Goal: Task Accomplishment & Management: Manage account settings

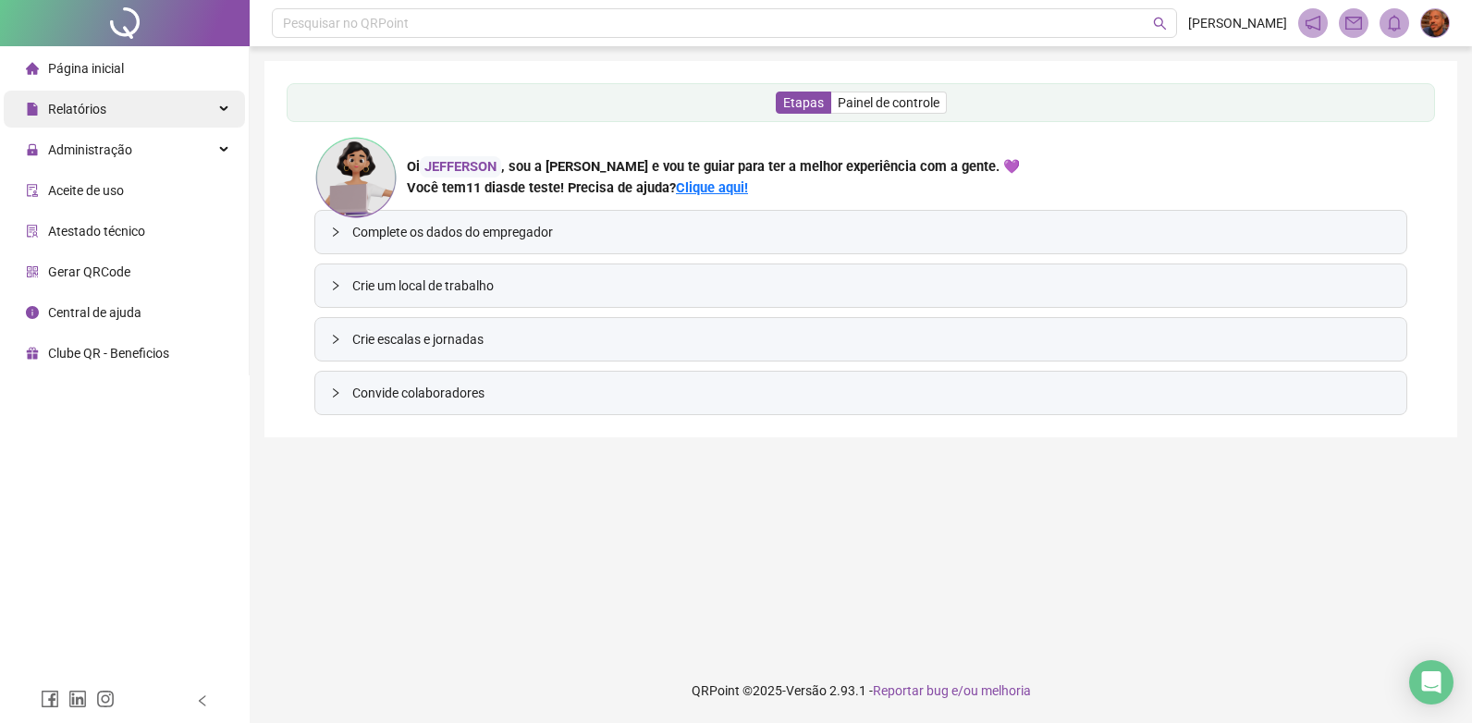
click at [167, 111] on div "Relatórios" at bounding box center [124, 109] width 241 height 37
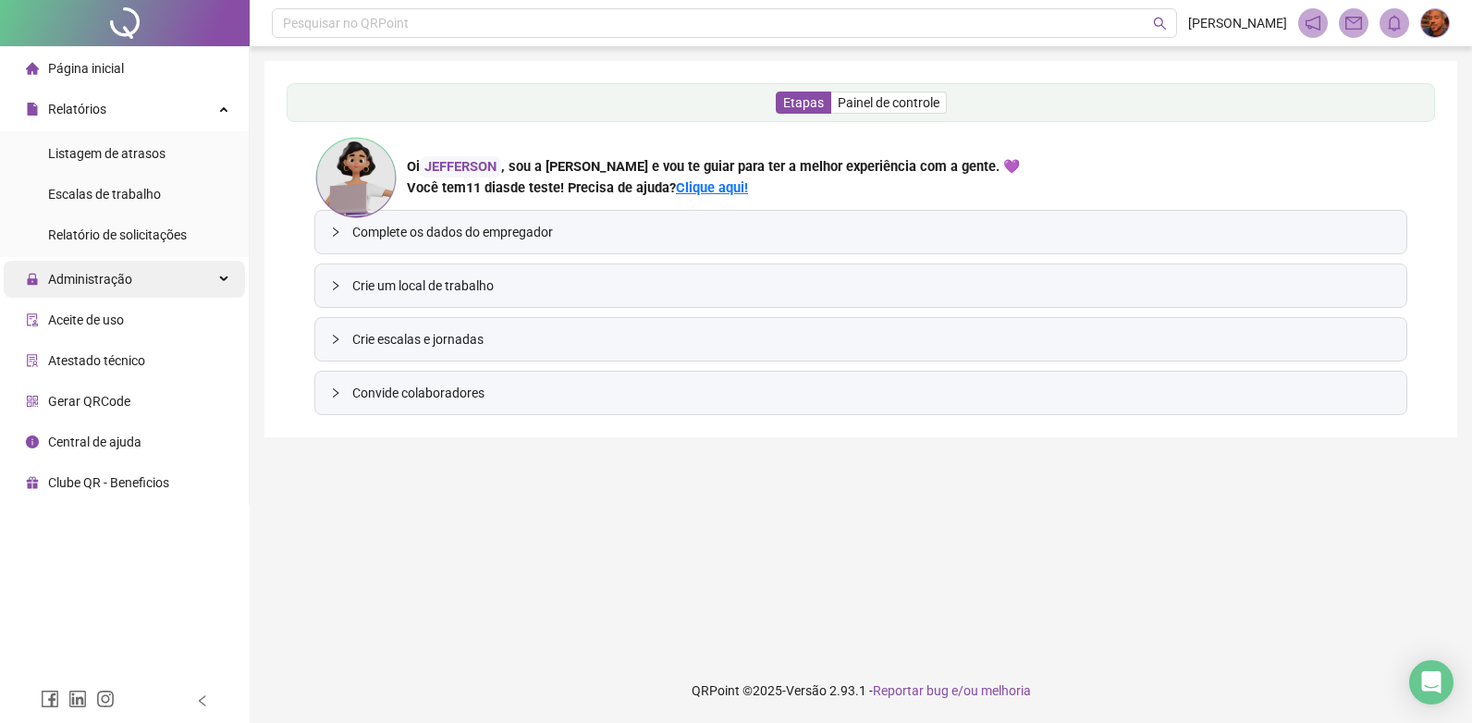
click at [111, 276] on span "Administração" at bounding box center [90, 279] width 84 height 15
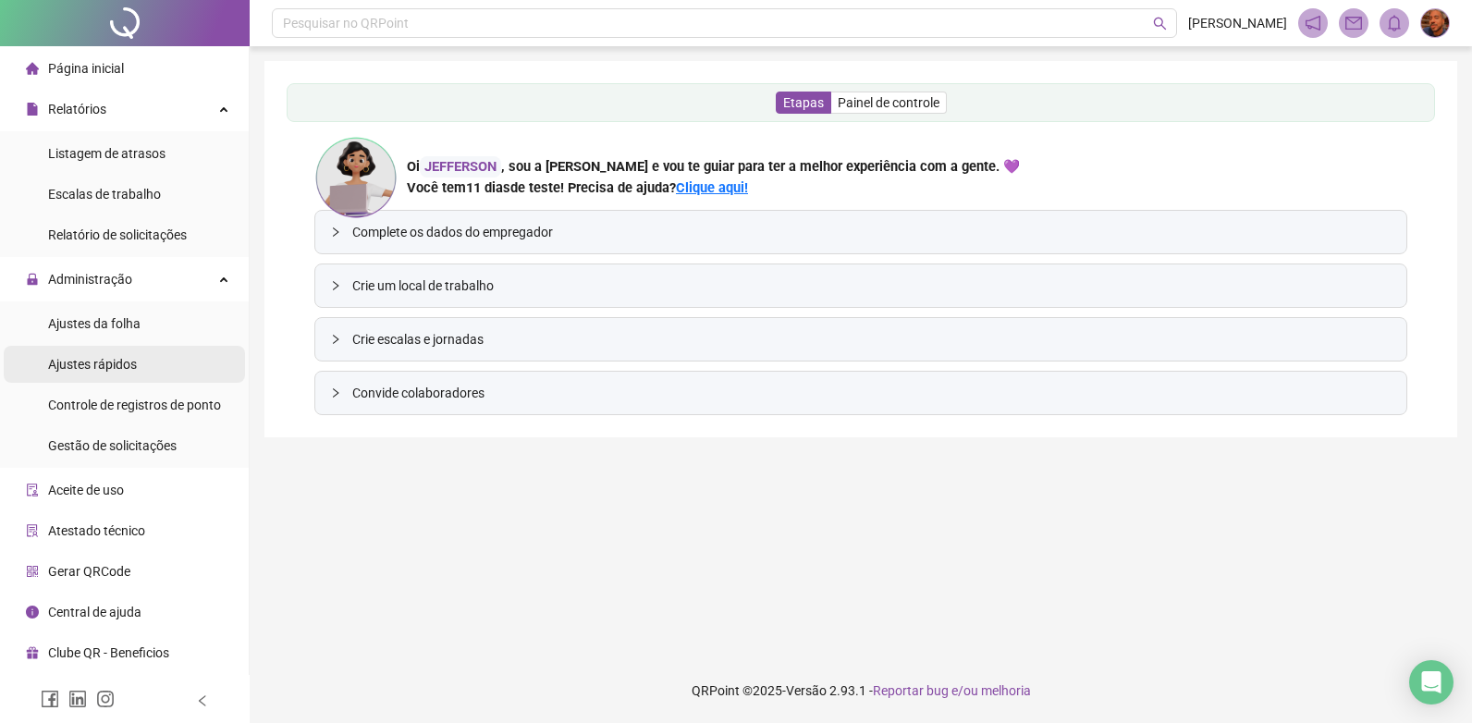
click at [104, 363] on span "Ajustes rápidos" at bounding box center [92, 364] width 89 height 15
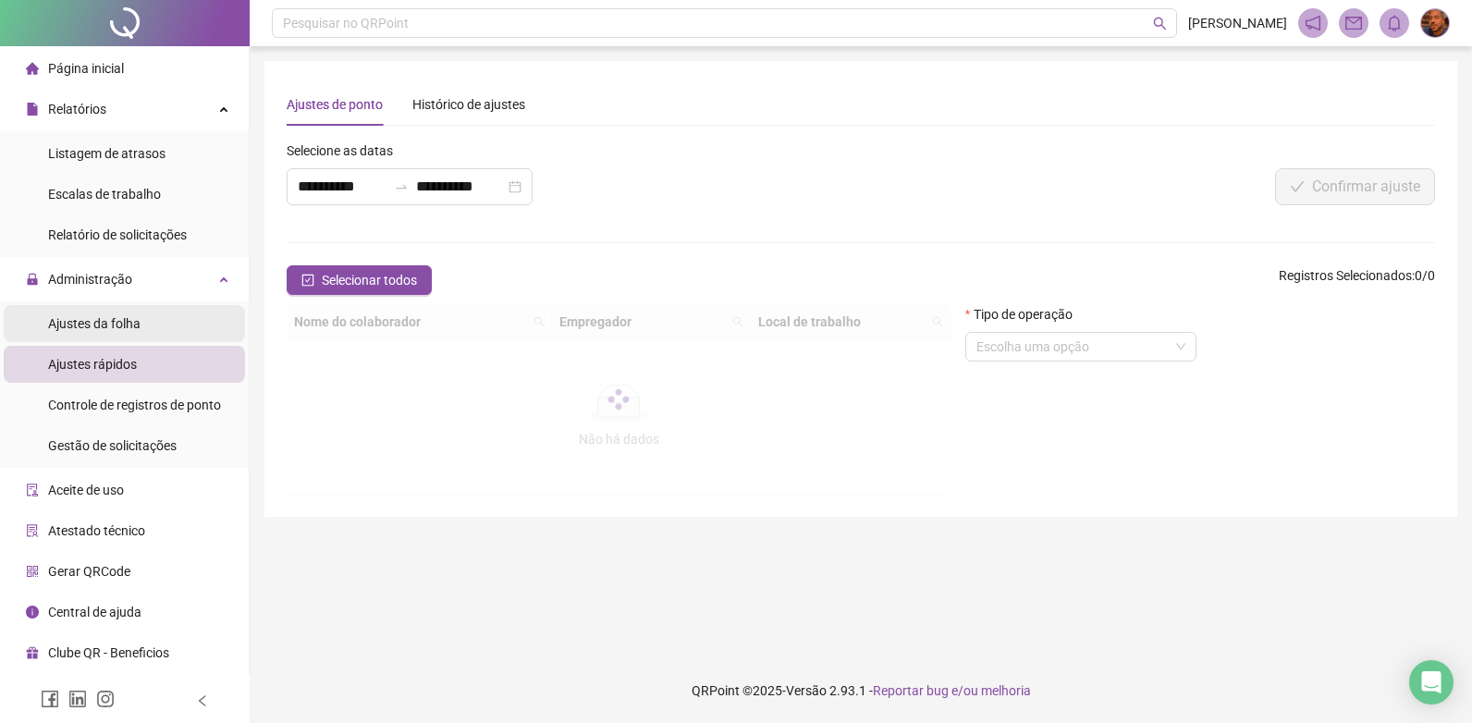
click at [75, 329] on span "Ajustes da folha" at bounding box center [94, 323] width 92 height 15
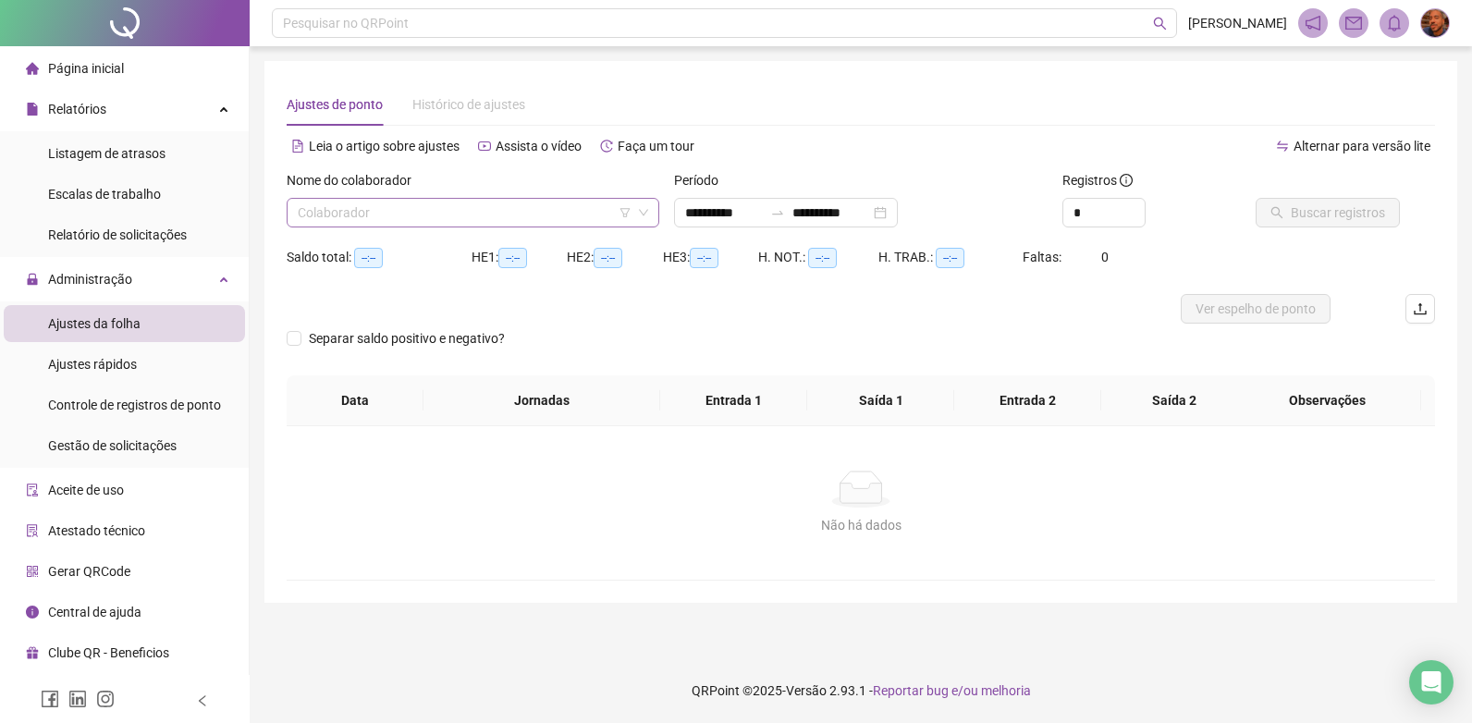
type input "**********"
click at [517, 222] on input "search" at bounding box center [465, 213] width 334 height 28
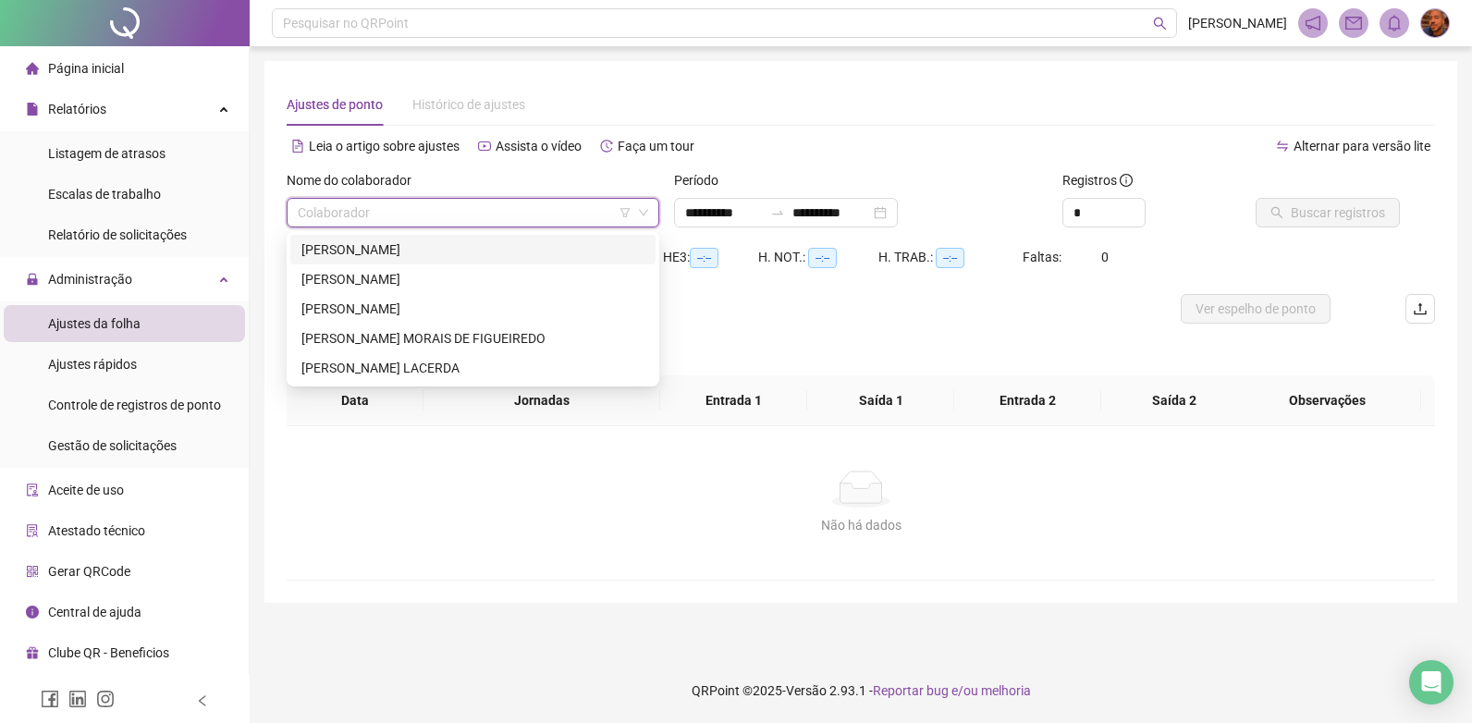
click at [482, 258] on div "[PERSON_NAME]" at bounding box center [472, 249] width 343 height 20
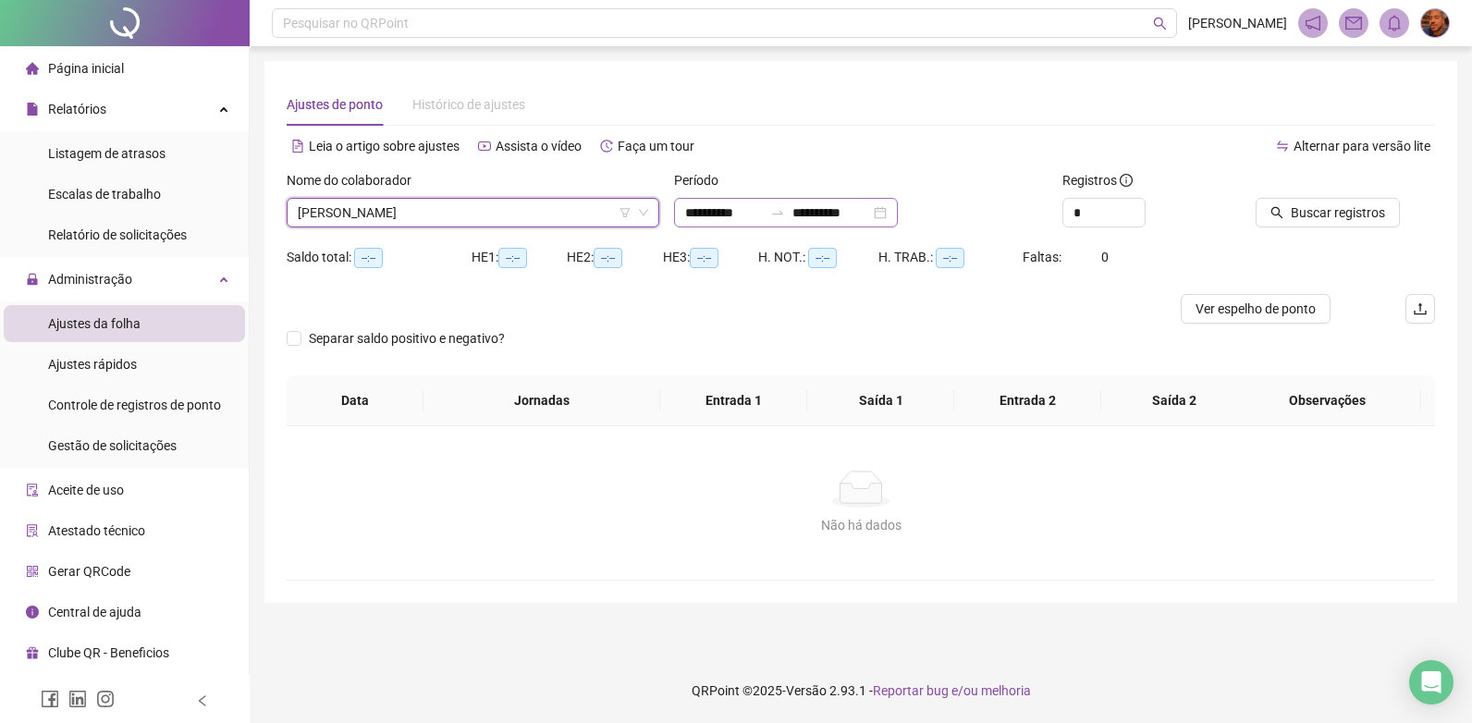
click at [898, 227] on div "**********" at bounding box center [786, 213] width 224 height 30
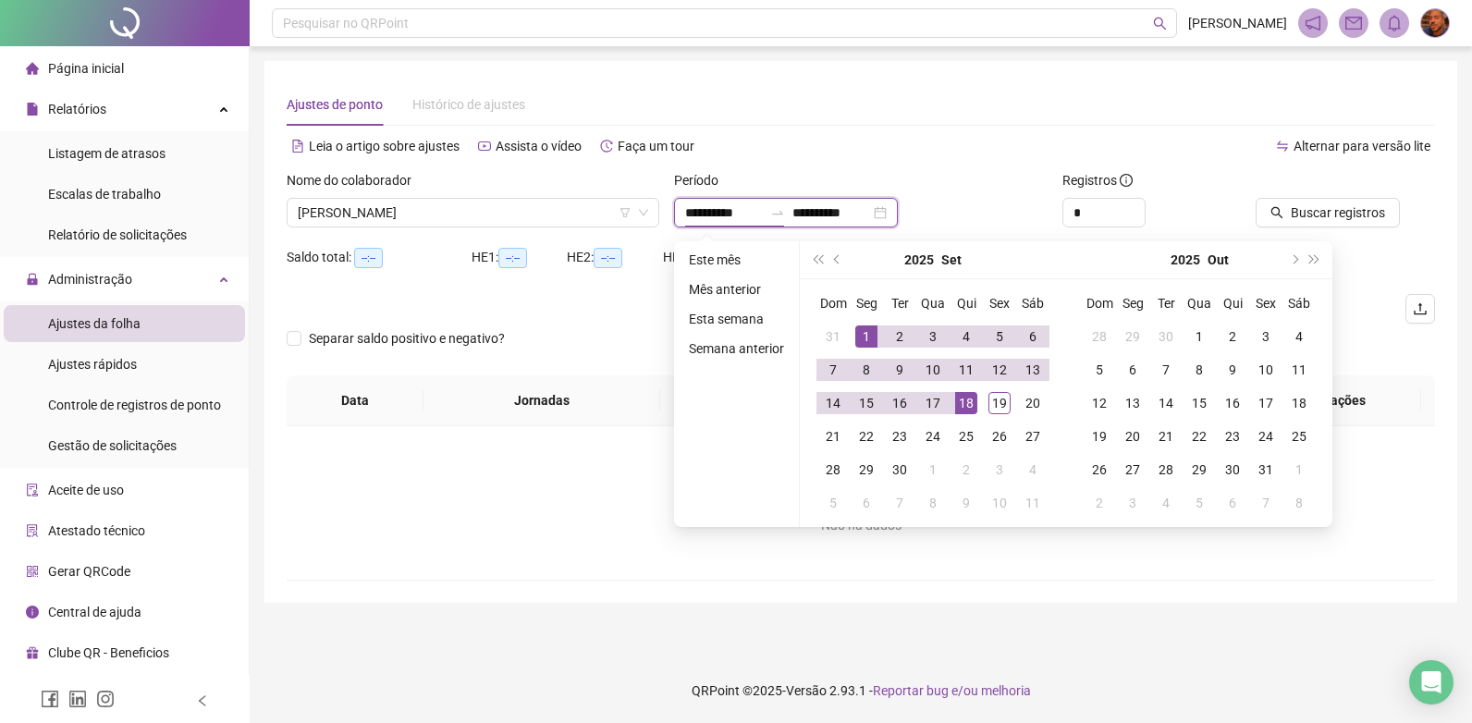
click at [898, 219] on div "**********" at bounding box center [786, 213] width 224 height 30
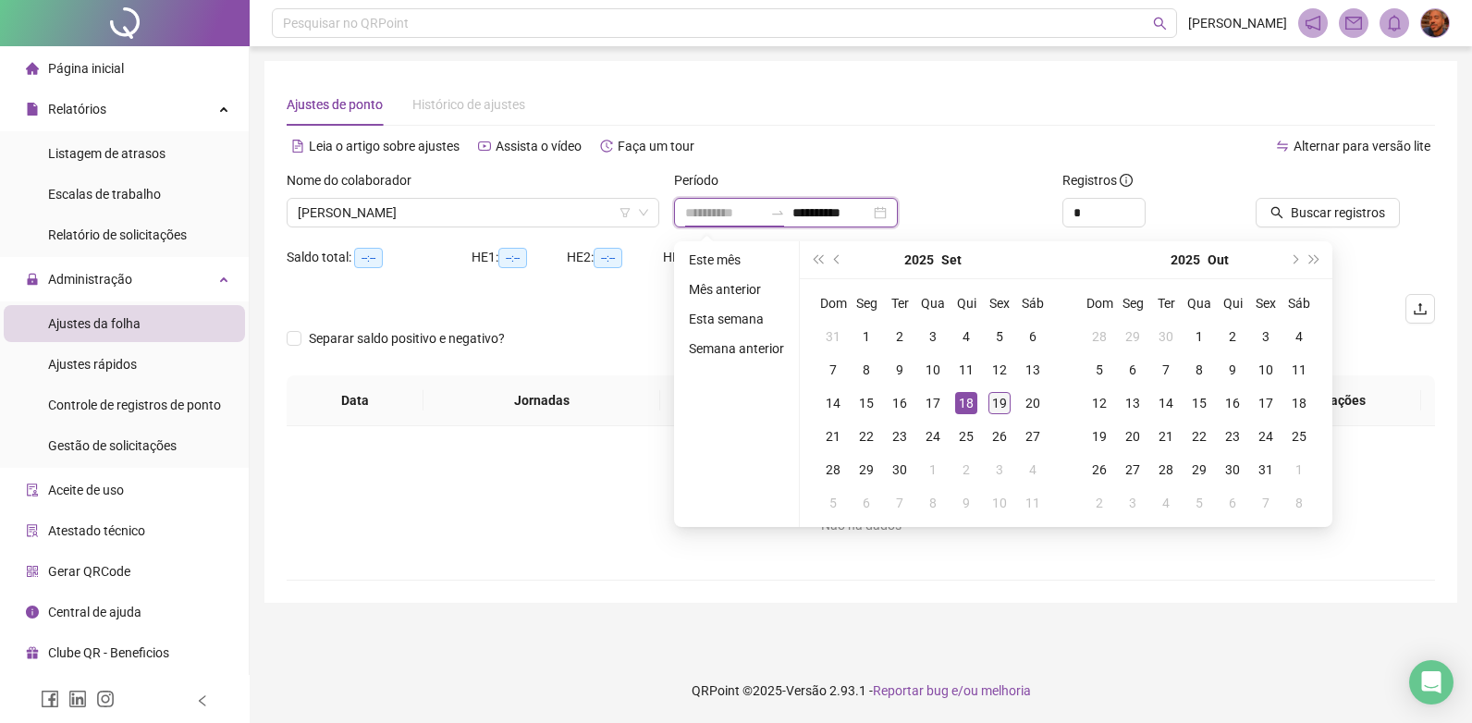
type input "**********"
click at [994, 399] on div "19" at bounding box center [999, 403] width 22 height 22
type input "**********"
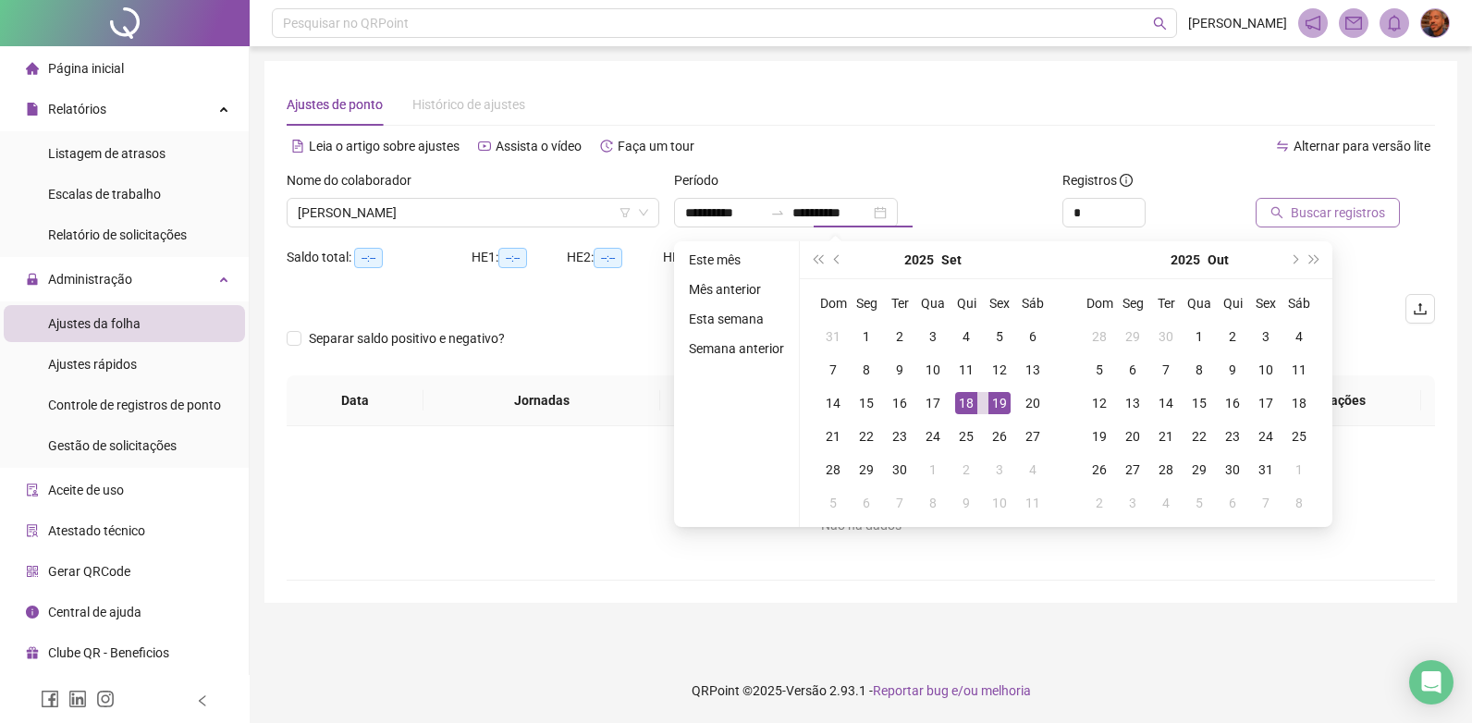
click at [1285, 210] on button "Buscar registros" at bounding box center [1328, 213] width 144 height 30
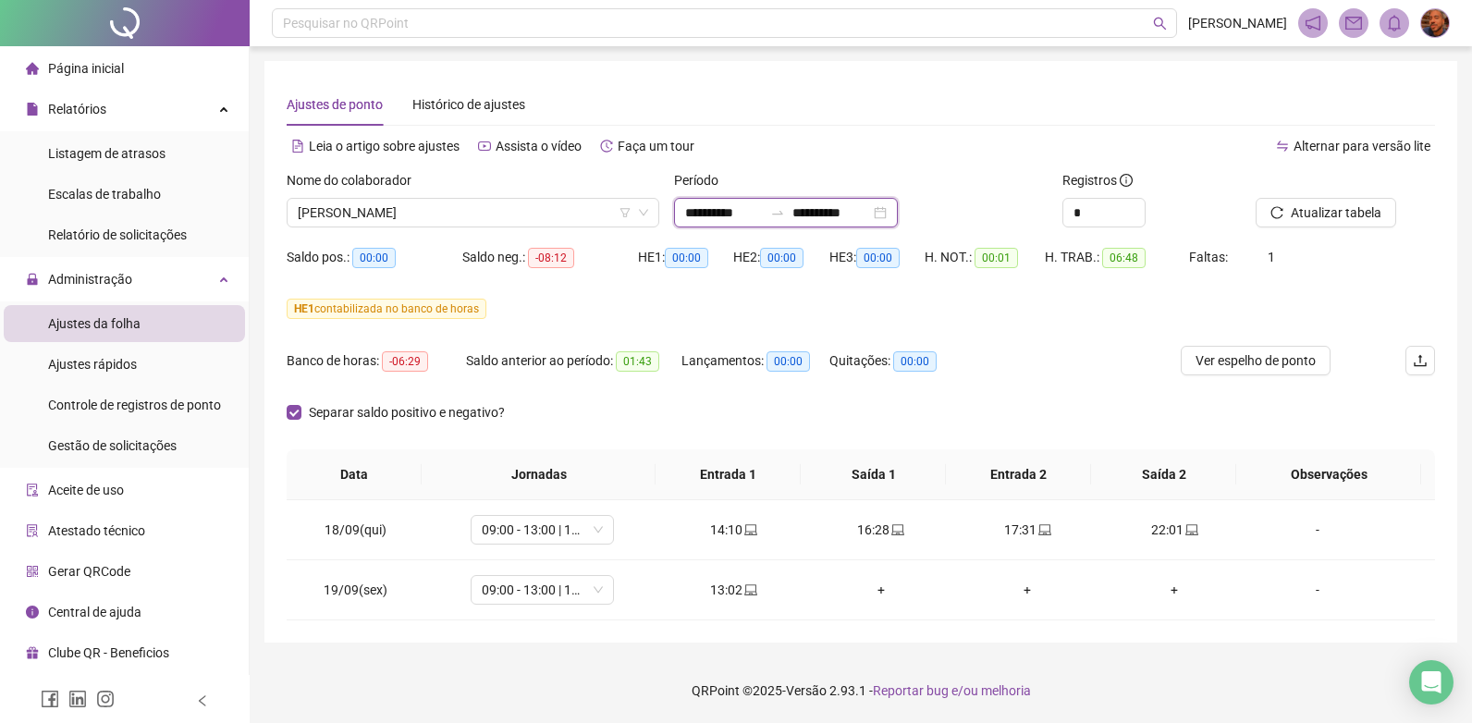
click at [749, 211] on input "**********" at bounding box center [724, 212] width 78 height 20
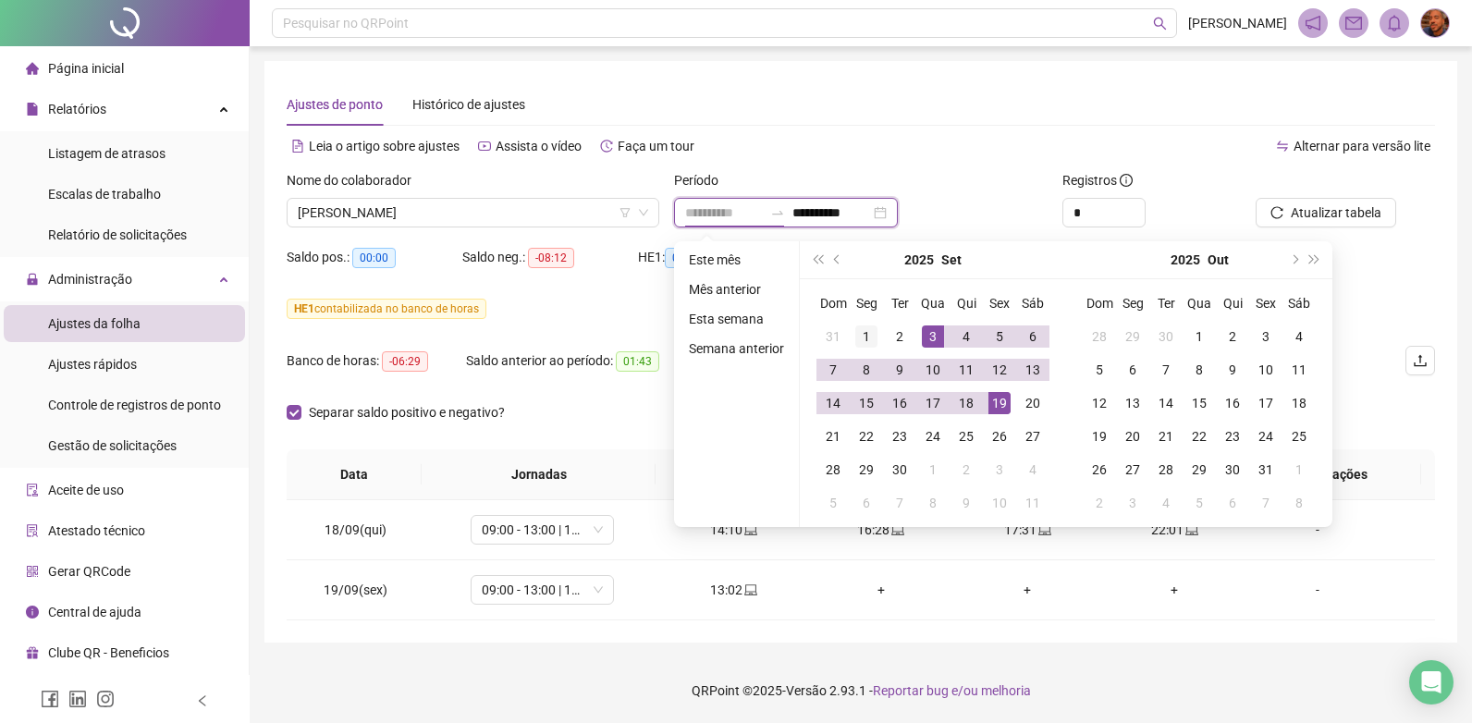
type input "**********"
click at [866, 341] on div "1" at bounding box center [866, 336] width 22 height 22
type input "**********"
click at [999, 404] on div "19" at bounding box center [999, 403] width 22 height 22
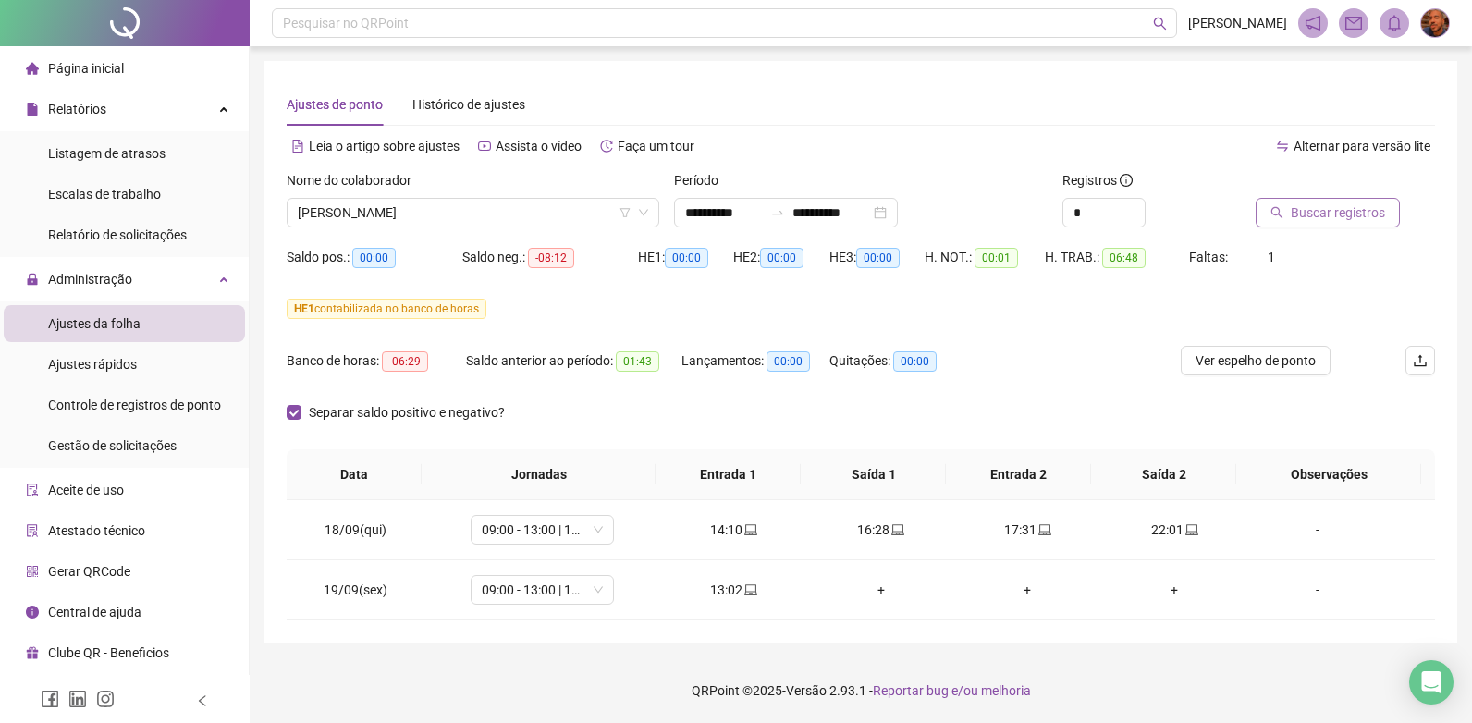
click at [1337, 224] on button "Buscar registros" at bounding box center [1328, 213] width 144 height 30
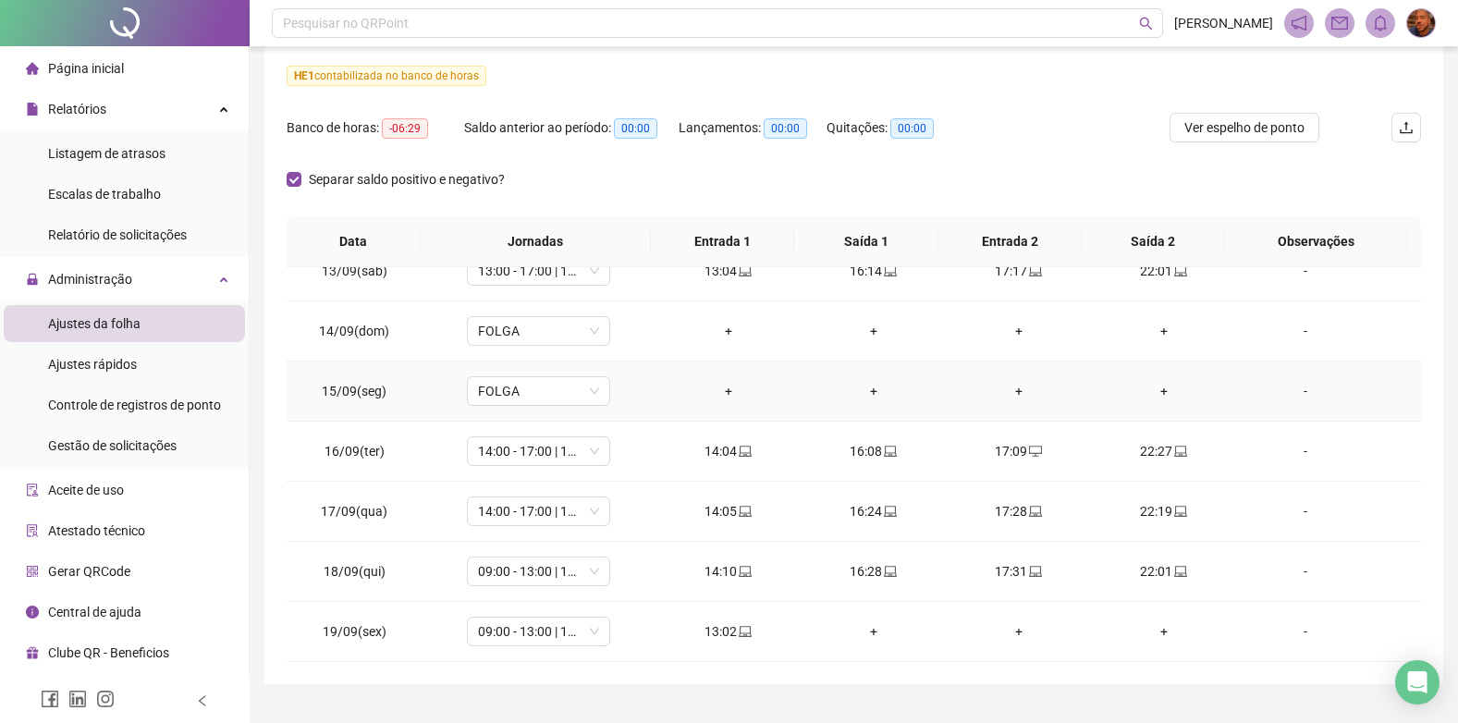
scroll to position [274, 0]
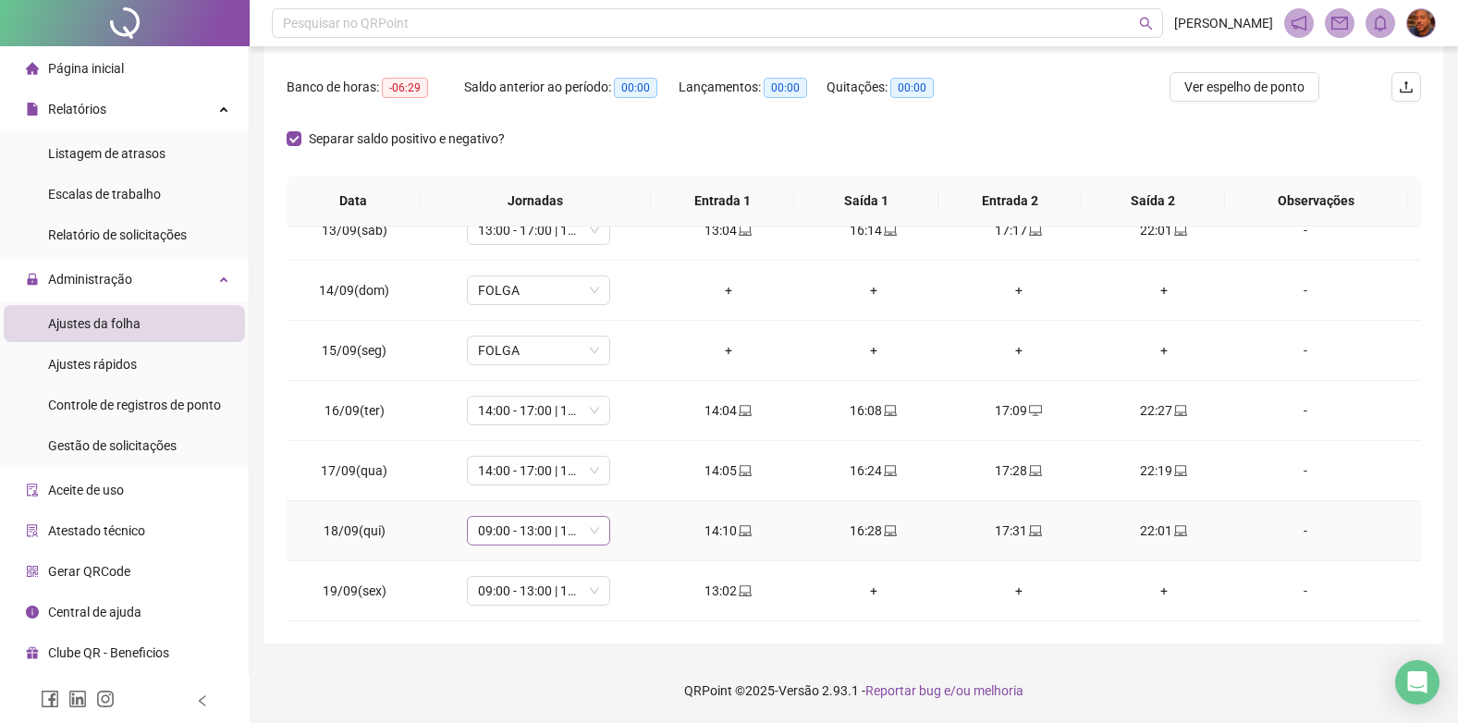
click at [571, 529] on span "09:00 - 13:00 | 14:00 - 17:00" at bounding box center [538, 531] width 121 height 28
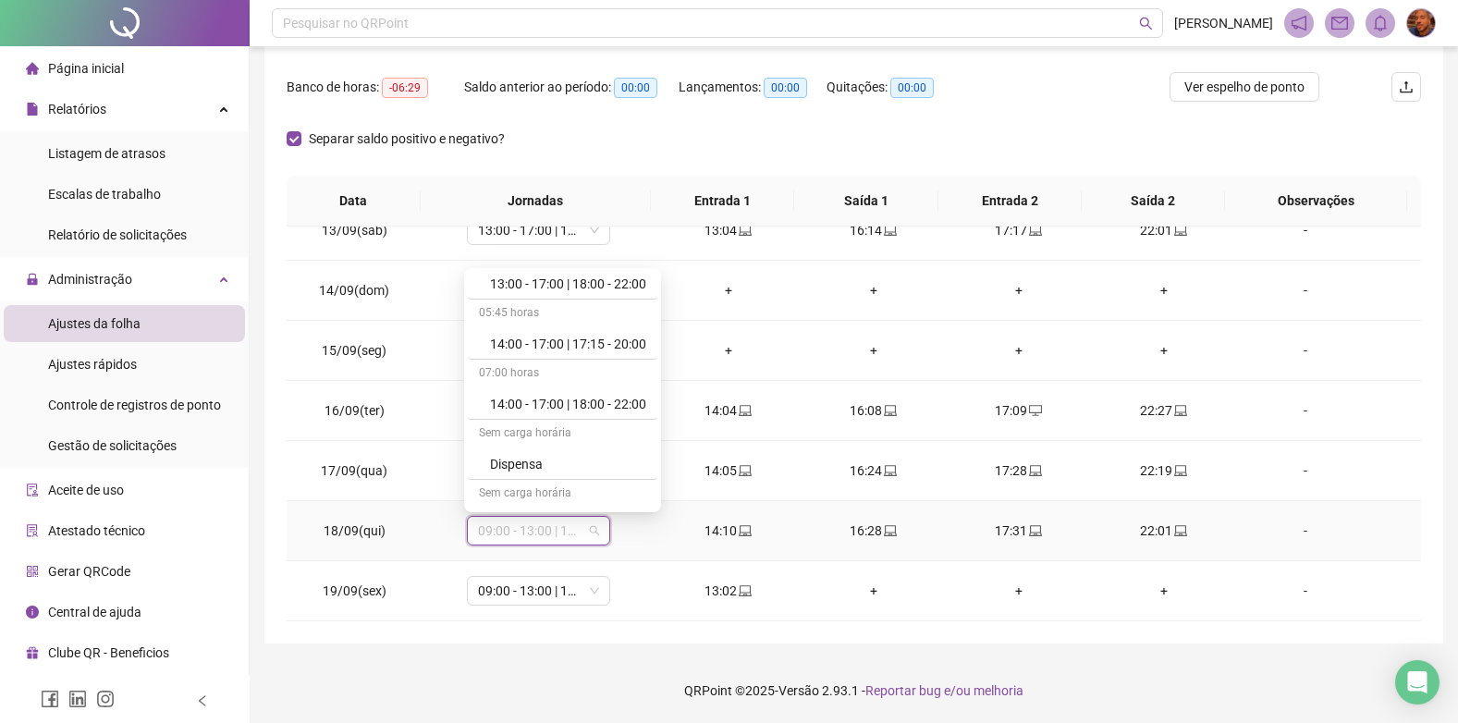
scroll to position [1387, 0]
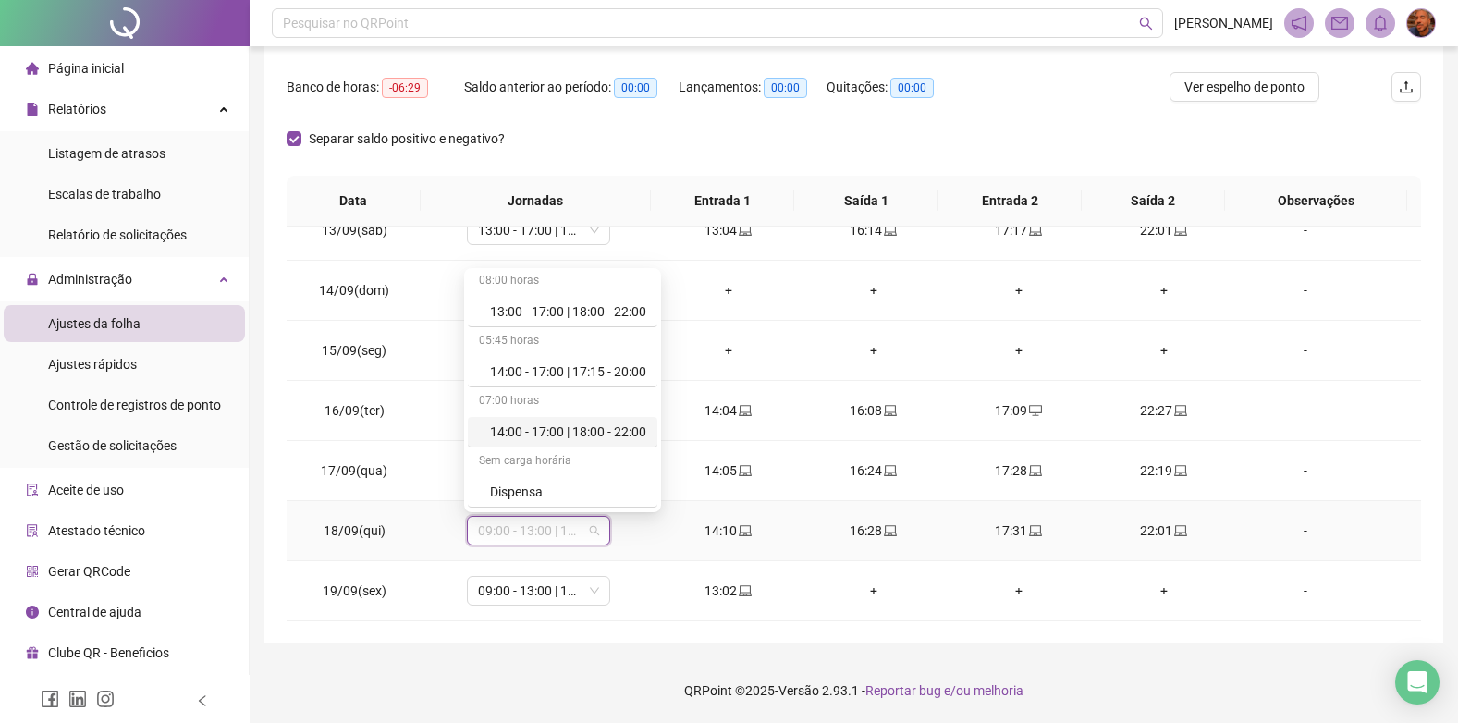
click at [561, 426] on div "14:00 - 17:00 | 18:00 - 22:00" at bounding box center [568, 432] width 156 height 20
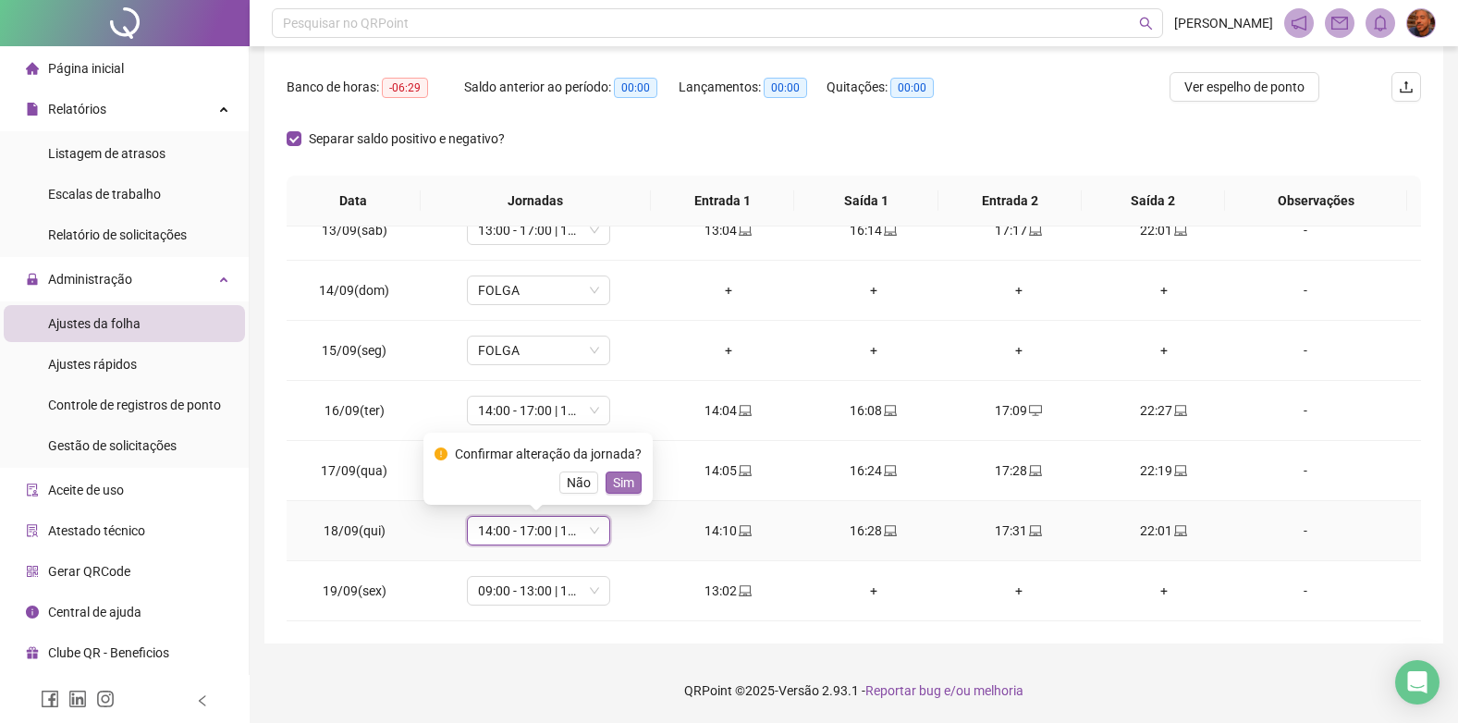
click at [615, 484] on span "Sim" at bounding box center [623, 482] width 21 height 20
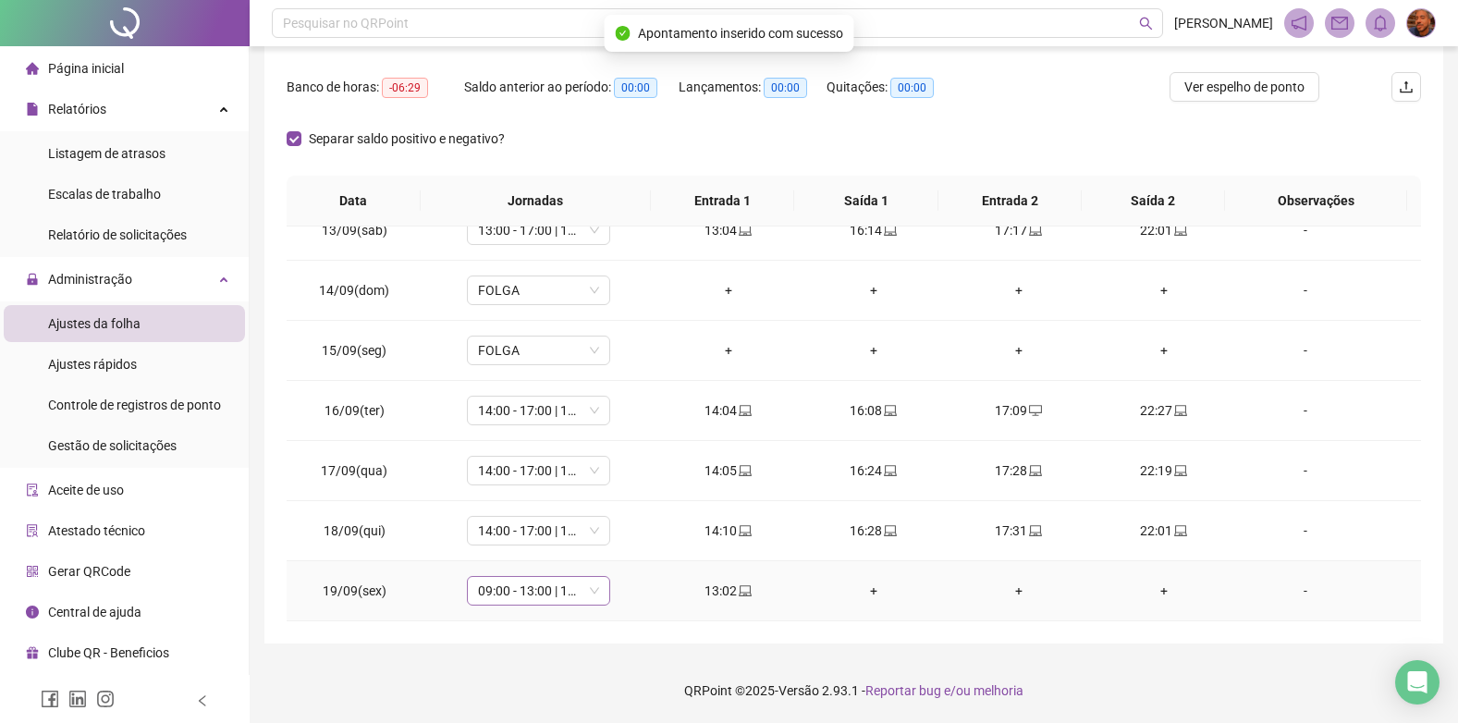
click at [569, 584] on span "09:00 - 13:00 | 14:00 - 18:00" at bounding box center [538, 591] width 121 height 28
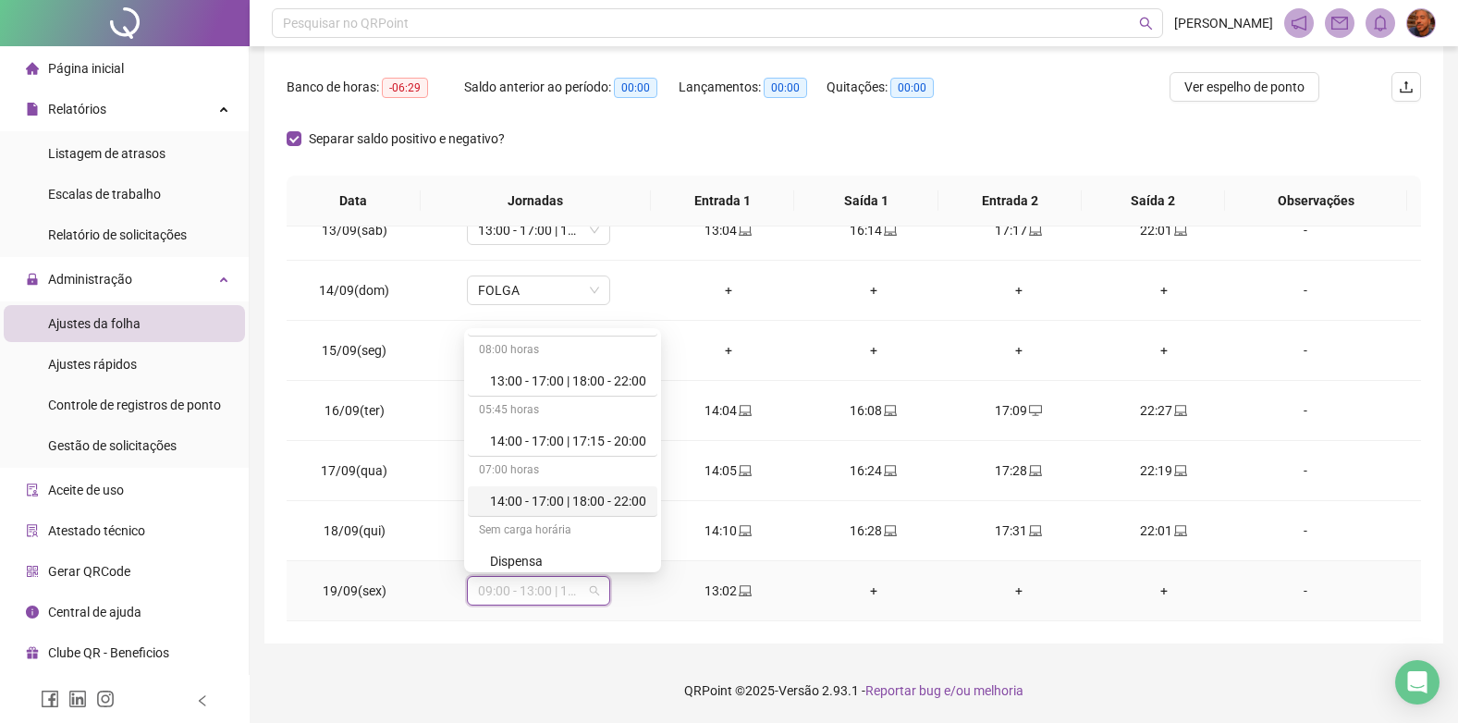
scroll to position [1349, 0]
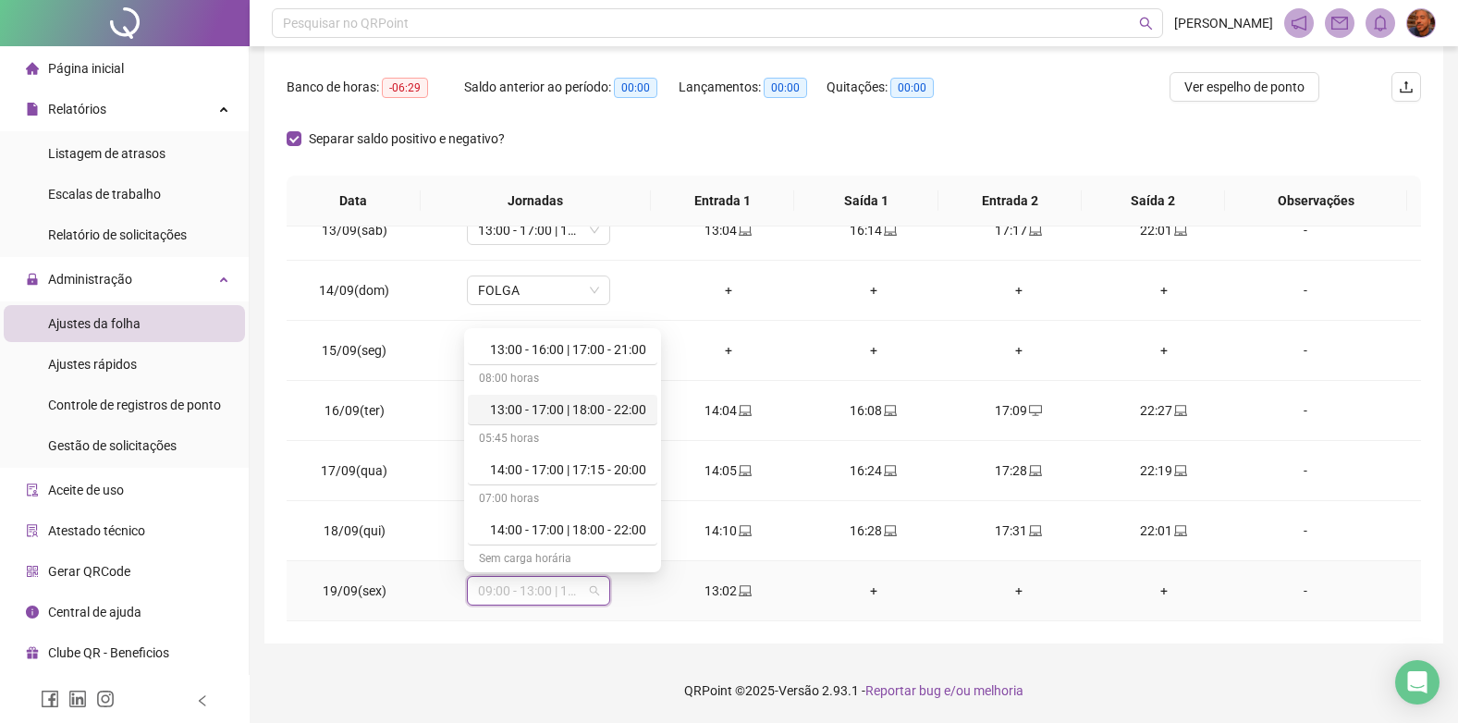
click at [560, 412] on div "13:00 - 17:00 | 18:00 - 22:00" at bounding box center [568, 409] width 156 height 20
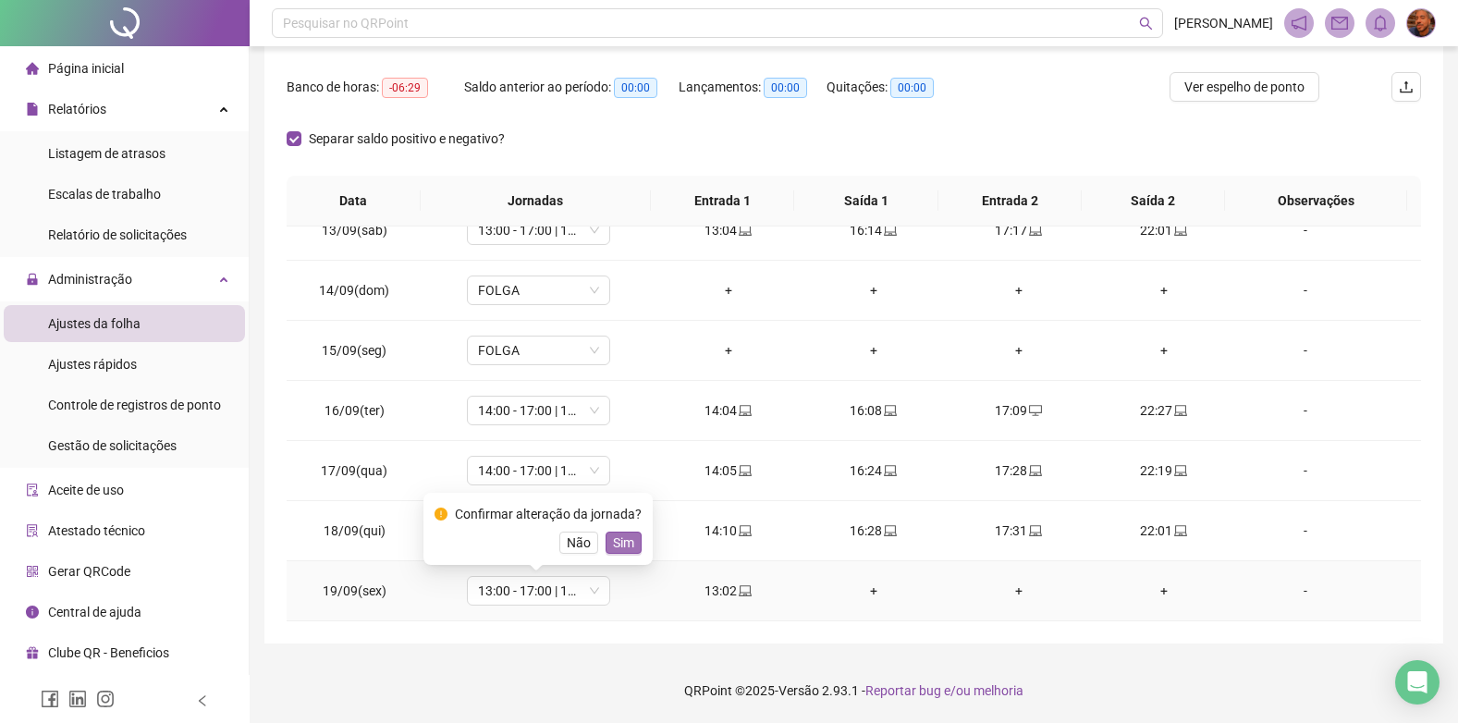
click at [628, 540] on span "Sim" at bounding box center [623, 543] width 21 height 20
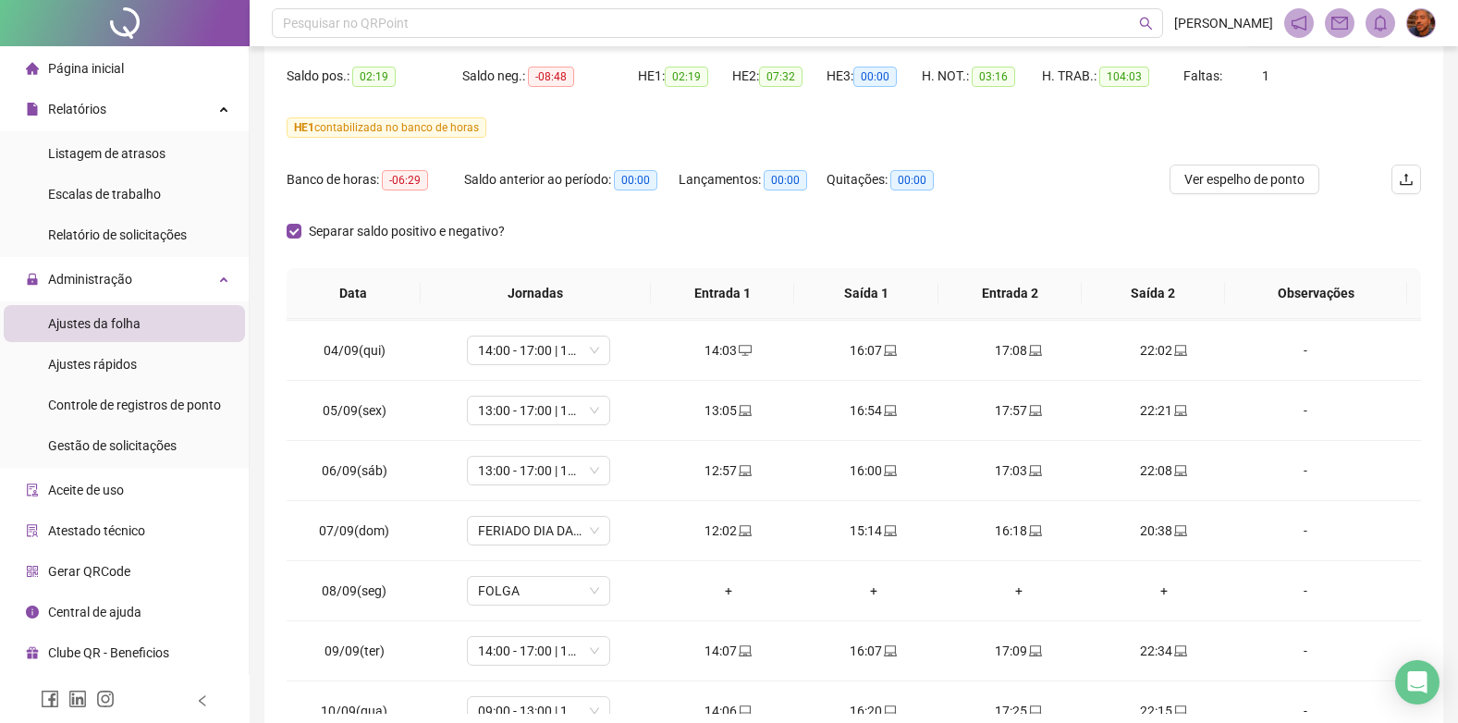
scroll to position [462, 0]
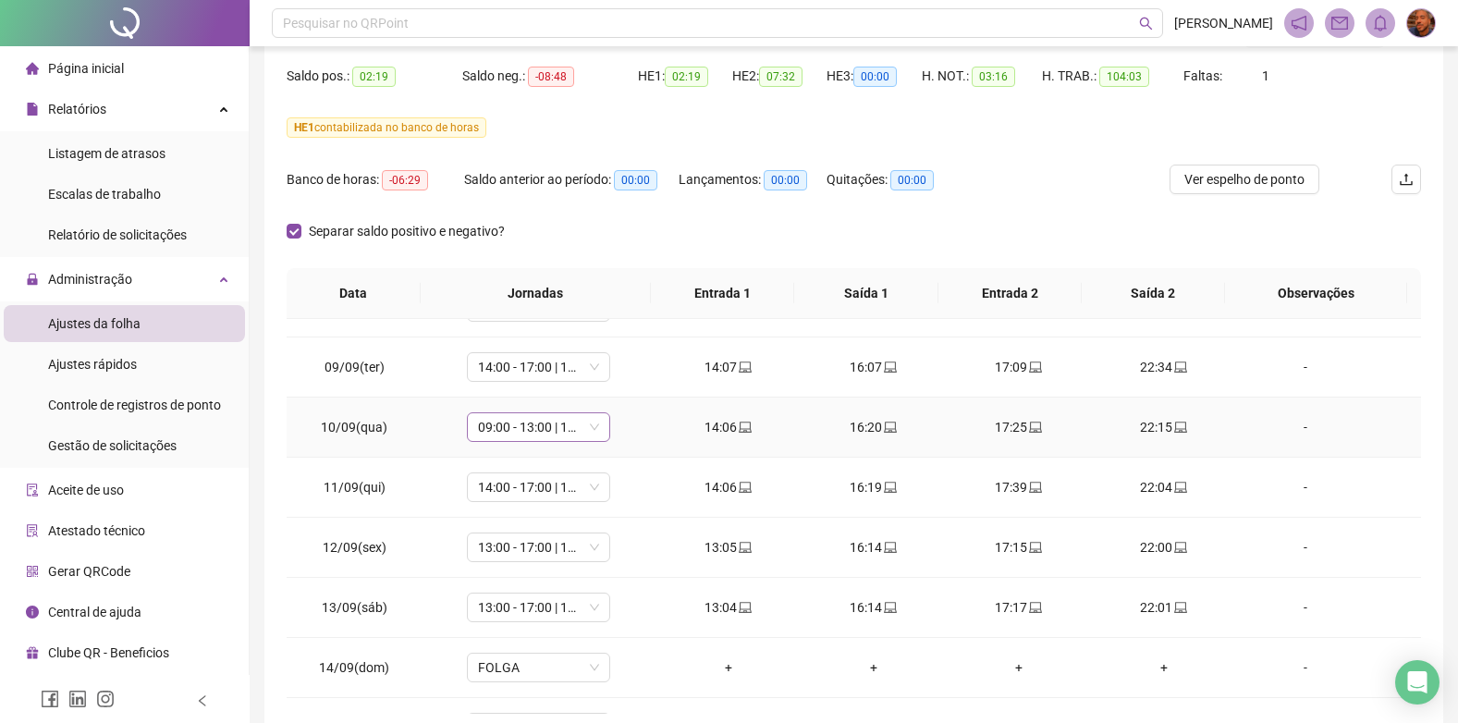
click at [585, 429] on span "09:00 - 13:00 | 14:00 - 17:00" at bounding box center [538, 427] width 121 height 28
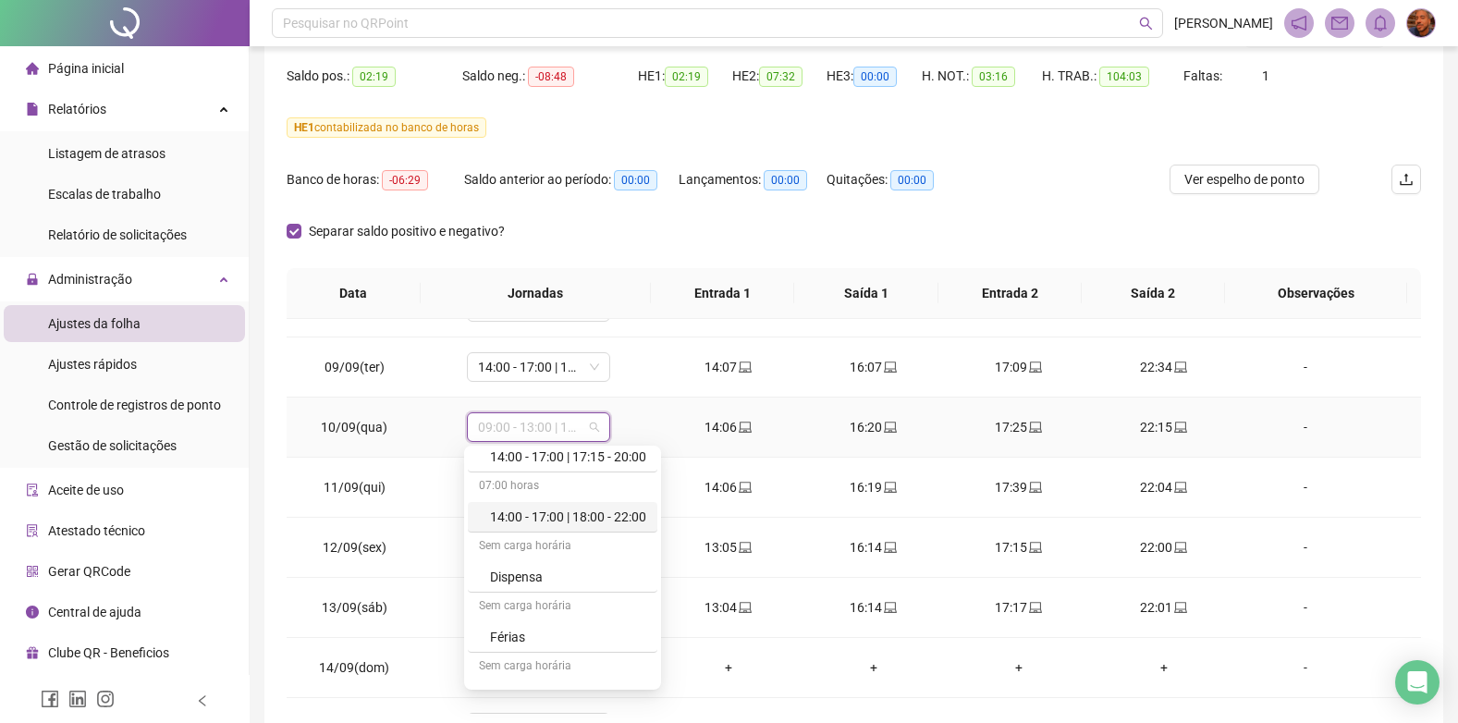
click at [545, 526] on div "14:00 - 17:00 | 18:00 - 22:00" at bounding box center [568, 517] width 156 height 20
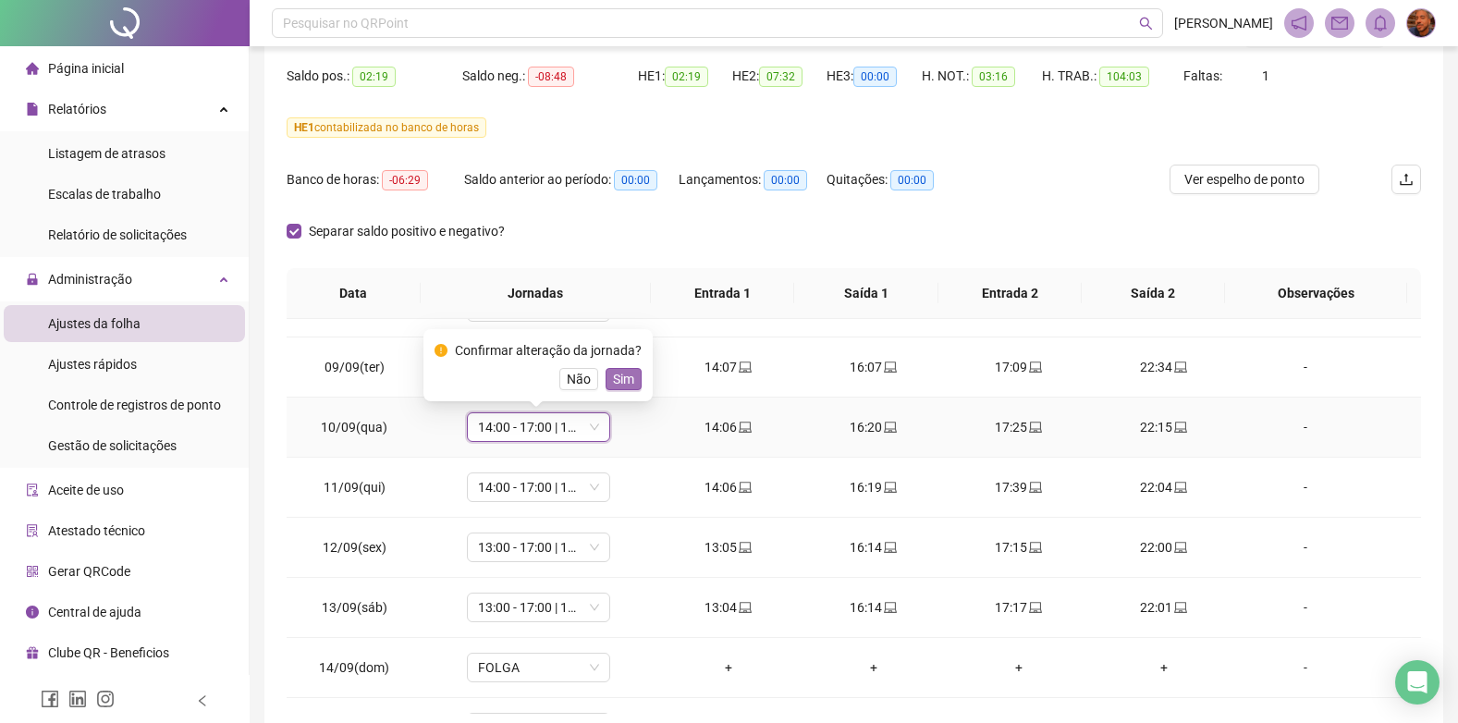
click at [614, 373] on span "Sim" at bounding box center [623, 379] width 21 height 20
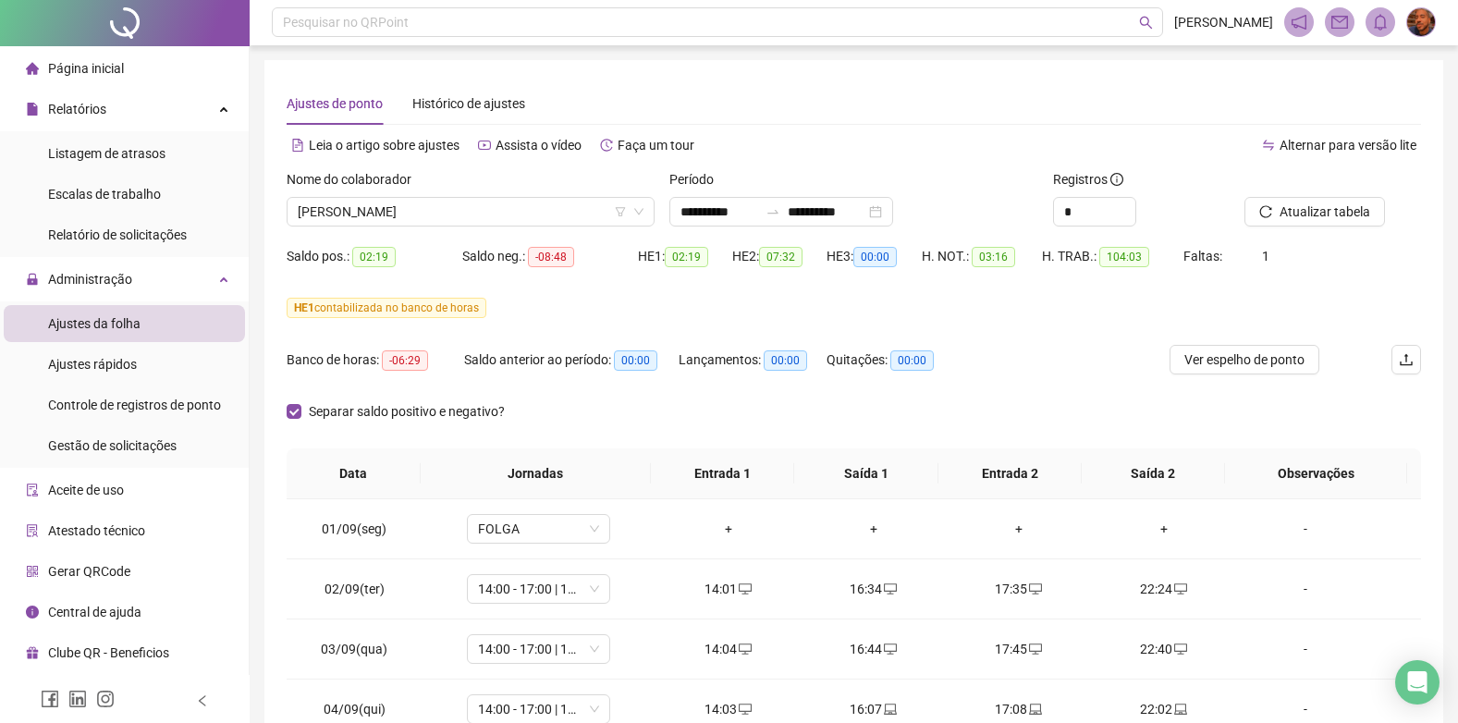
scroll to position [0, 0]
click at [521, 211] on span "[PERSON_NAME]" at bounding box center [471, 213] width 346 height 28
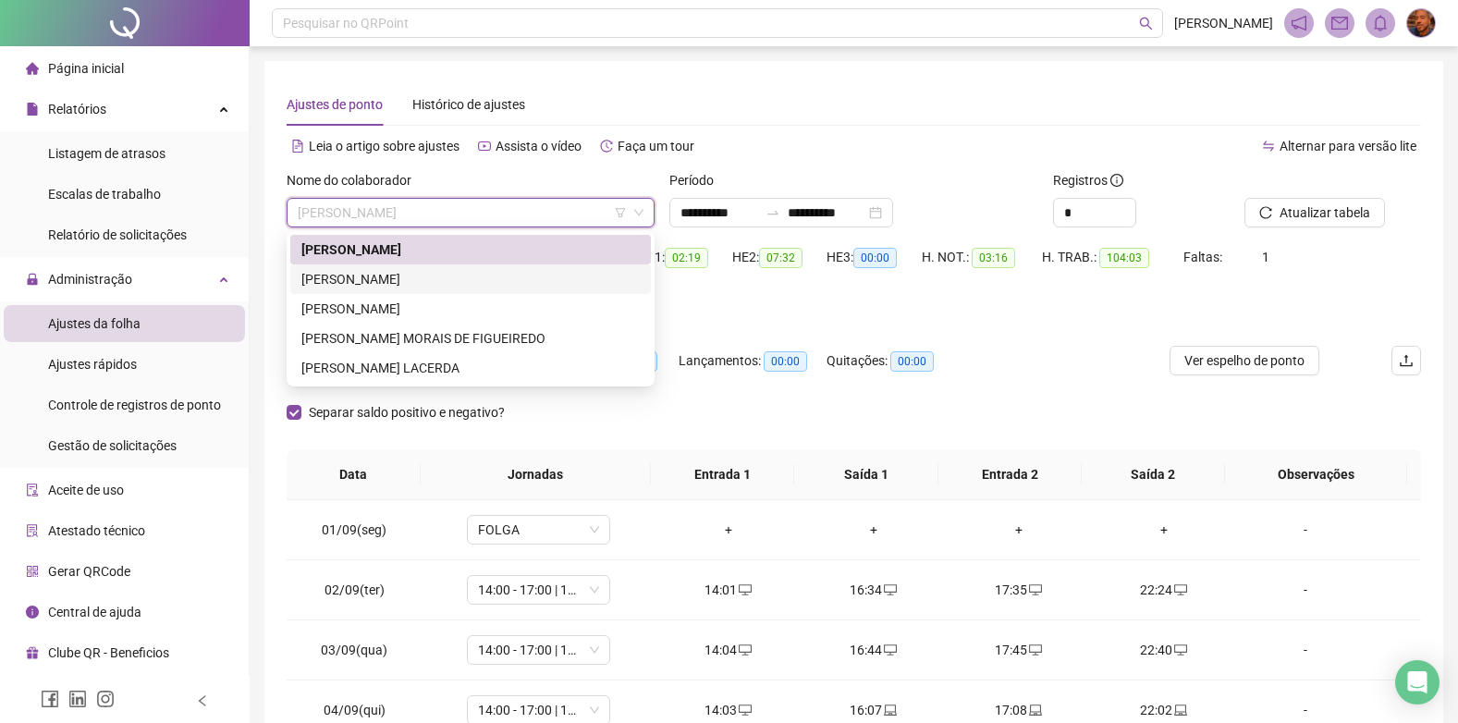
click at [480, 271] on div "[PERSON_NAME]" at bounding box center [470, 279] width 338 height 20
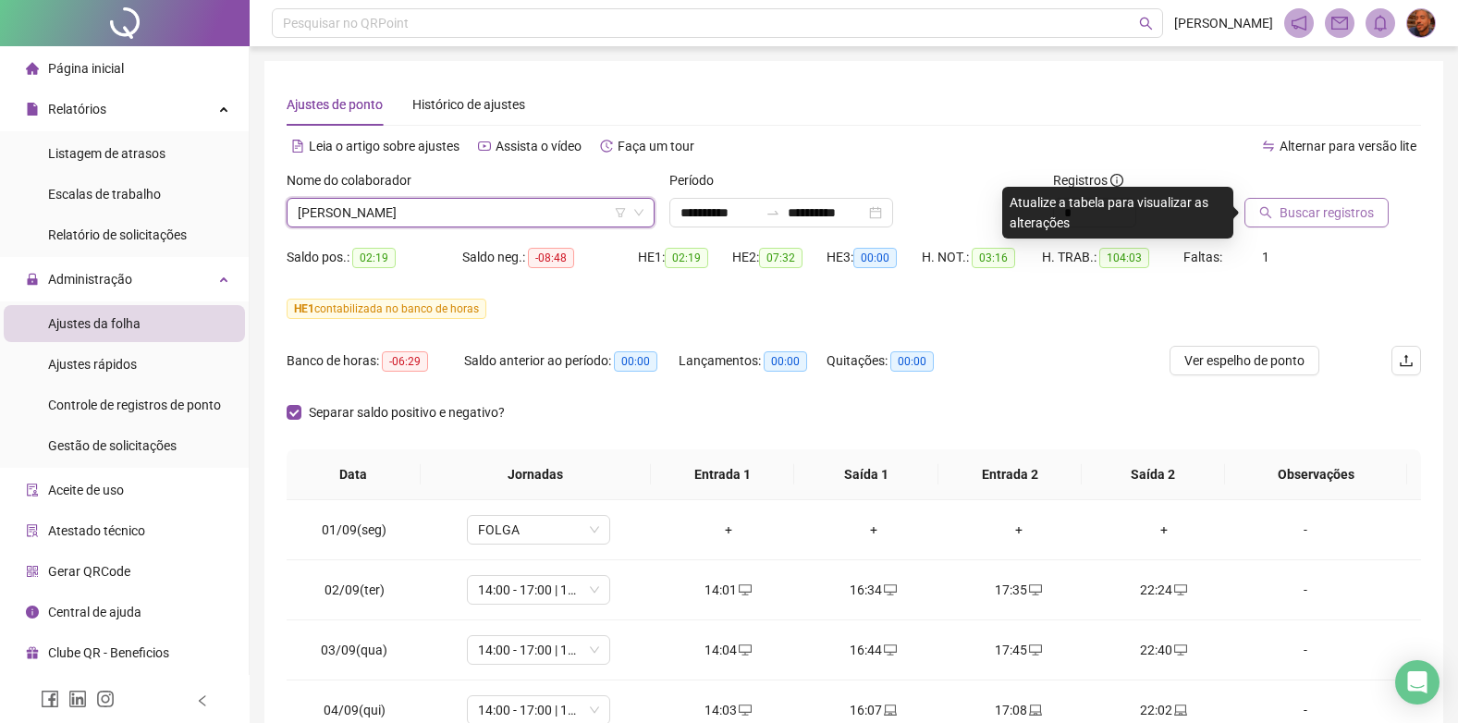
click at [1306, 213] on span "Buscar registros" at bounding box center [1327, 212] width 94 height 20
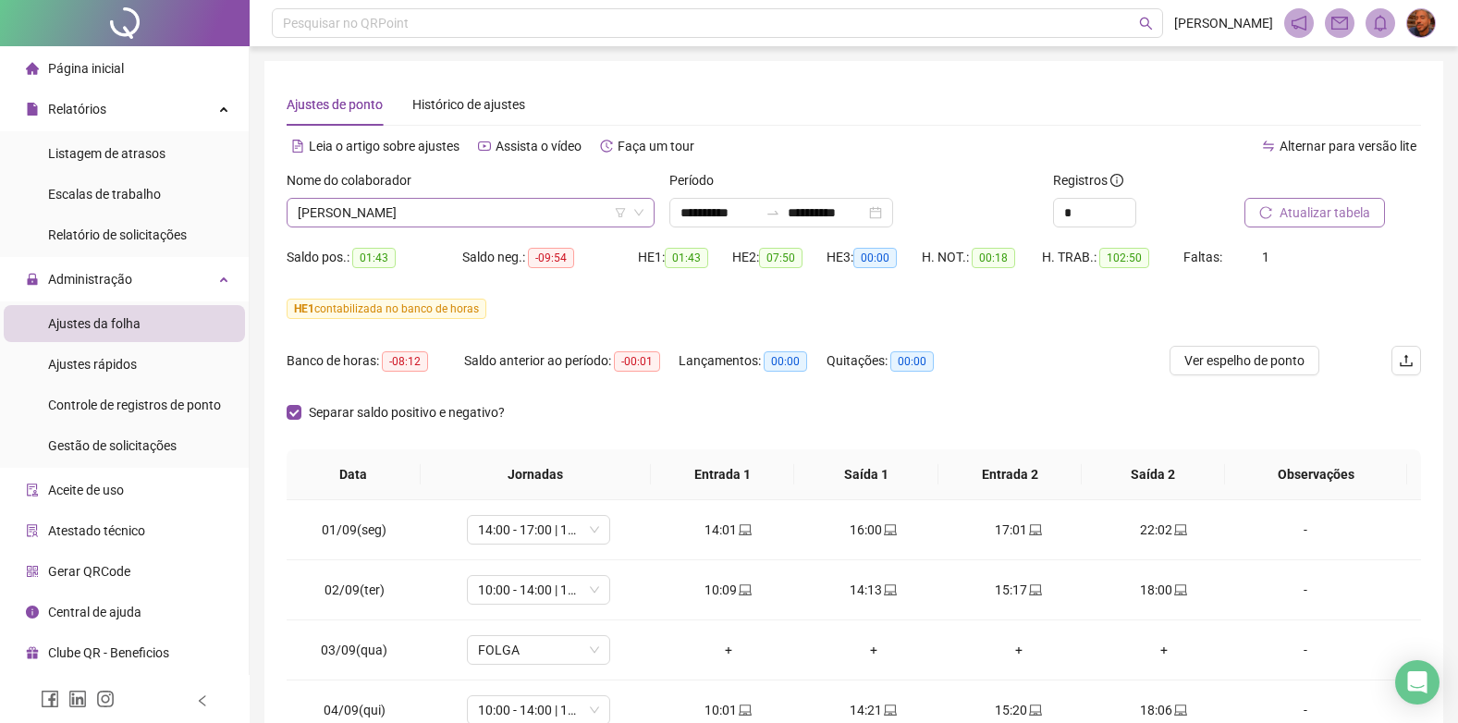
click at [563, 217] on span "[PERSON_NAME]" at bounding box center [471, 213] width 346 height 28
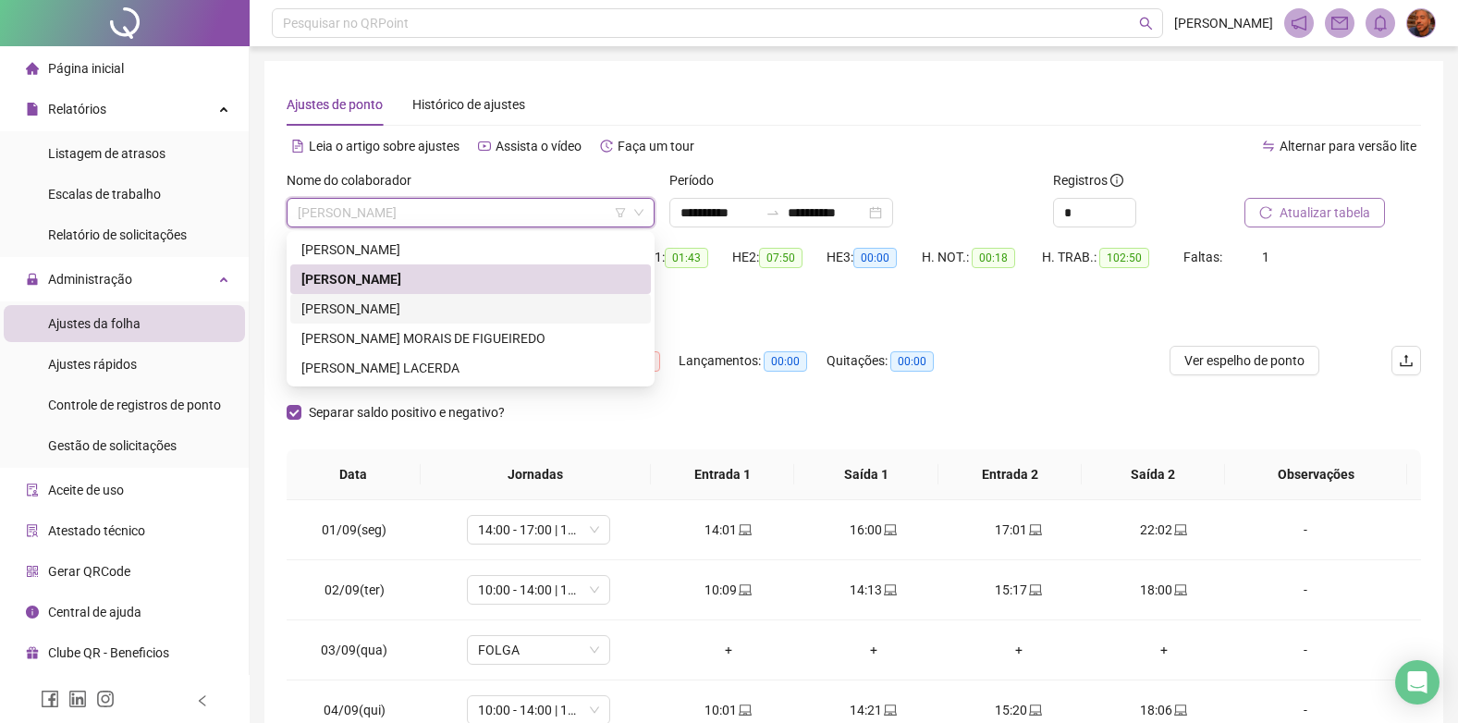
click at [498, 313] on div "[PERSON_NAME]" at bounding box center [470, 309] width 338 height 20
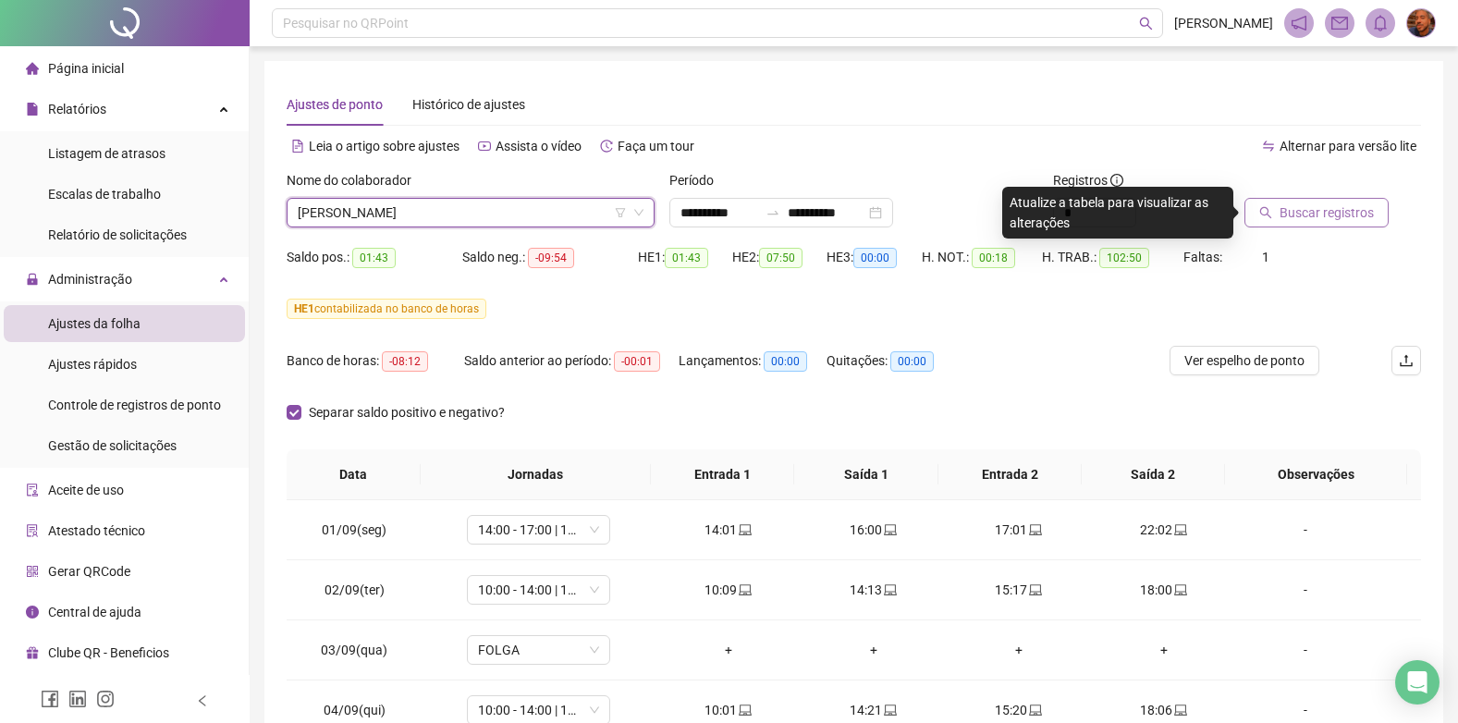
click at [1301, 215] on span "Buscar registros" at bounding box center [1327, 212] width 94 height 20
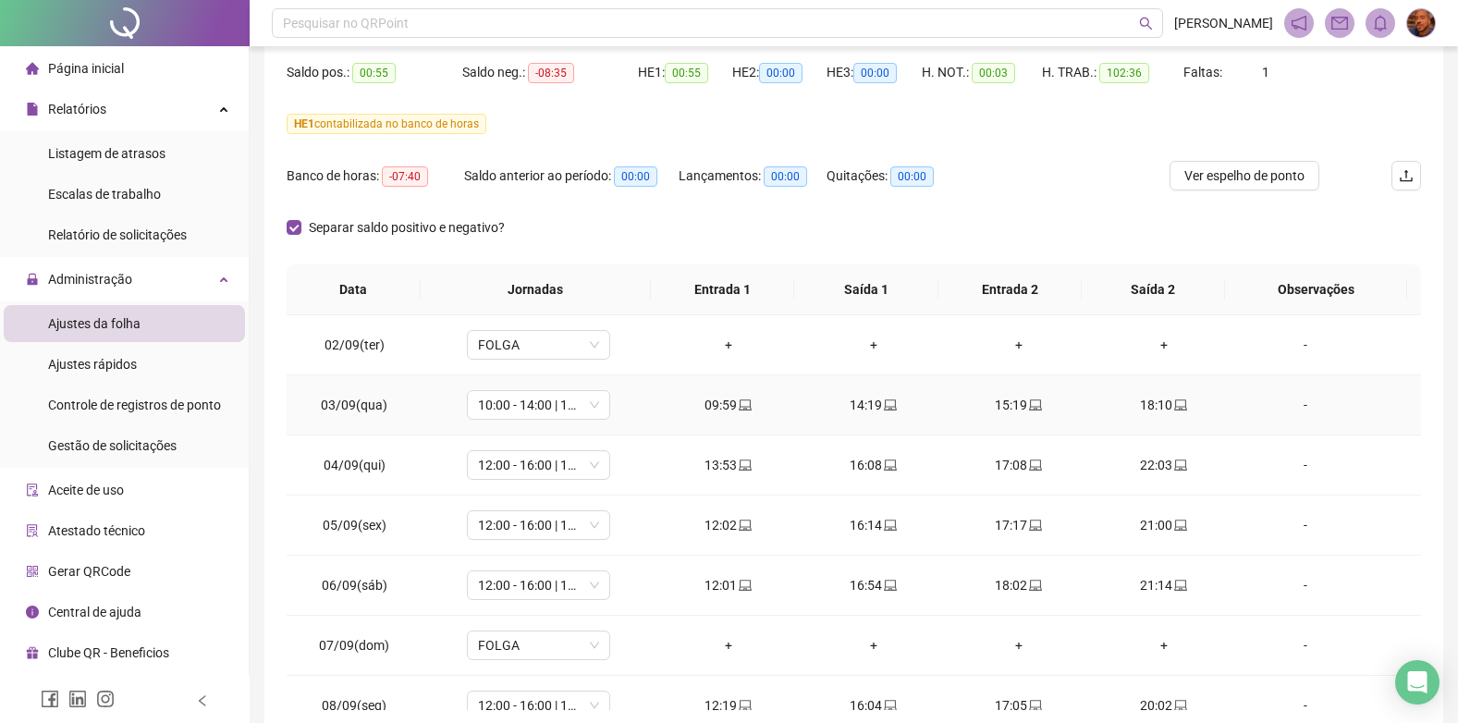
scroll to position [92, 0]
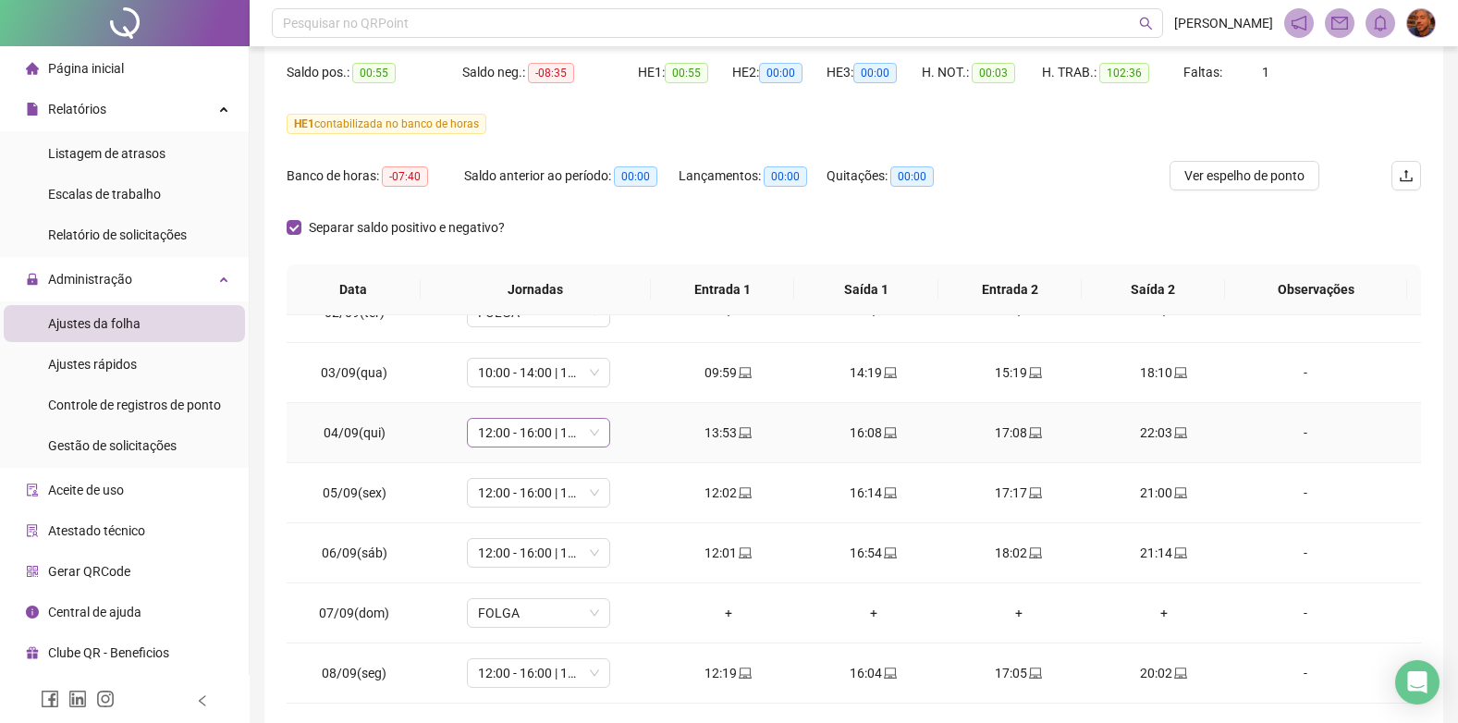
click at [567, 435] on span "12:00 - 16:00 | 17:00 - 20:00" at bounding box center [538, 433] width 121 height 28
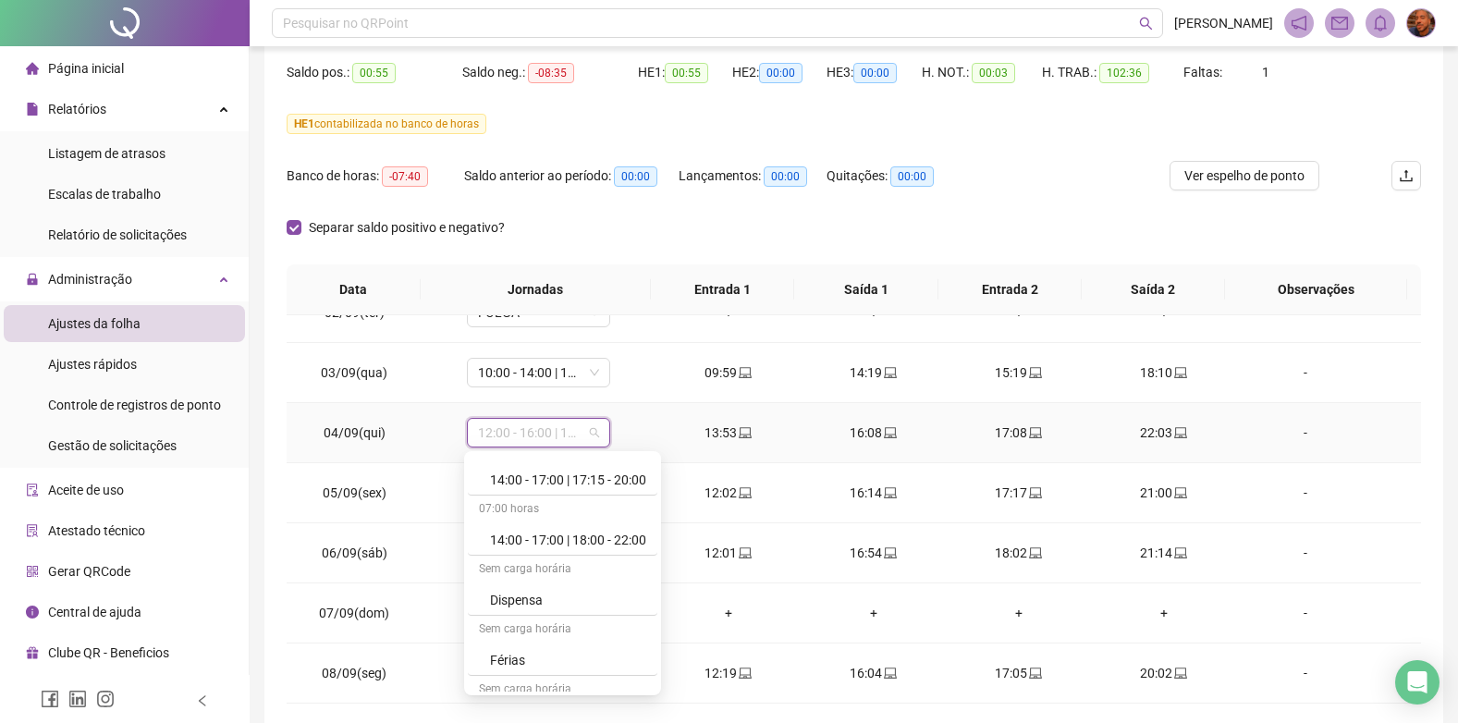
scroll to position [1479, 0]
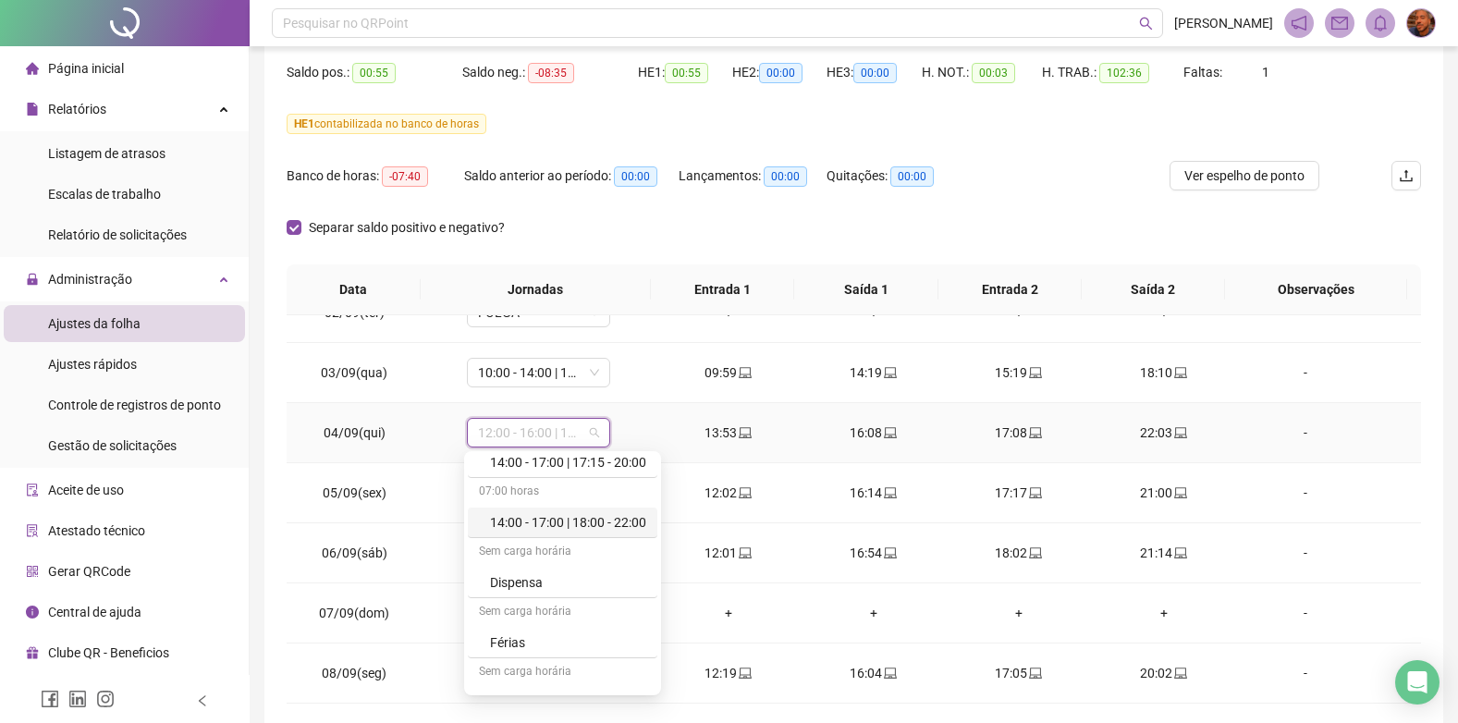
click at [535, 523] on div "14:00 - 17:00 | 18:00 - 22:00" at bounding box center [568, 522] width 156 height 20
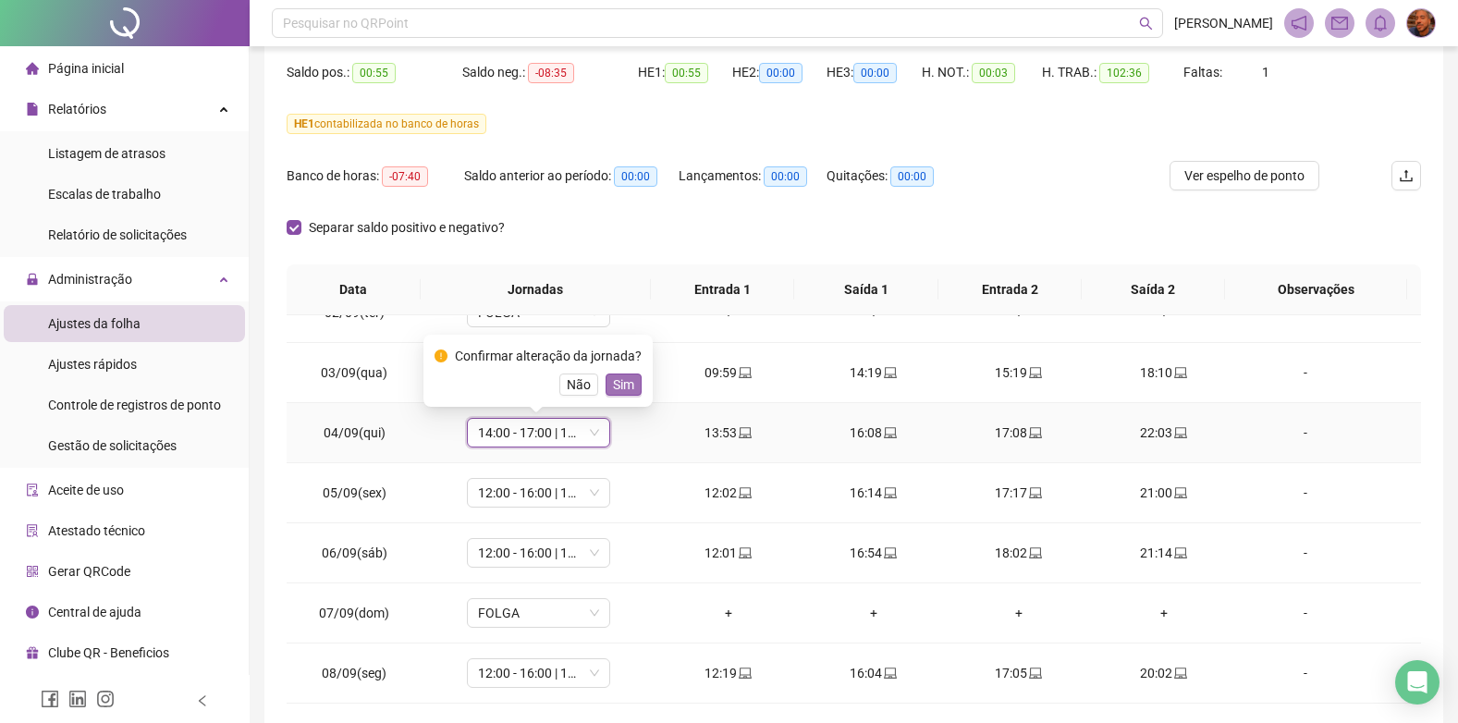
click at [616, 382] on span "Sim" at bounding box center [623, 384] width 21 height 20
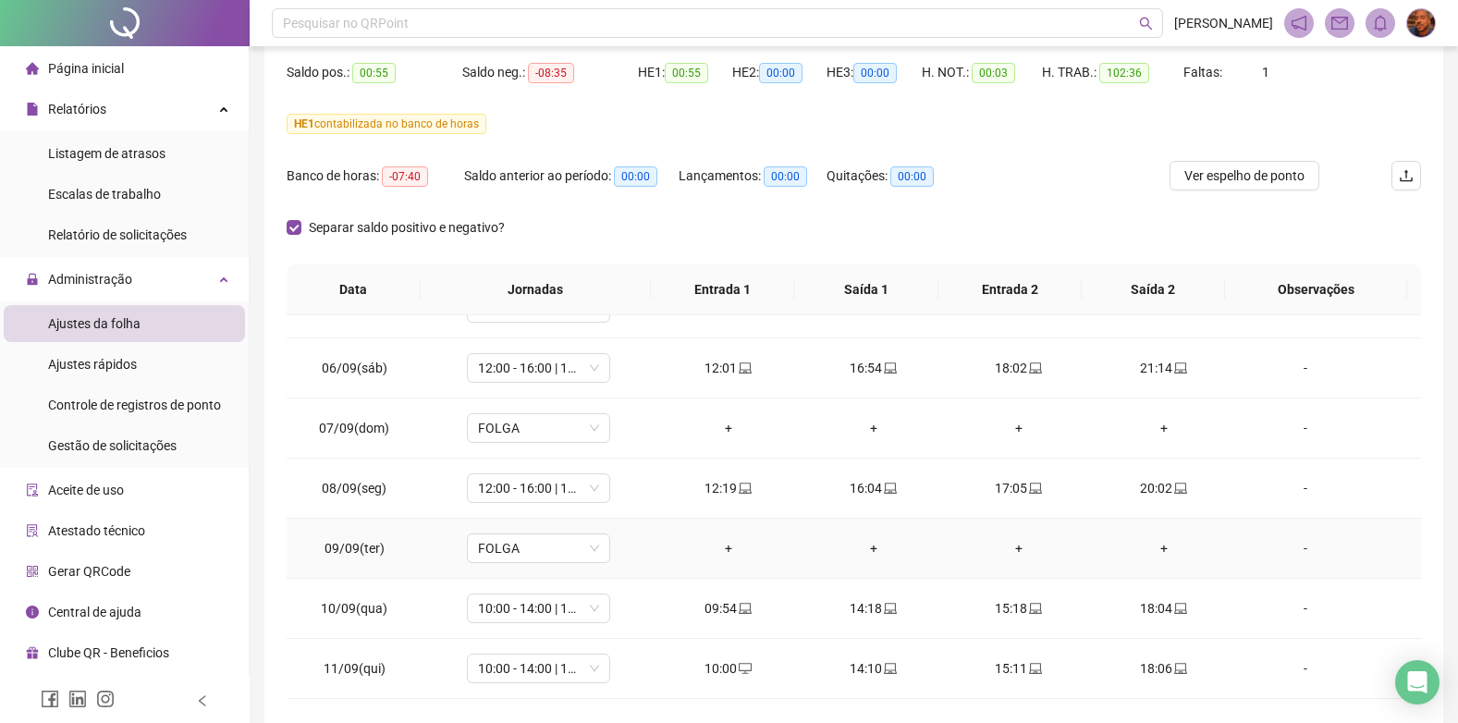
scroll to position [370, 0]
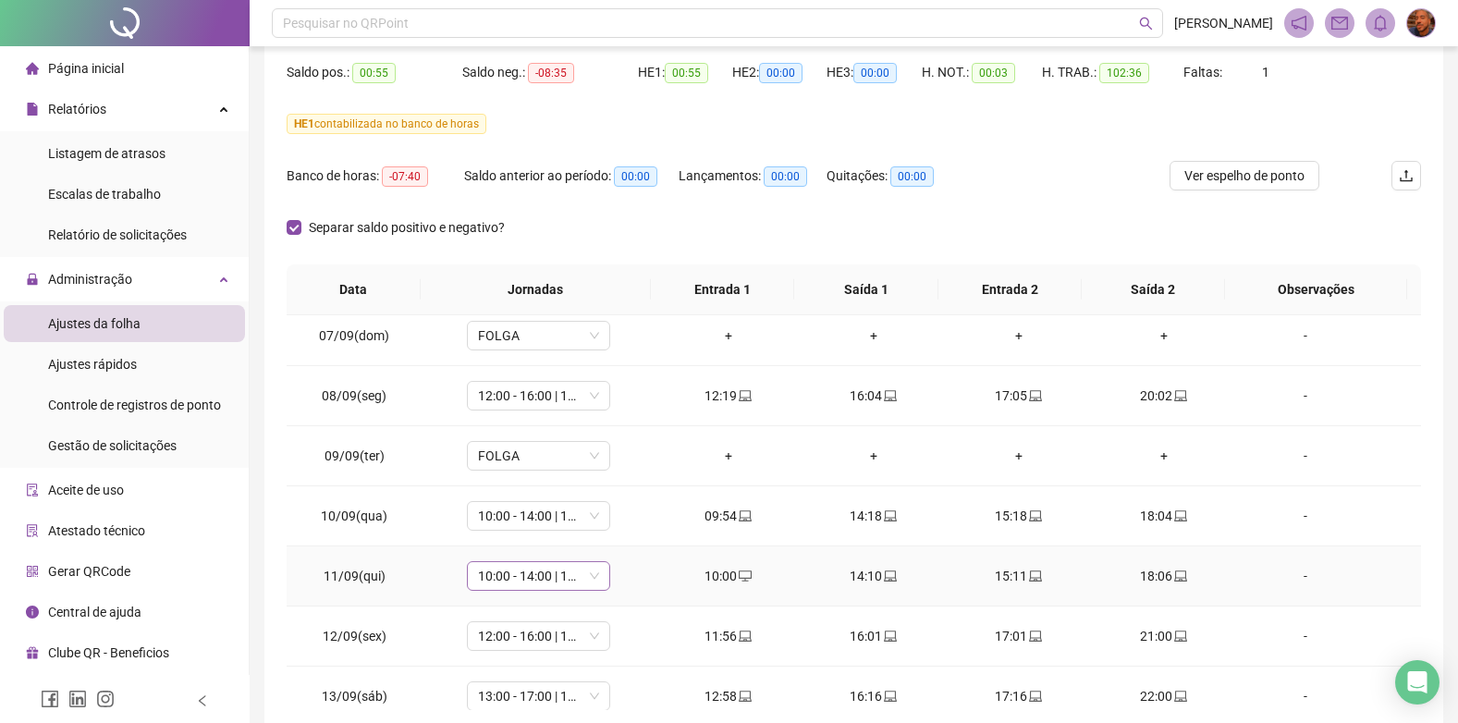
click at [548, 574] on span "10:00 - 14:00 | 15:00 - 18:00" at bounding box center [538, 576] width 121 height 28
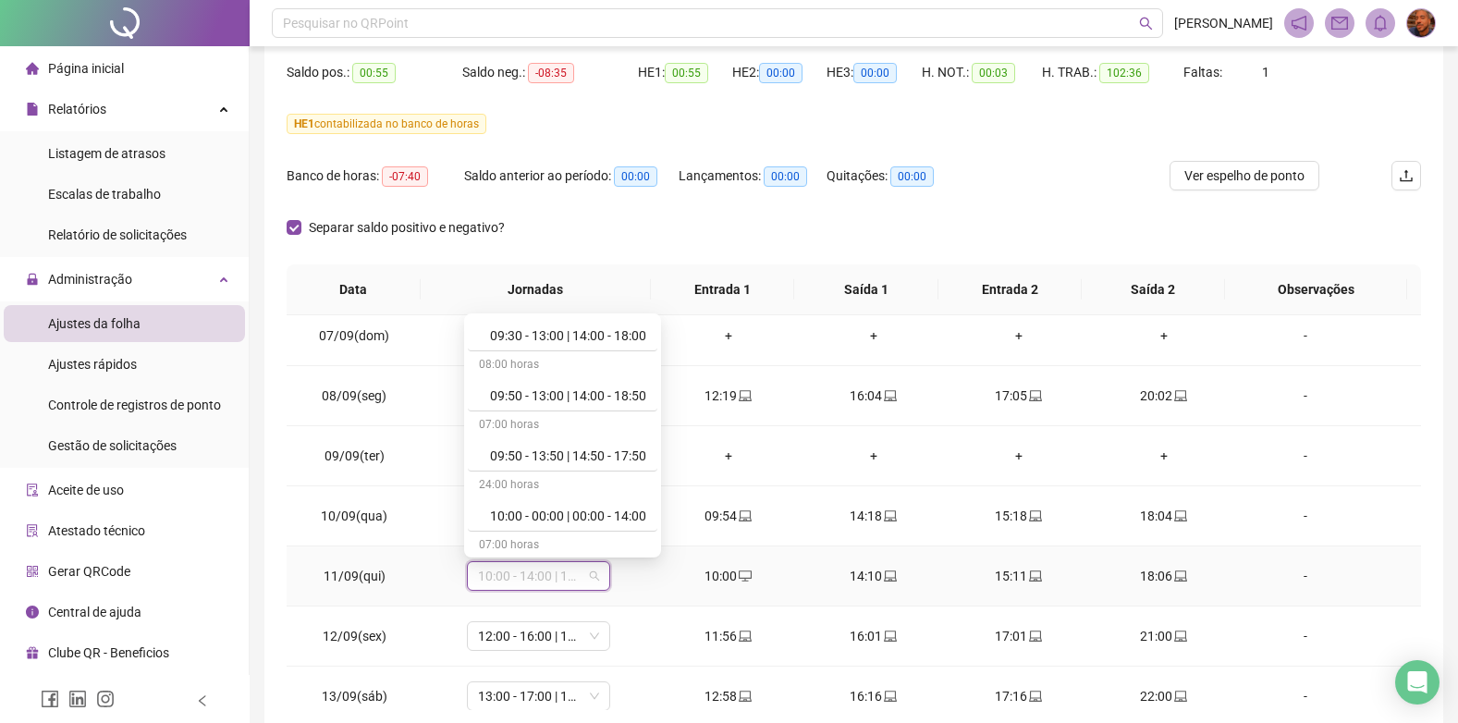
scroll to position [740, 0]
click at [265, 486] on div "**********" at bounding box center [853, 304] width 1179 height 856
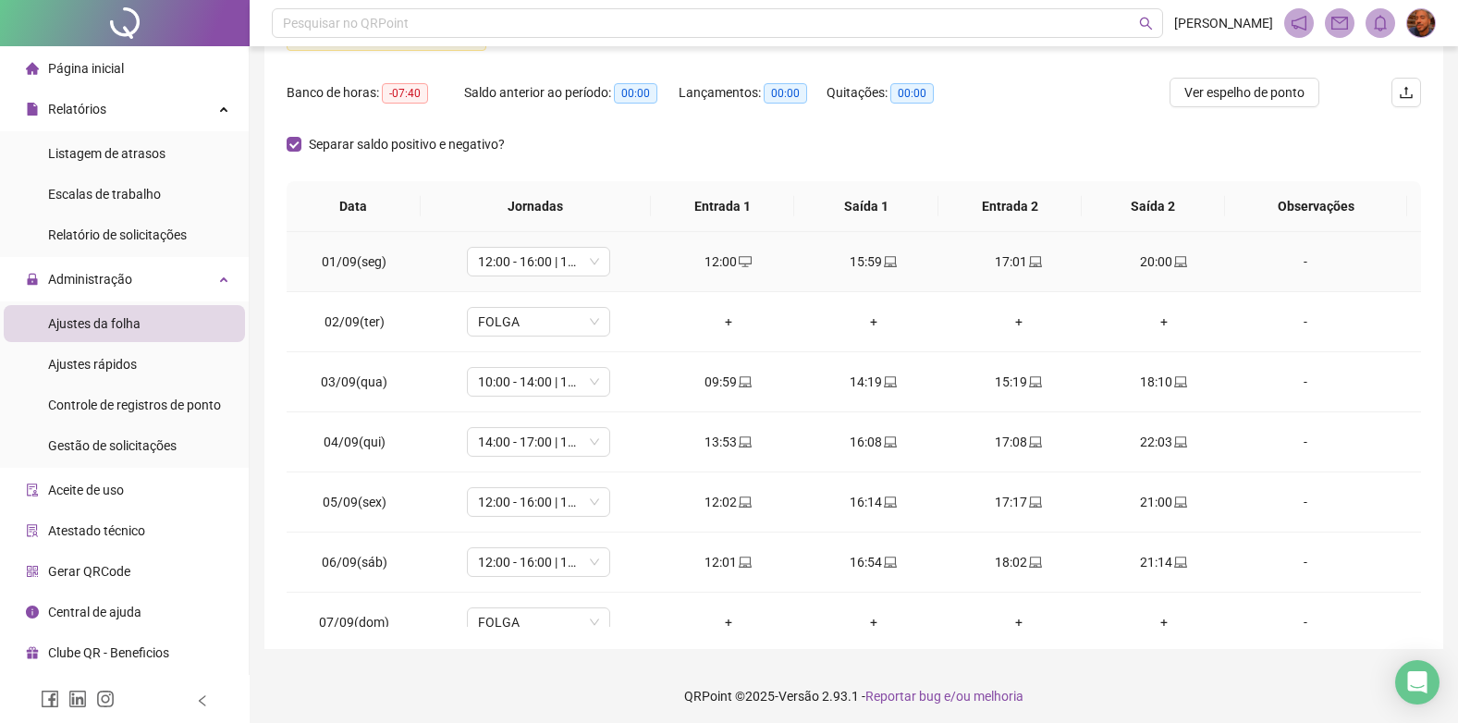
scroll to position [0, 0]
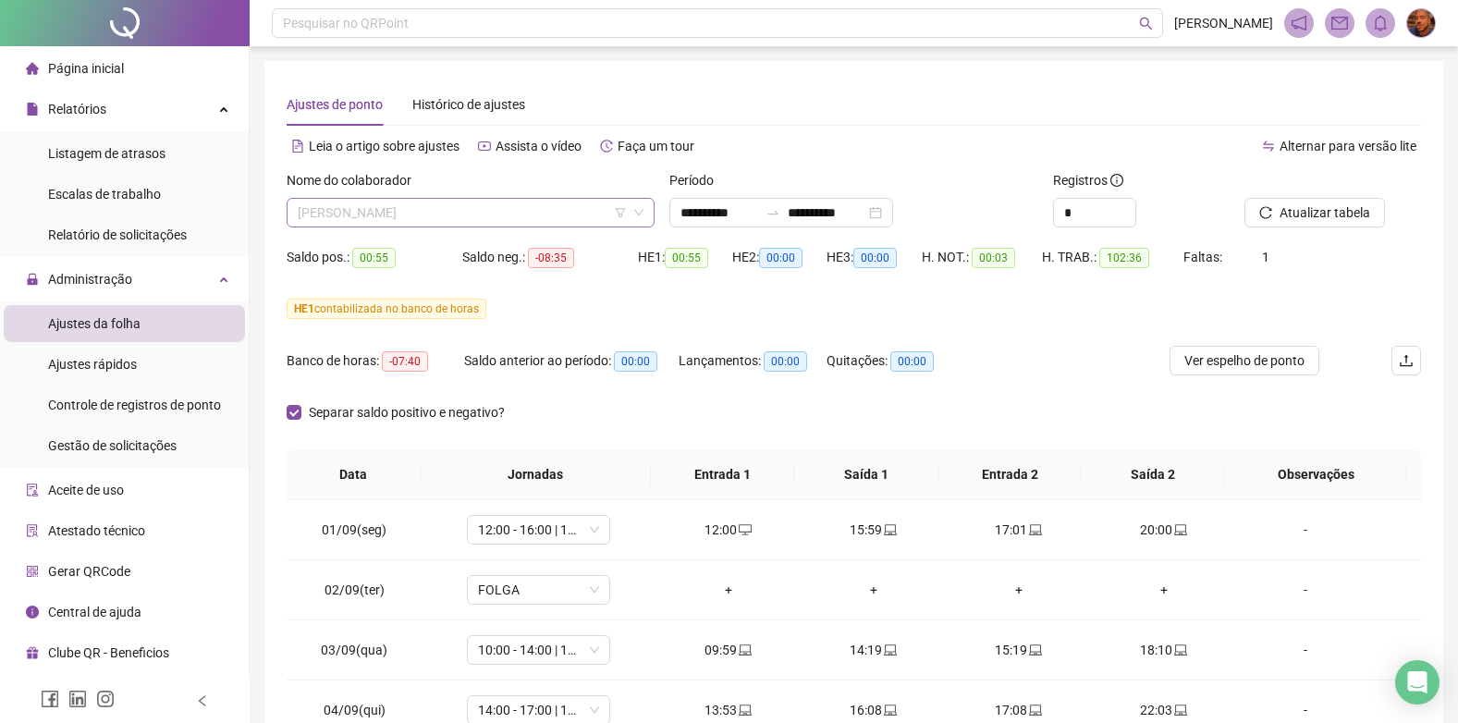
click at [491, 210] on span "[PERSON_NAME]" at bounding box center [471, 213] width 346 height 28
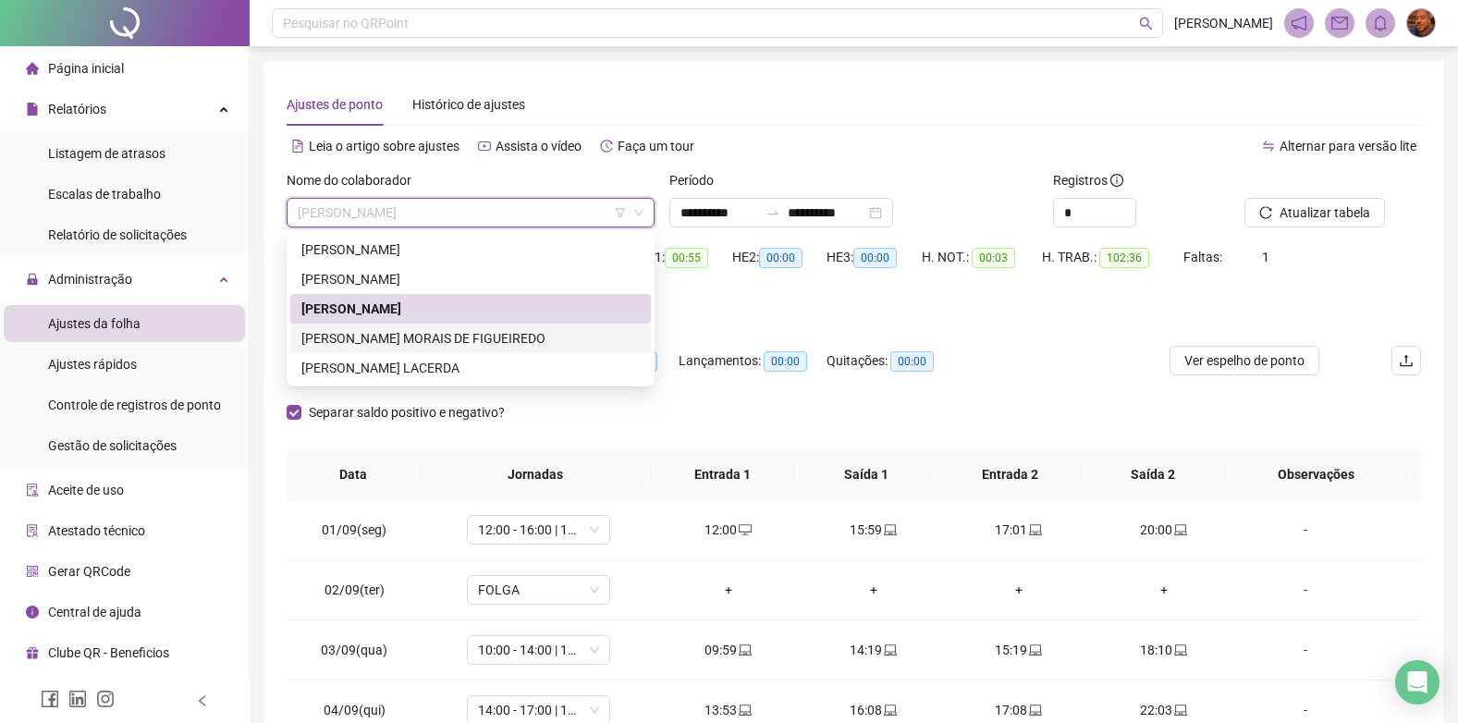
click at [426, 329] on div "[PERSON_NAME] MORAIS DE FIGUEIREDO" at bounding box center [470, 338] width 338 height 20
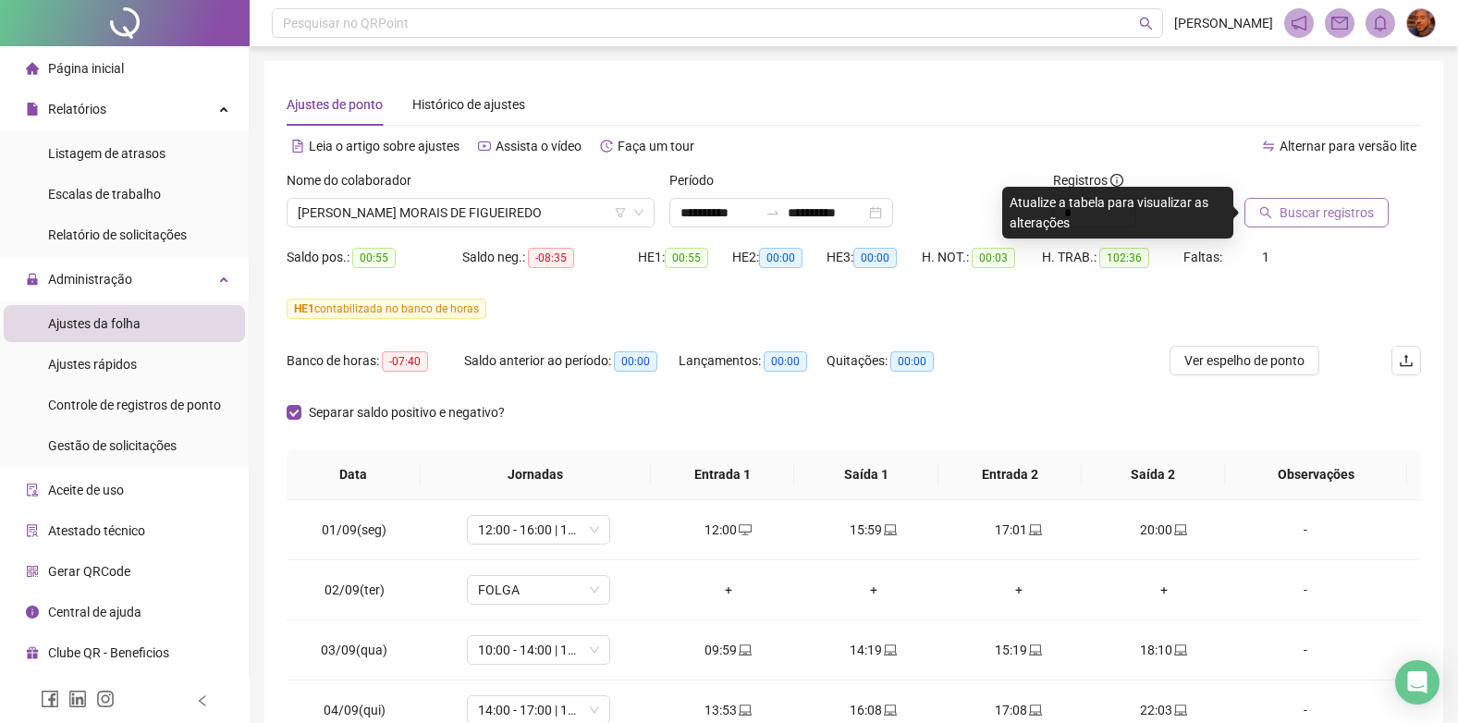
click at [1313, 202] on button "Buscar registros" at bounding box center [1316, 213] width 144 height 30
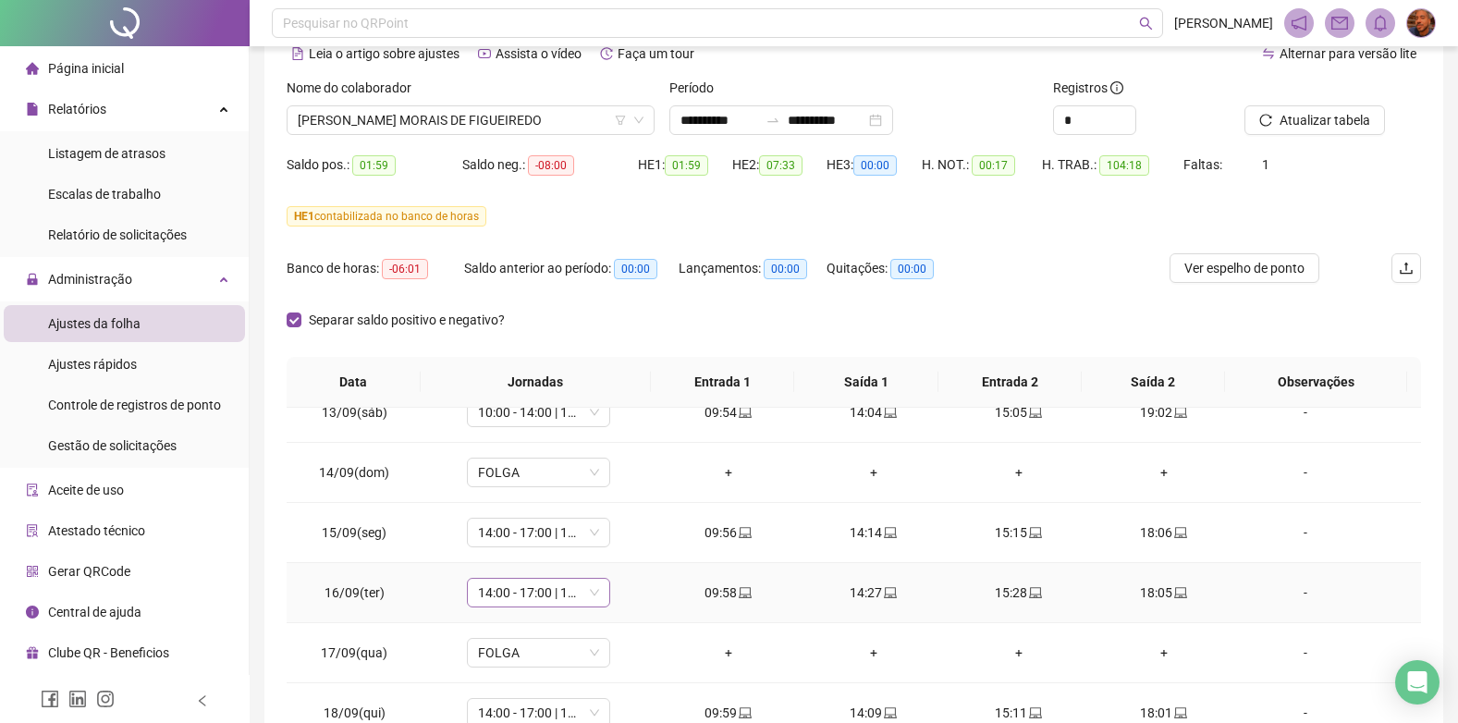
scroll to position [747, 0]
click at [561, 523] on span "14:00 - 17:00 | 18:00 - 22:00" at bounding box center [538, 532] width 121 height 28
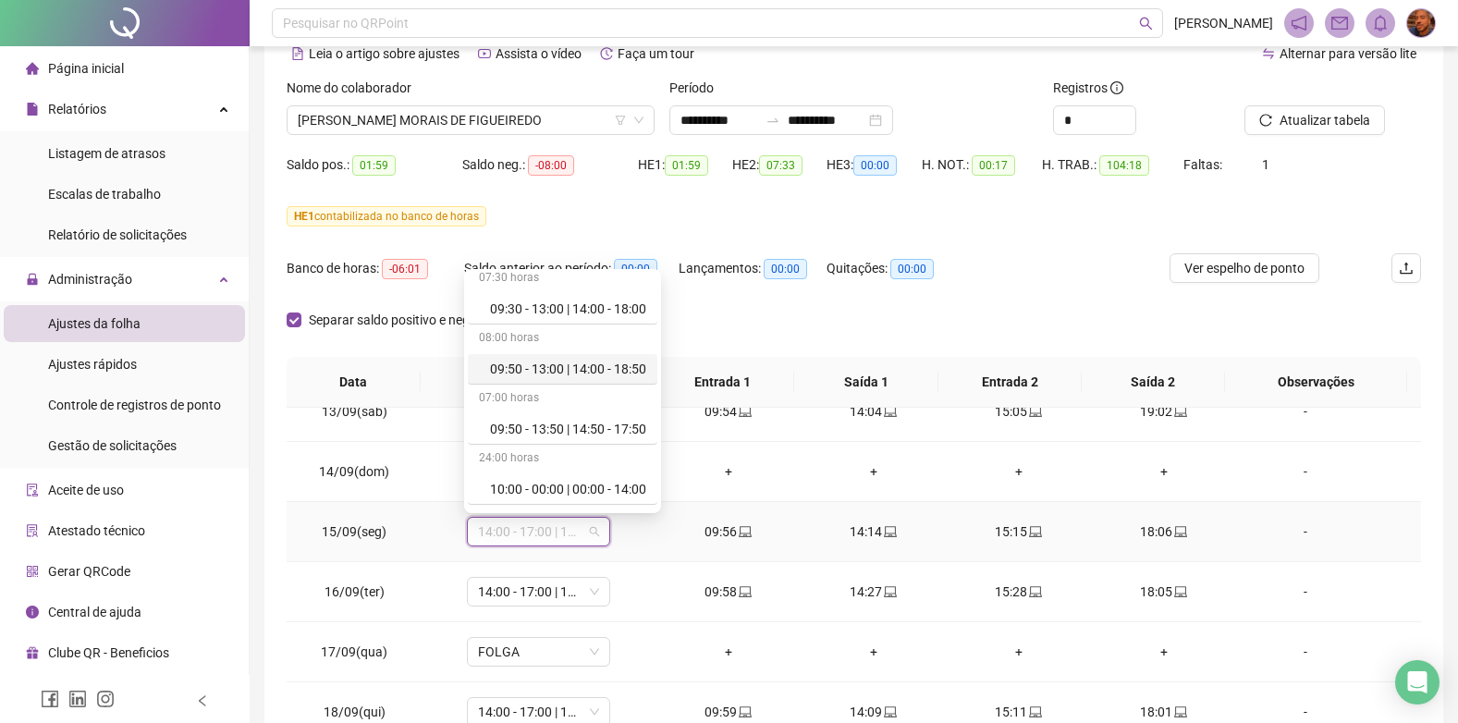
scroll to position [832, 0]
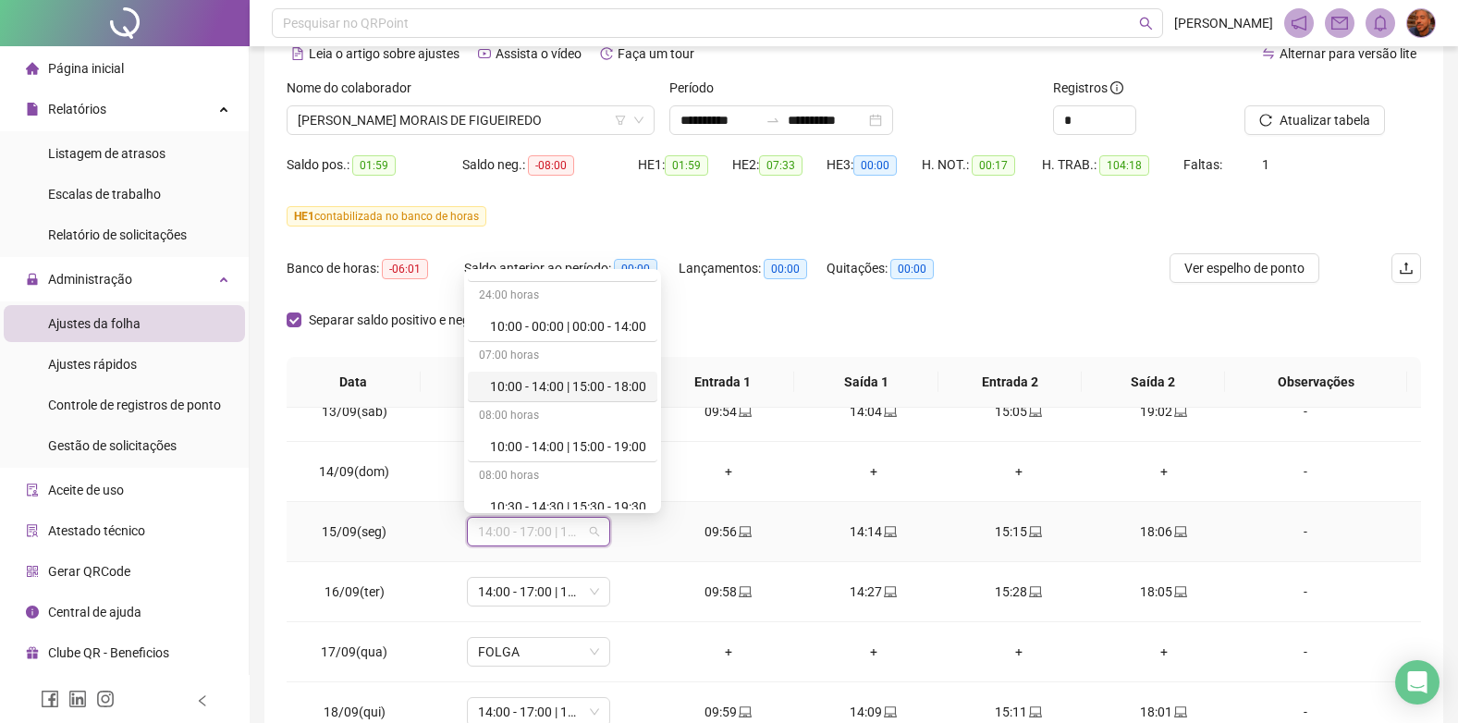
click at [585, 388] on div "10:00 - 14:00 | 15:00 - 18:00" at bounding box center [568, 386] width 156 height 20
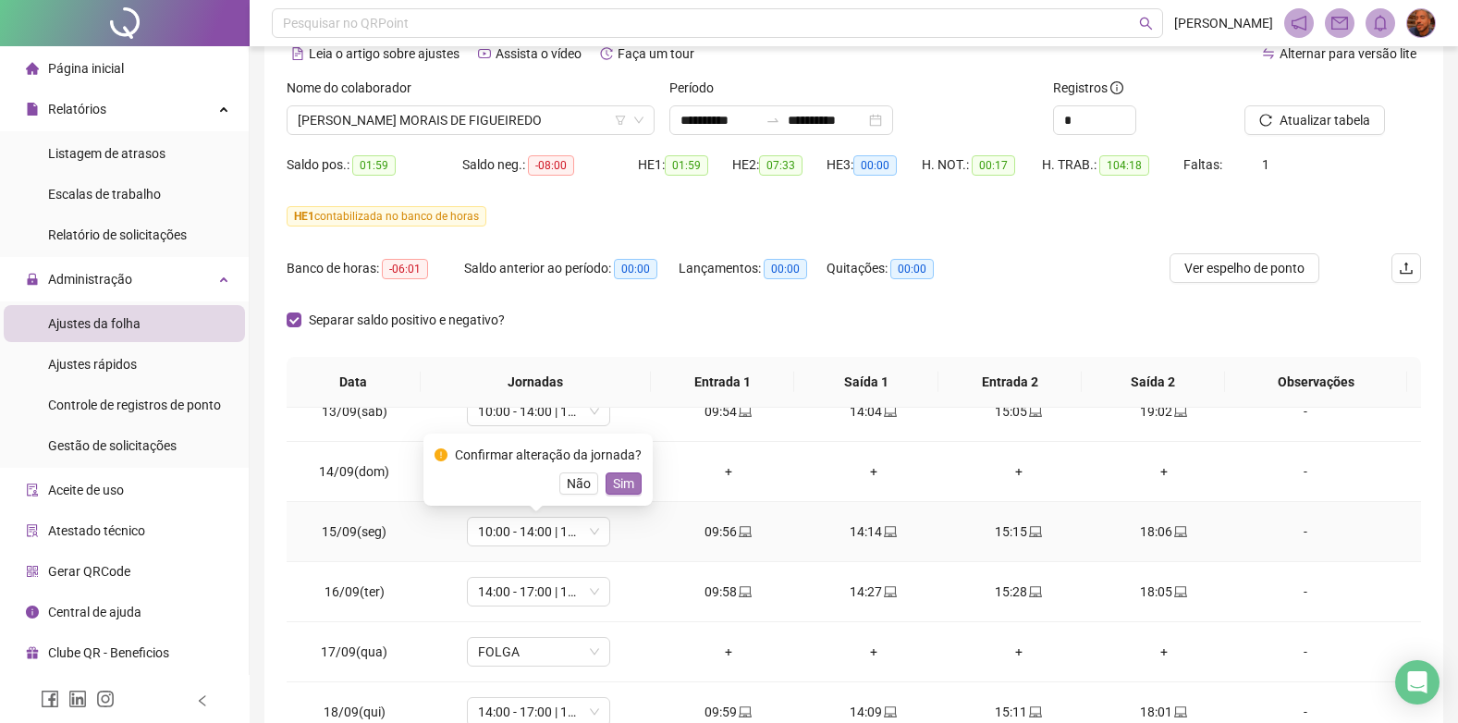
click at [615, 488] on span "Sim" at bounding box center [623, 483] width 21 height 20
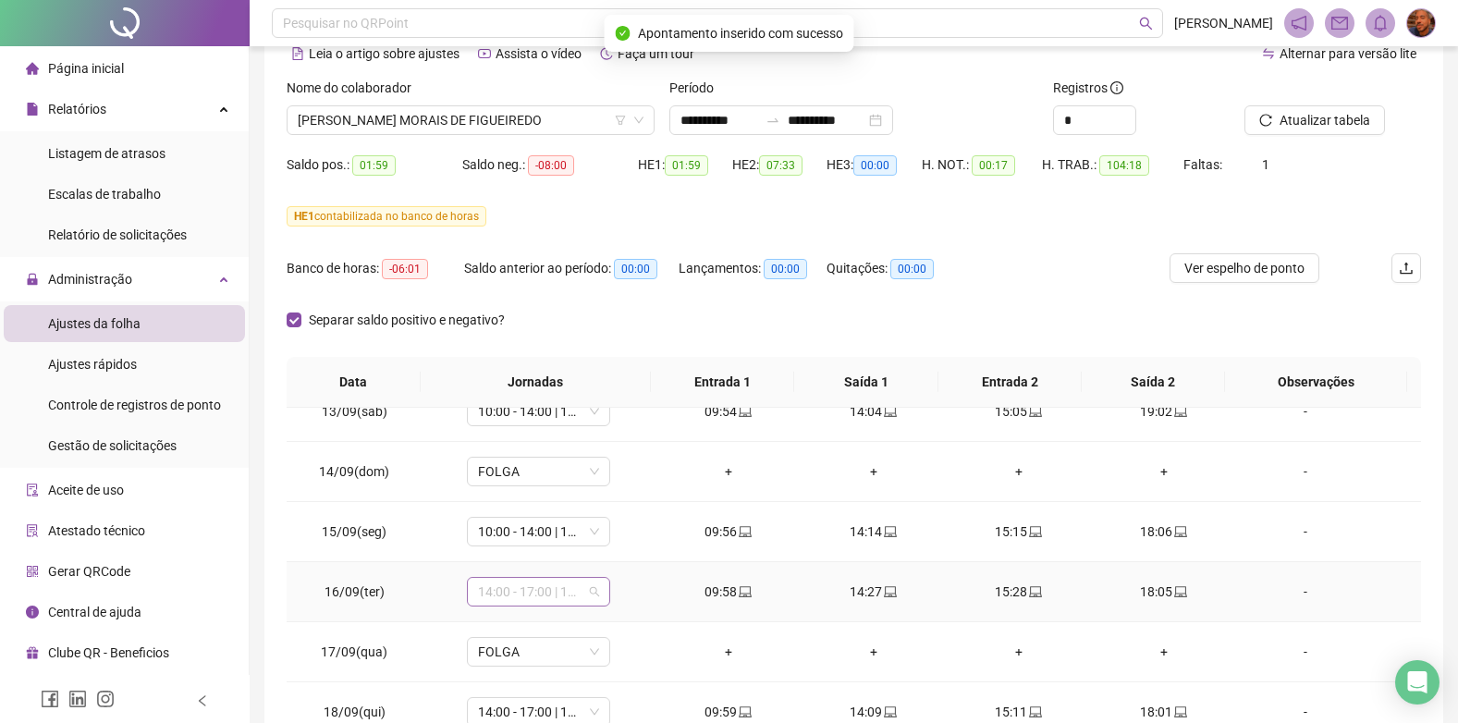
click at [546, 597] on span "14:00 - 17:00 | 18:00 - 22:00" at bounding box center [538, 592] width 121 height 28
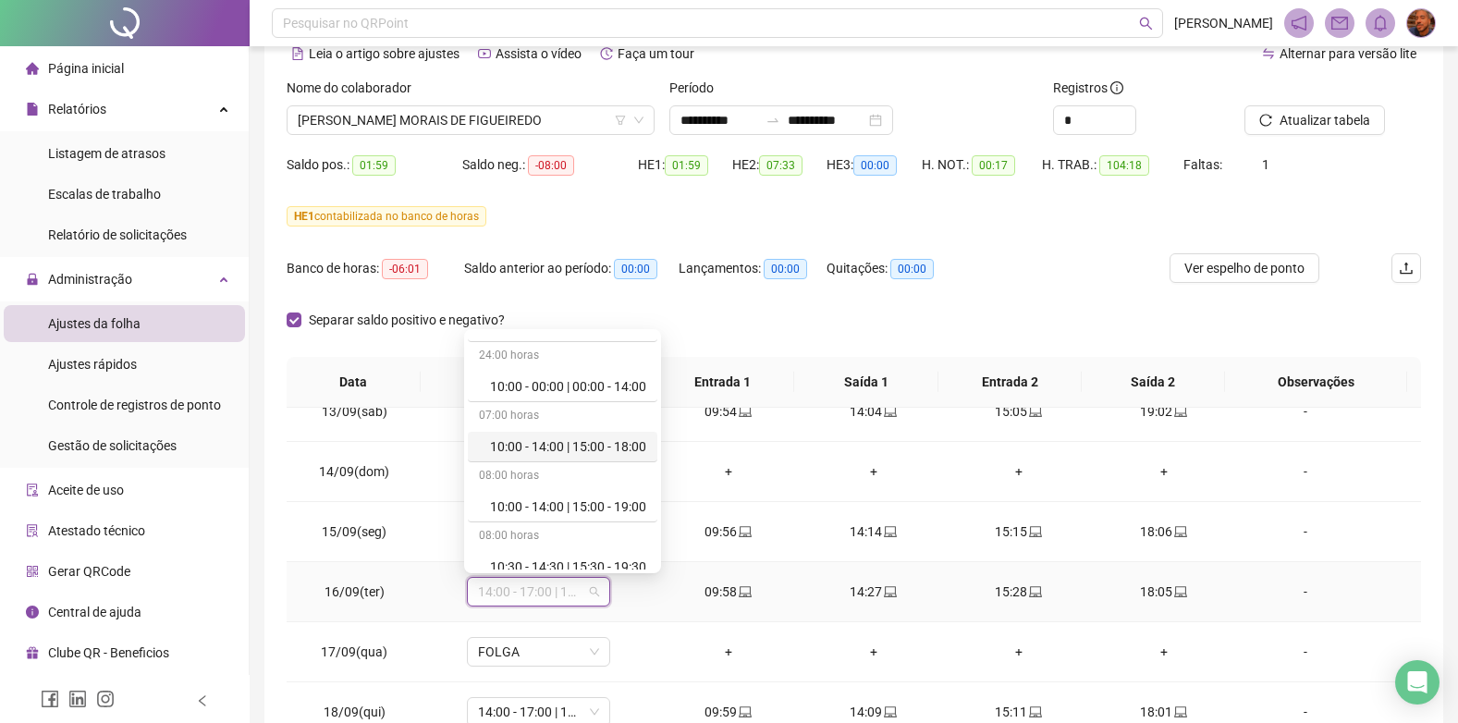
click at [601, 452] on div "10:00 - 14:00 | 15:00 - 18:00" at bounding box center [568, 446] width 156 height 20
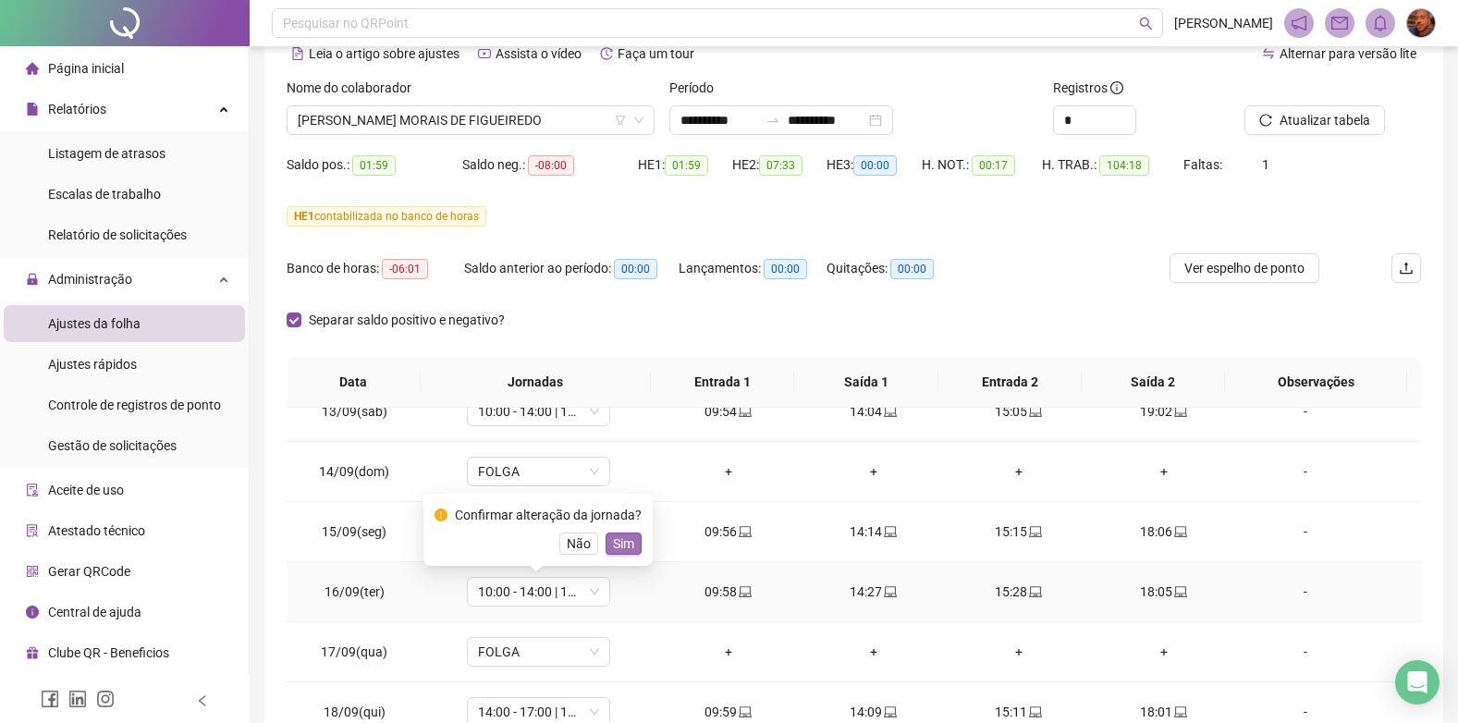
click at [629, 542] on span "Sim" at bounding box center [623, 543] width 21 height 20
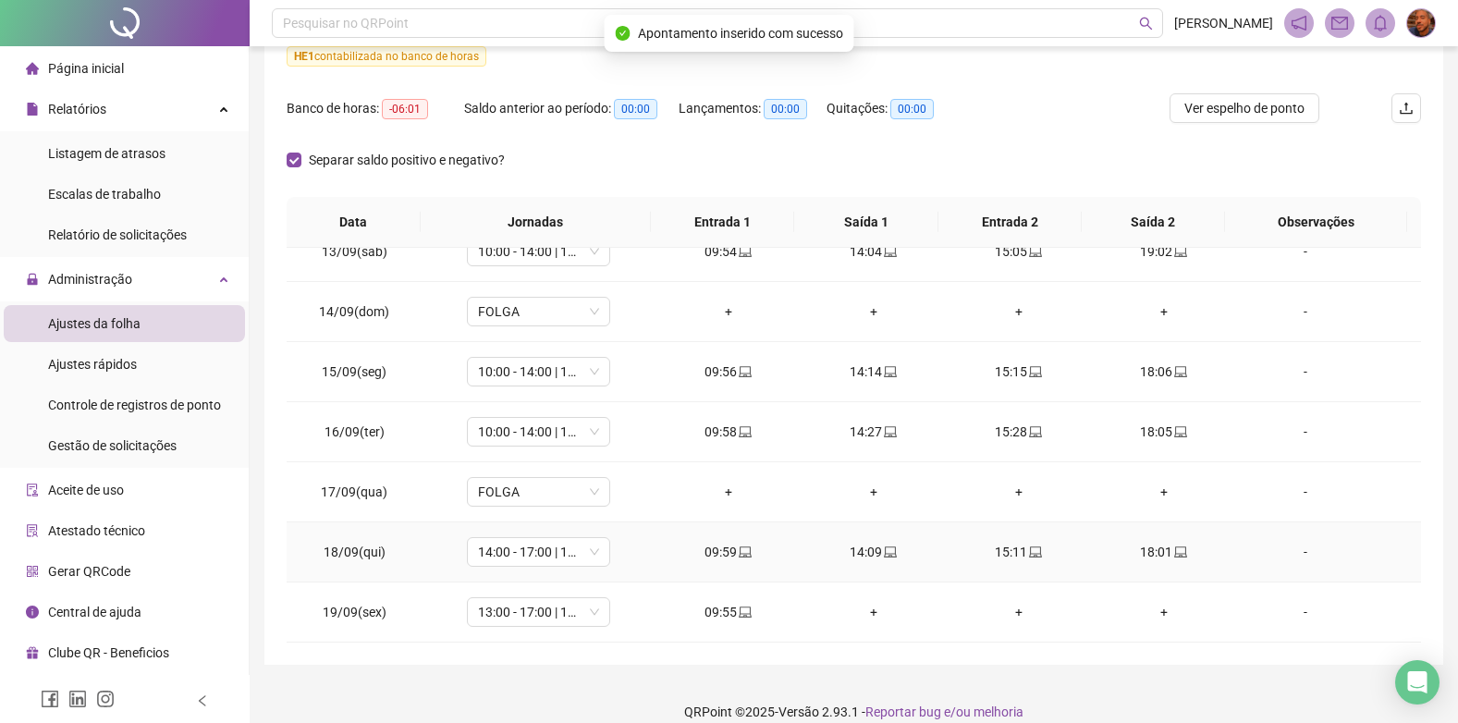
scroll to position [274, 0]
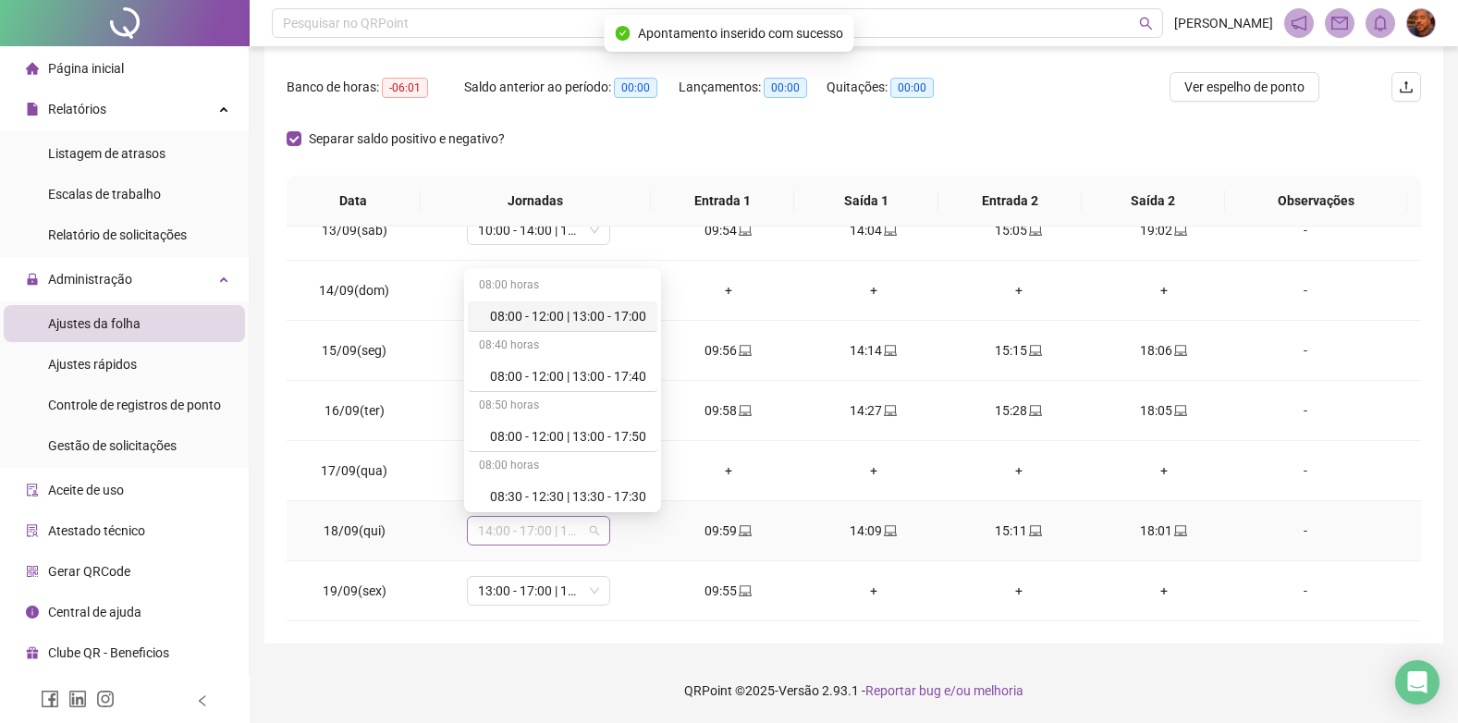
click at [558, 533] on span "14:00 - 17:00 | 18:00 - 22:00" at bounding box center [538, 531] width 121 height 28
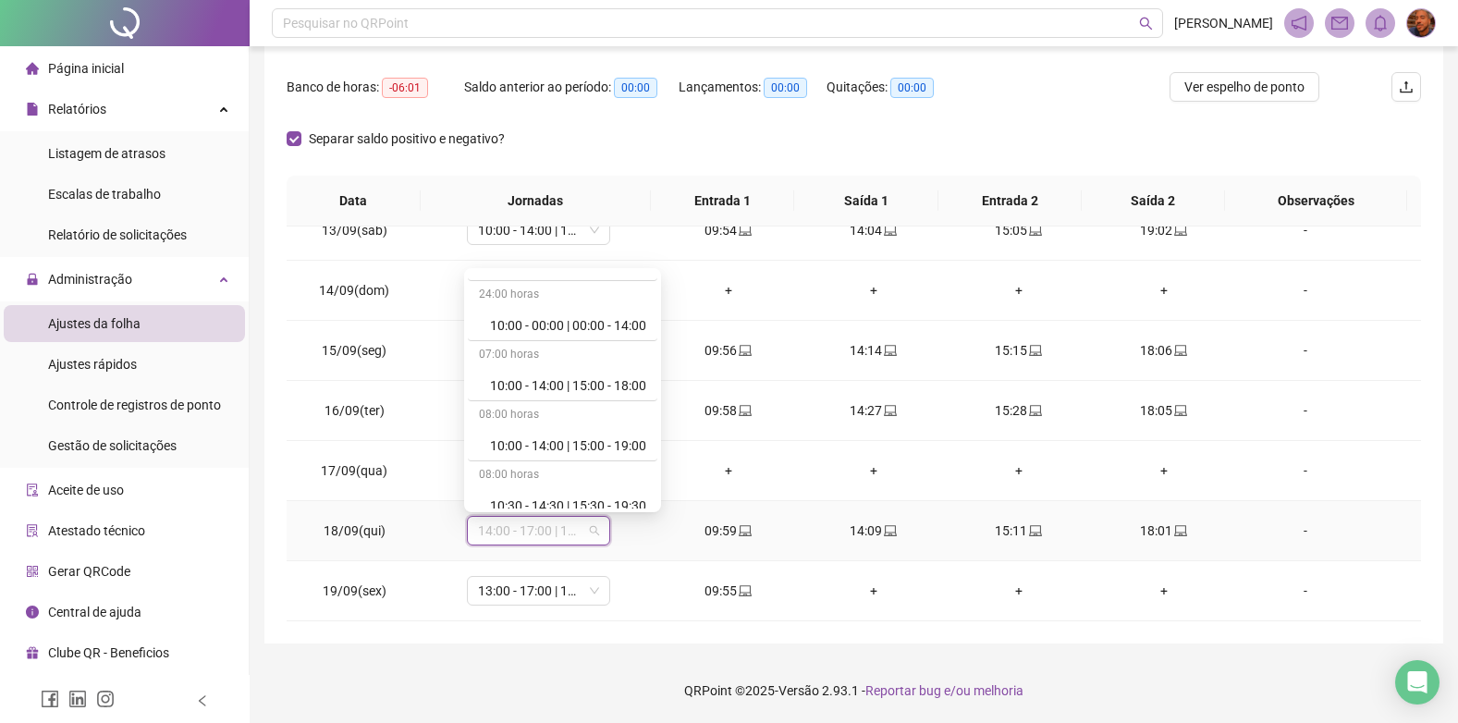
scroll to position [925, 0]
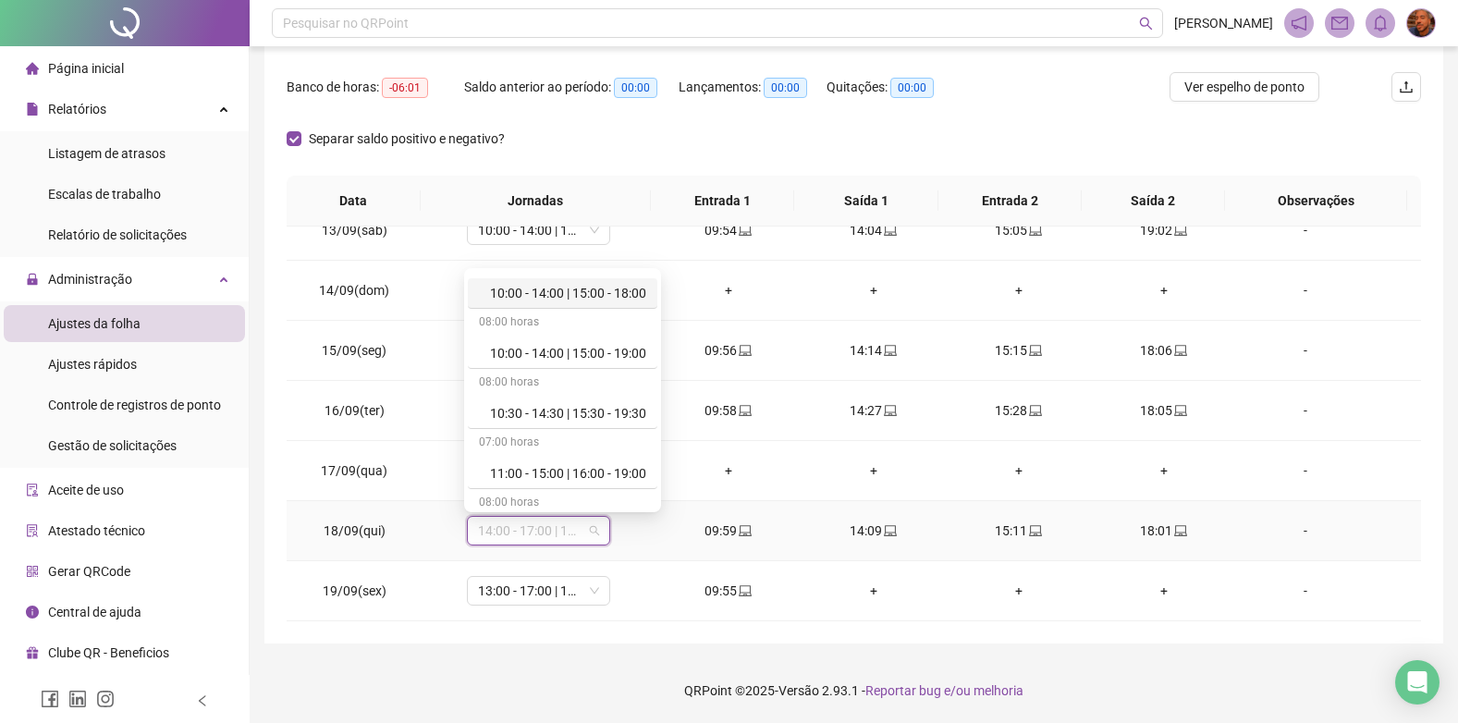
click at [608, 300] on div "10:00 - 14:00 | 15:00 - 18:00" at bounding box center [568, 293] width 156 height 20
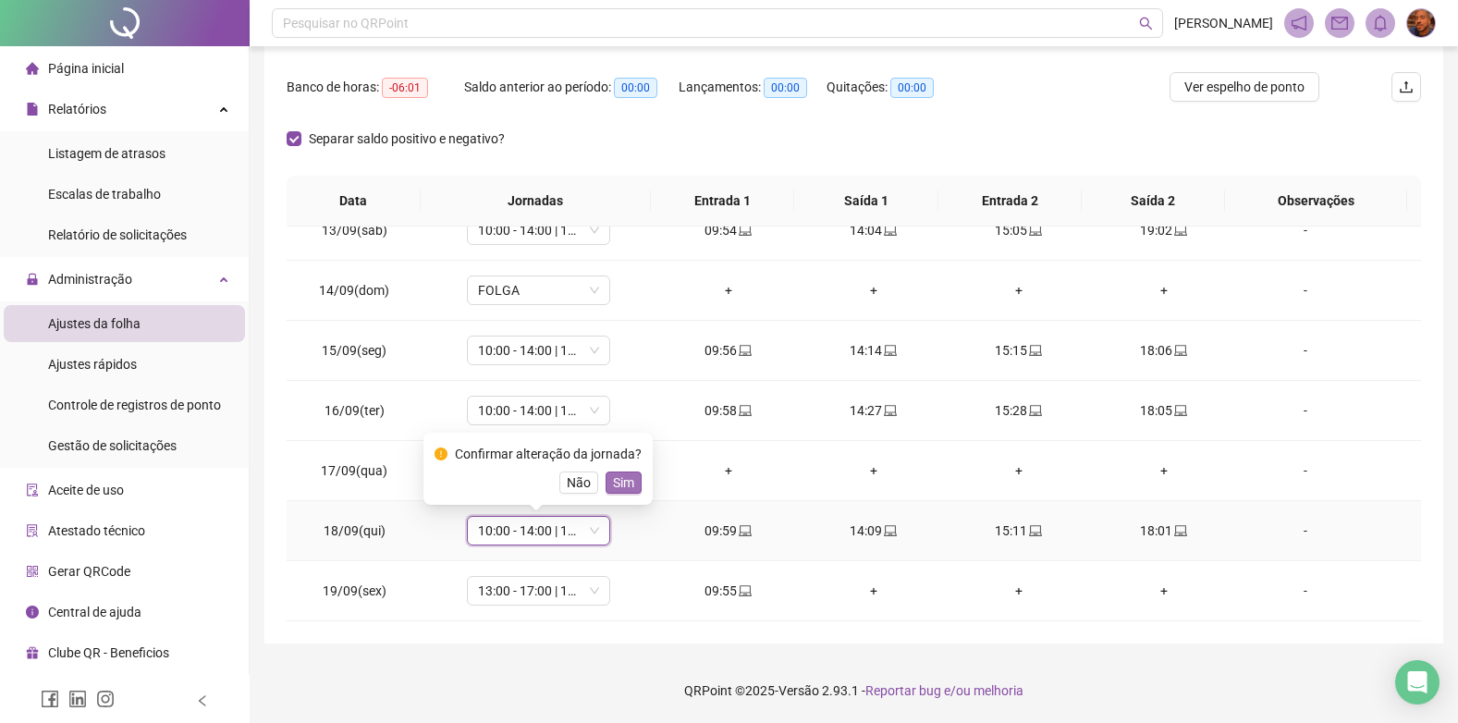
click at [618, 483] on span "Sim" at bounding box center [623, 482] width 21 height 20
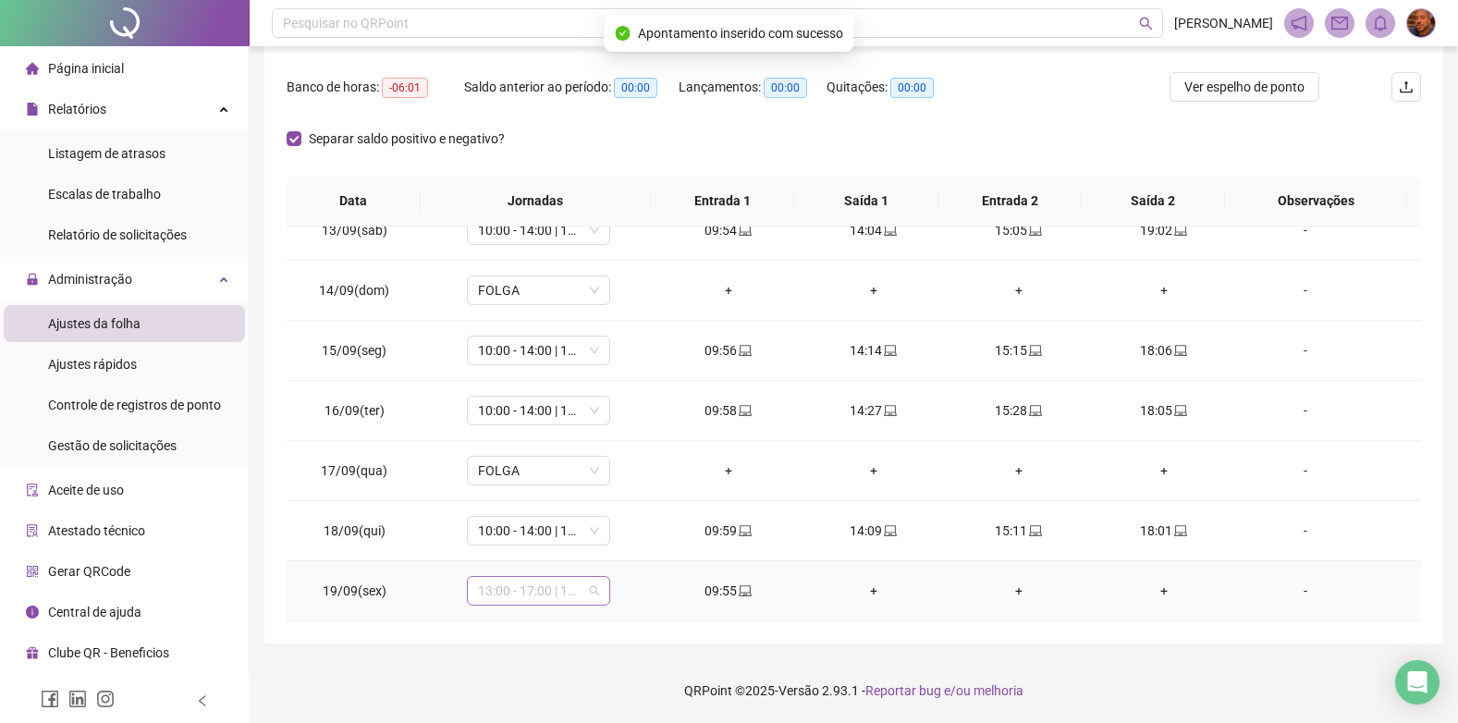
click at [552, 603] on span "13:00 - 17:00 | 18:00 - 22:00" at bounding box center [538, 591] width 121 height 28
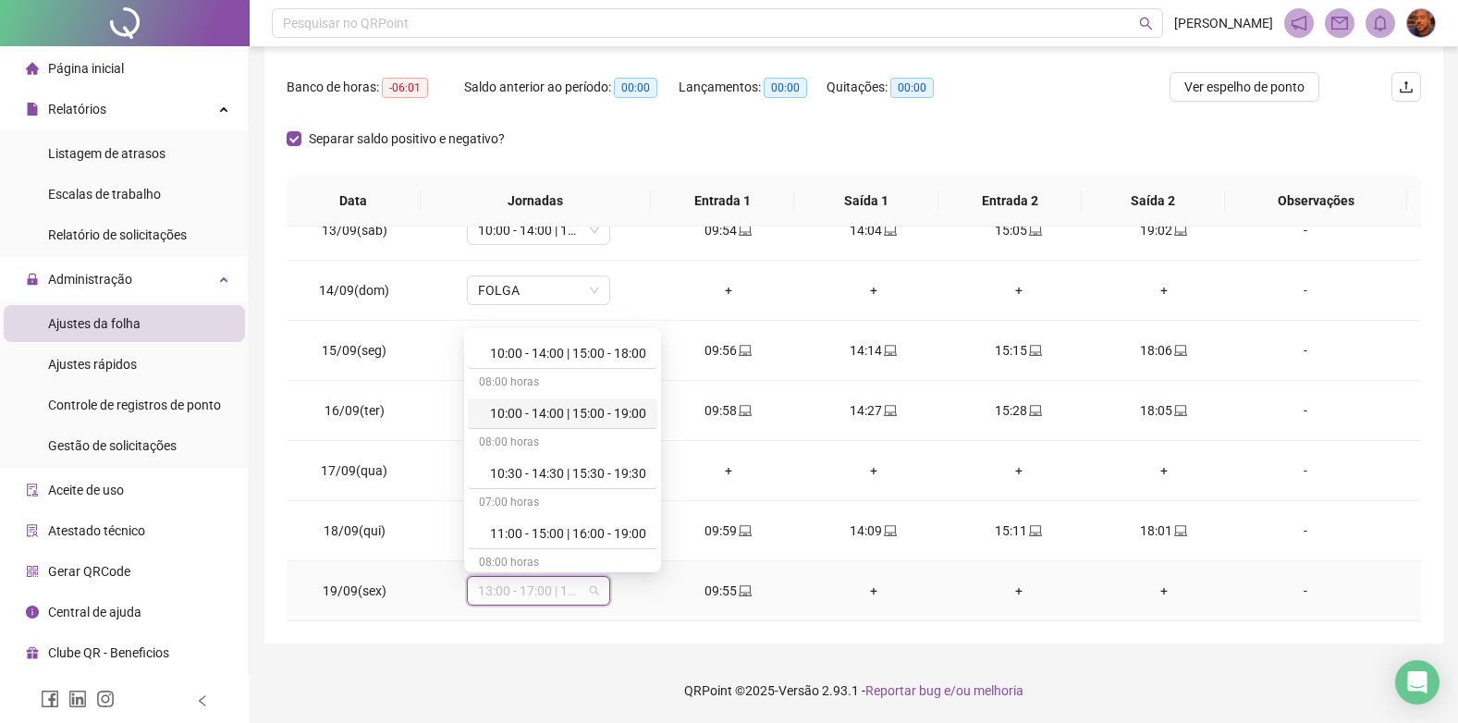
click at [555, 404] on div "10:00 - 14:00 | 15:00 - 19:00" at bounding box center [568, 413] width 156 height 20
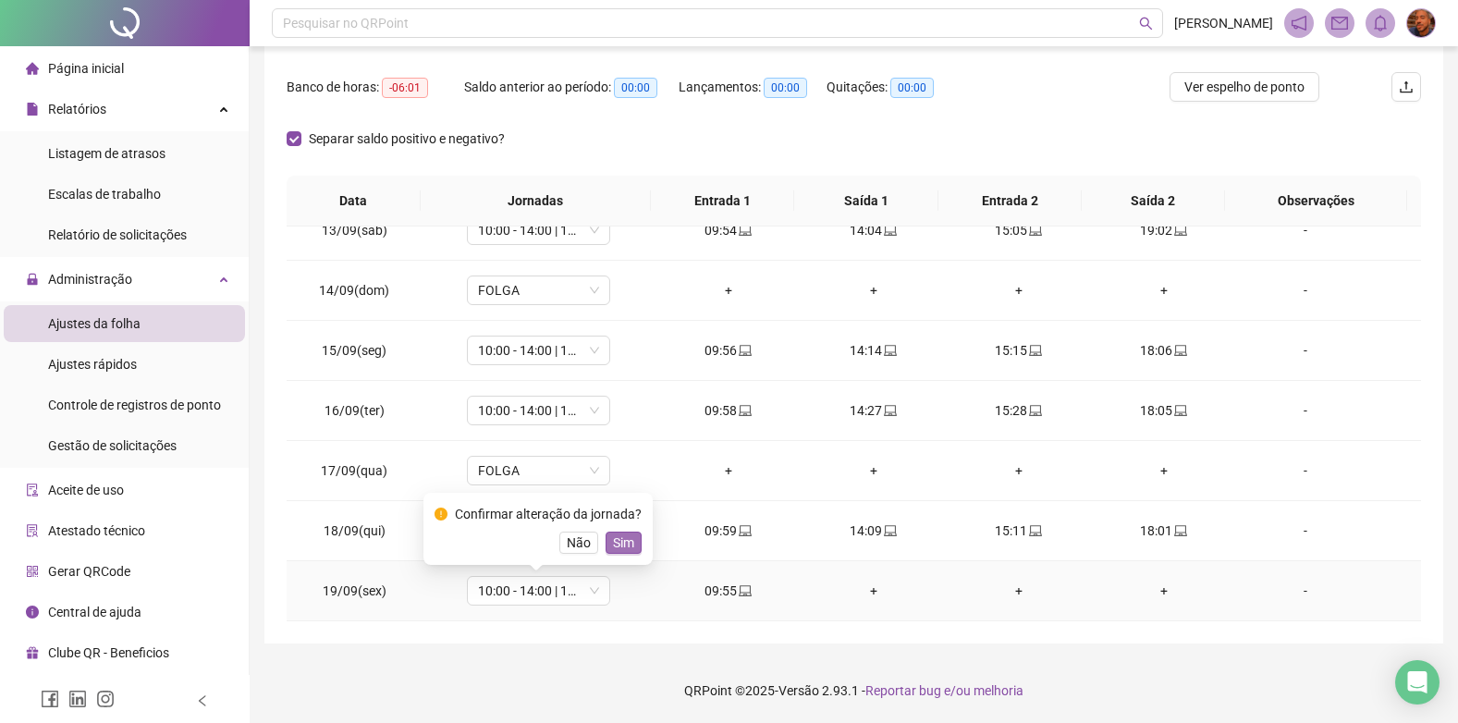
click at [621, 550] on span "Sim" at bounding box center [623, 543] width 21 height 20
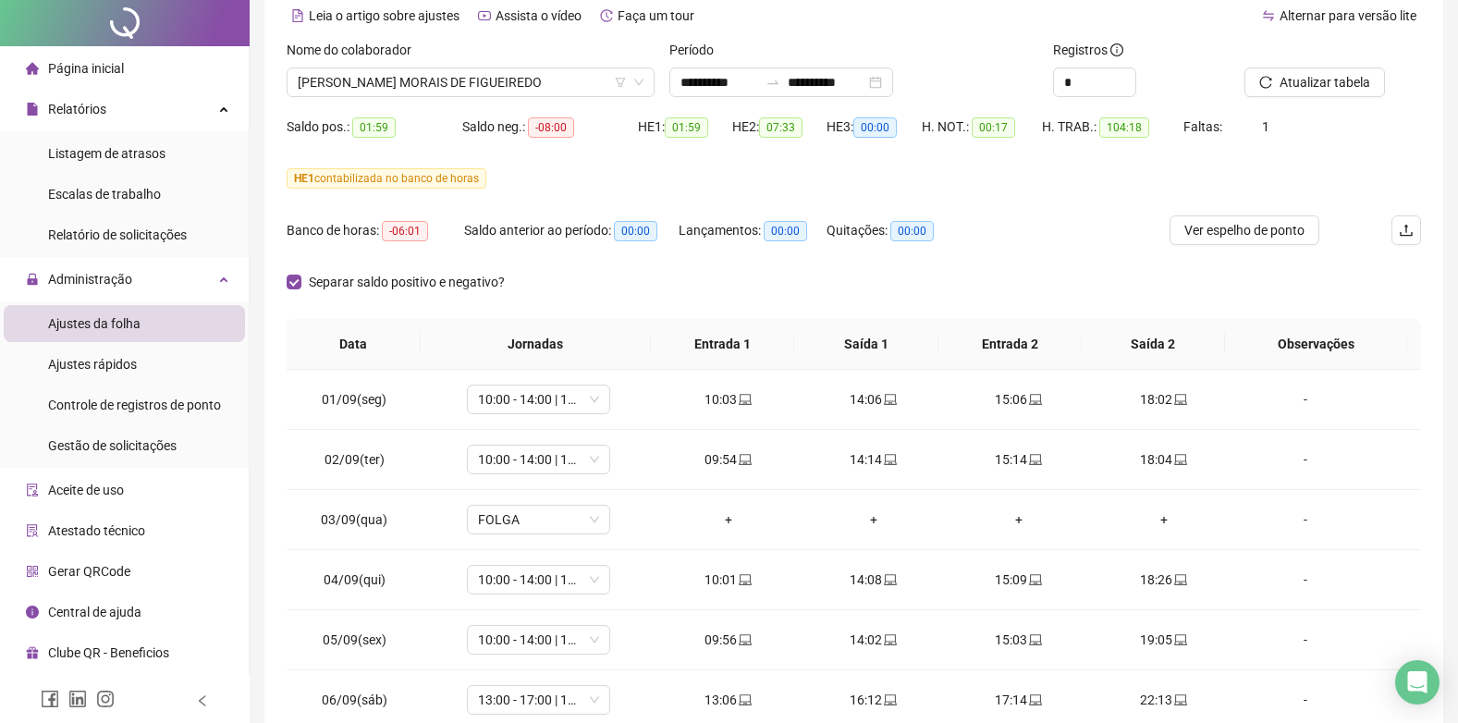
scroll to position [0, 0]
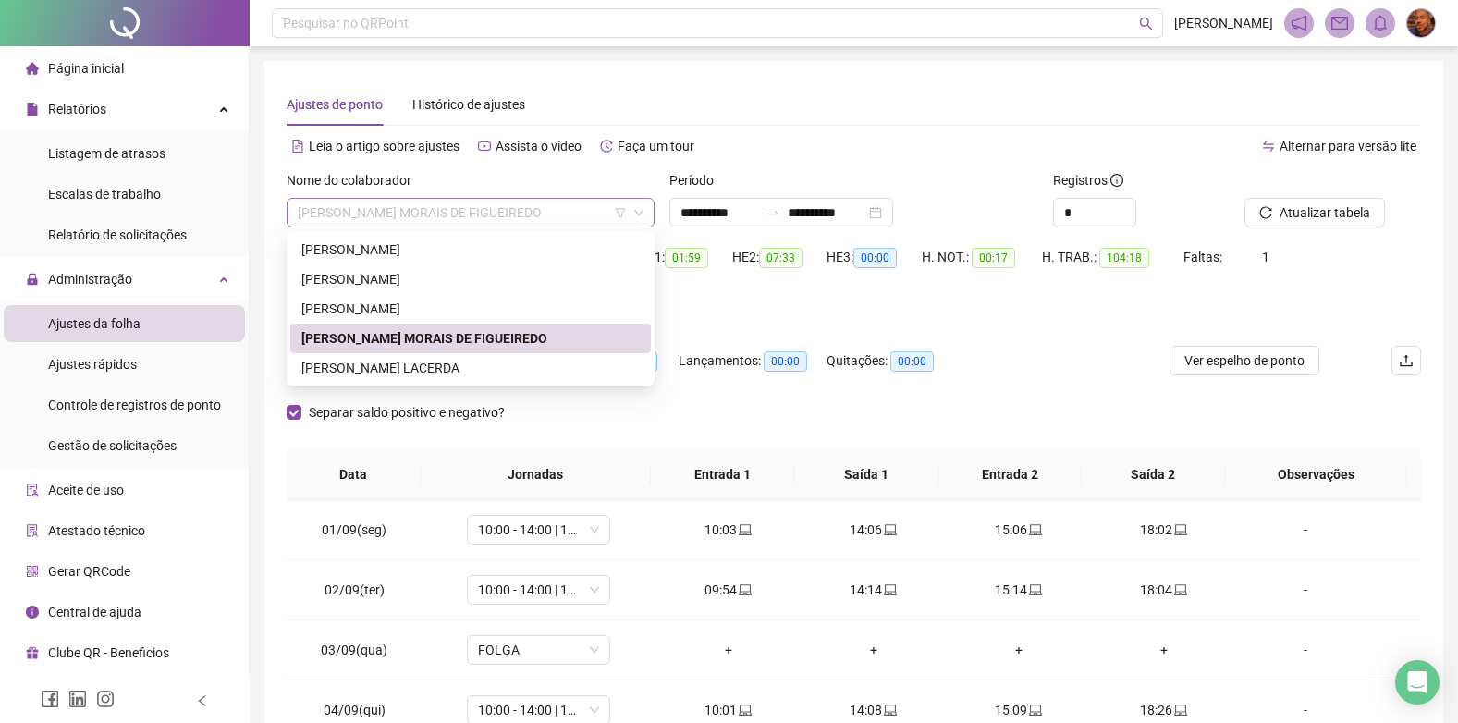
click at [585, 215] on span "[PERSON_NAME] MORAIS DE FIGUEIREDO" at bounding box center [471, 213] width 346 height 28
click at [507, 362] on div "[PERSON_NAME] LACERDA" at bounding box center [470, 368] width 338 height 20
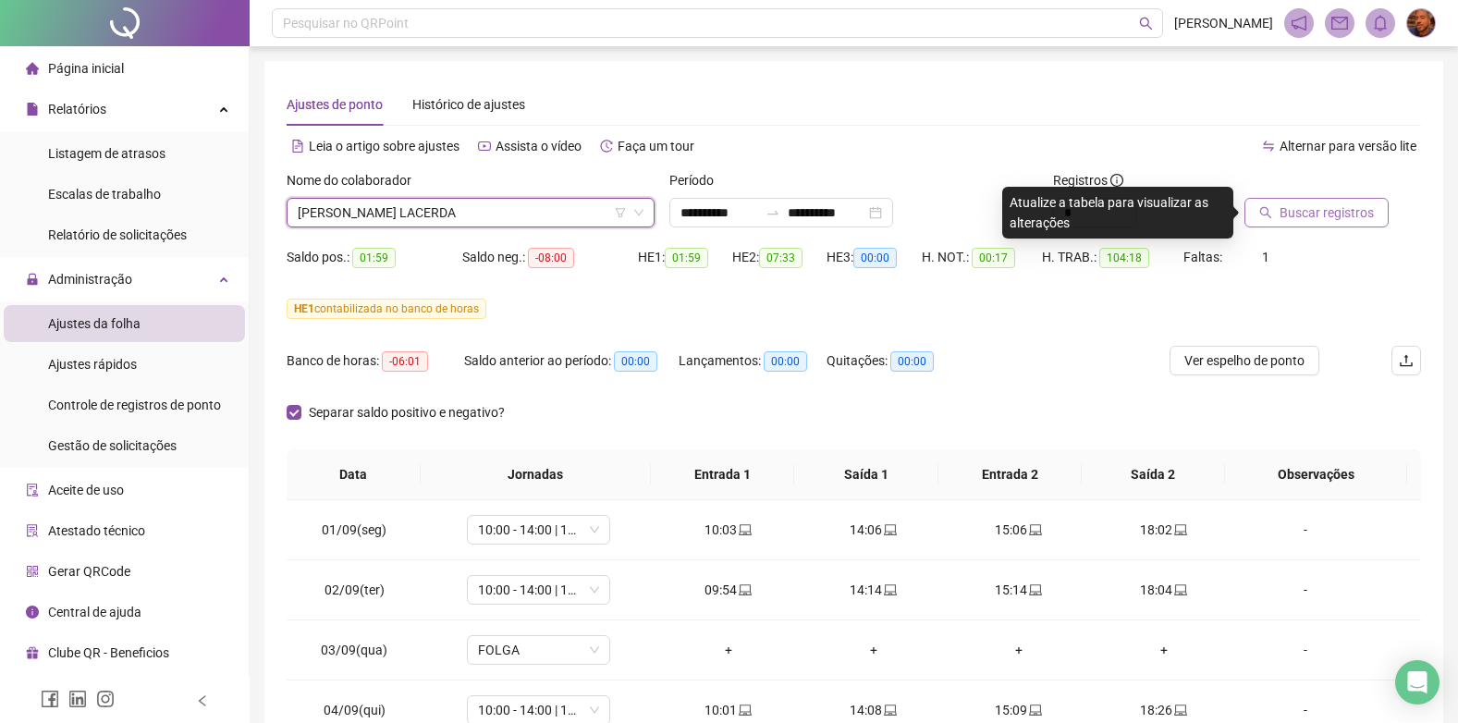
click at [1267, 217] on icon "search" at bounding box center [1265, 212] width 13 height 13
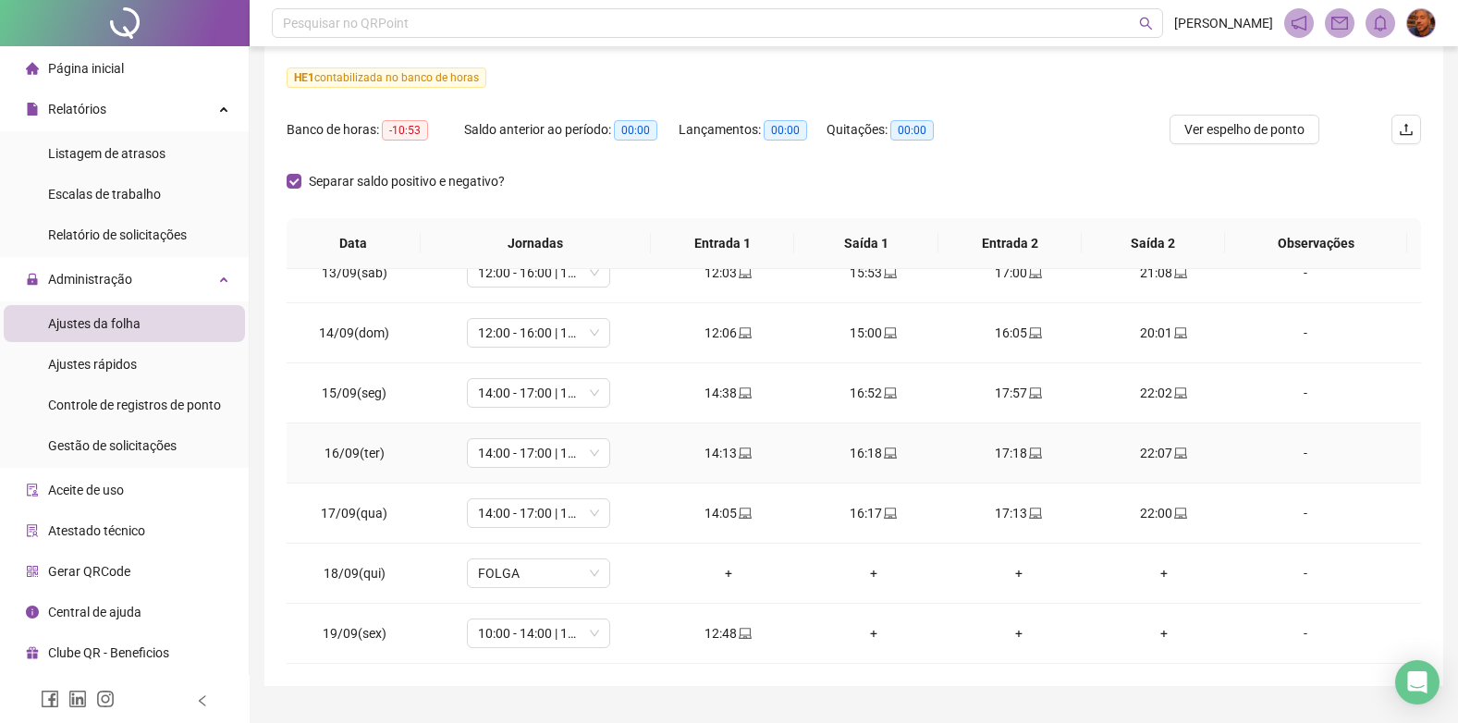
scroll to position [274, 0]
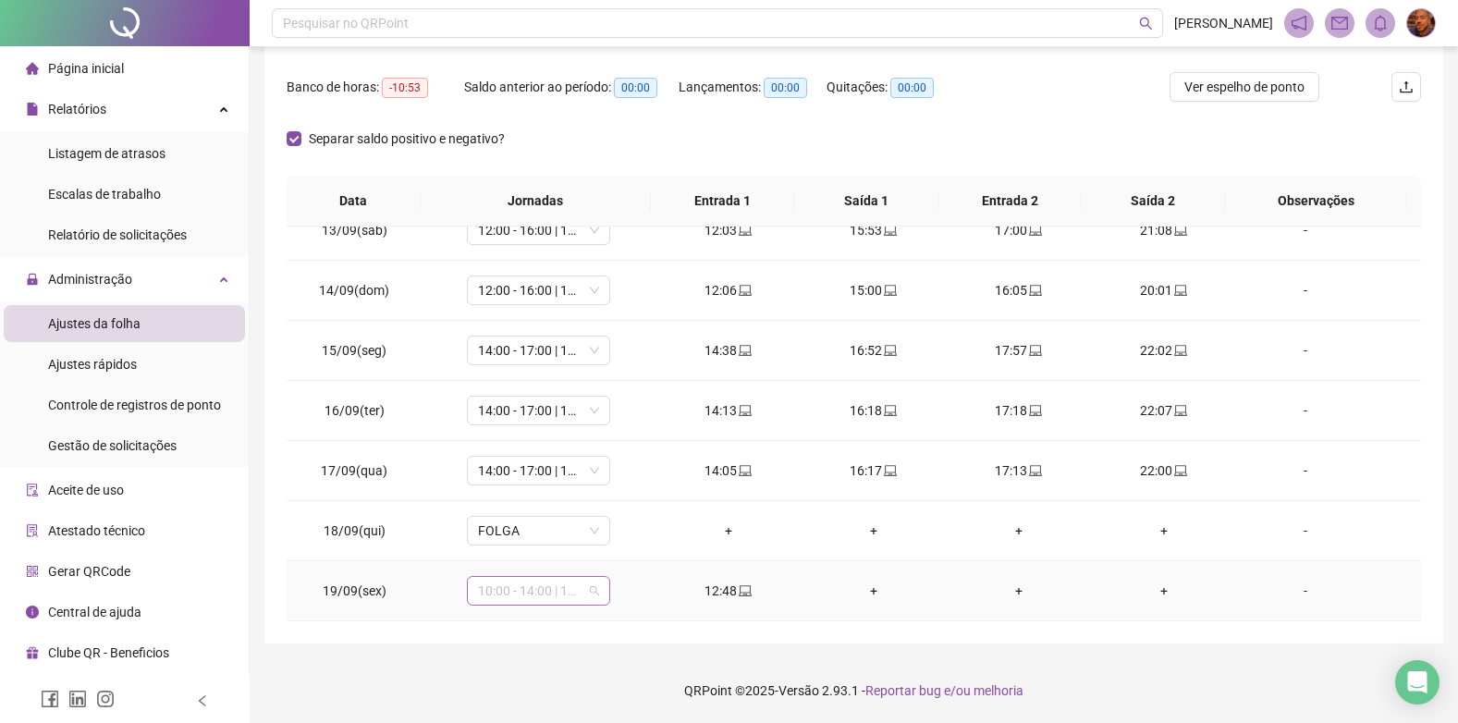
click at [575, 587] on span "10:00 - 14:00 | 15:00 - 19:00" at bounding box center [538, 591] width 121 height 28
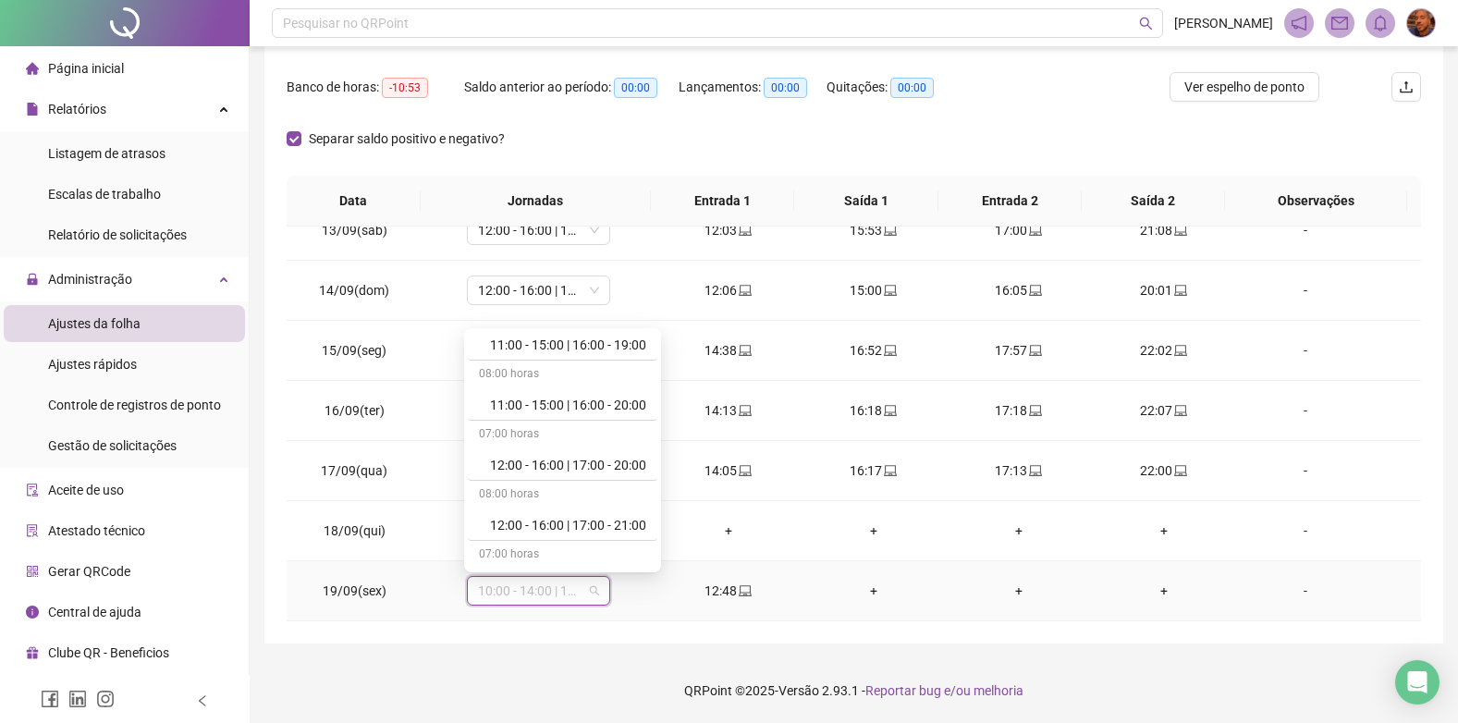
scroll to position [1202, 0]
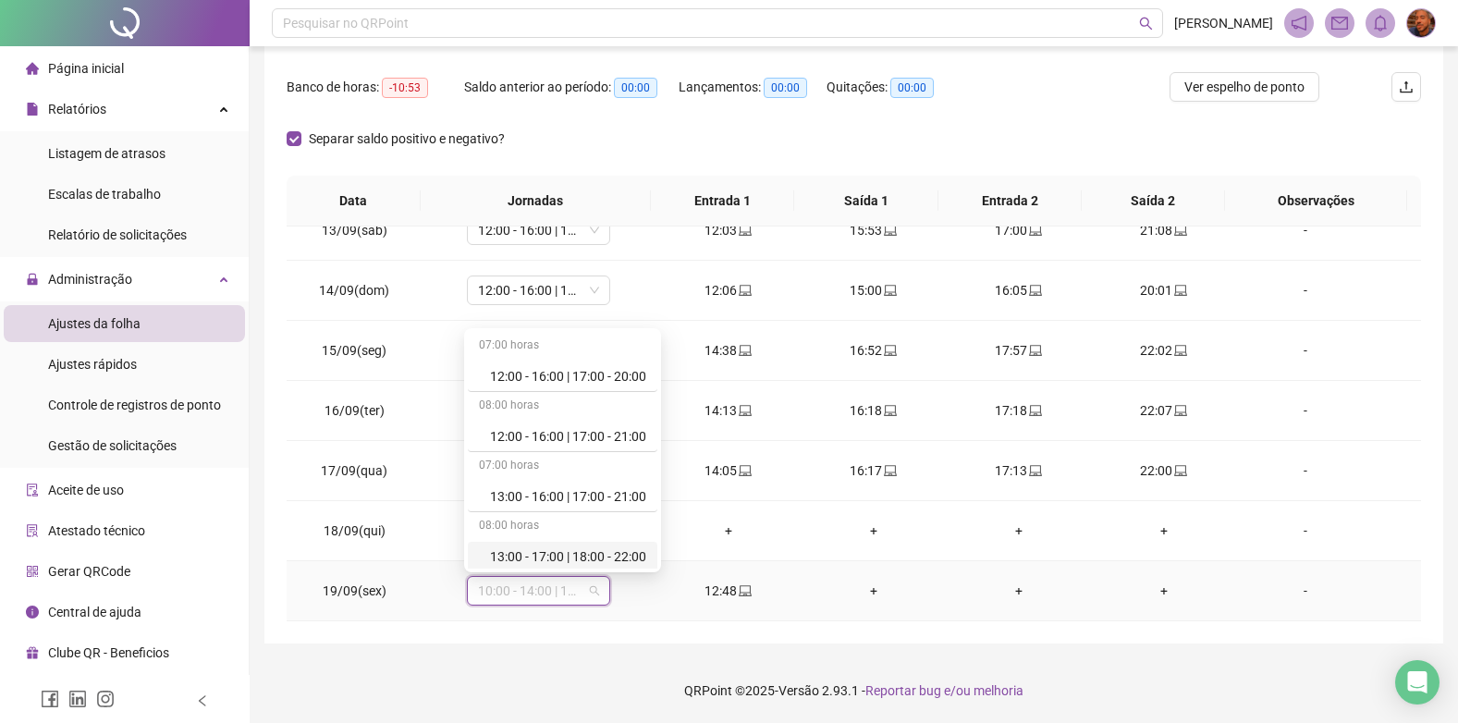
click at [567, 555] on div "13:00 - 17:00 | 18:00 - 22:00" at bounding box center [568, 556] width 156 height 20
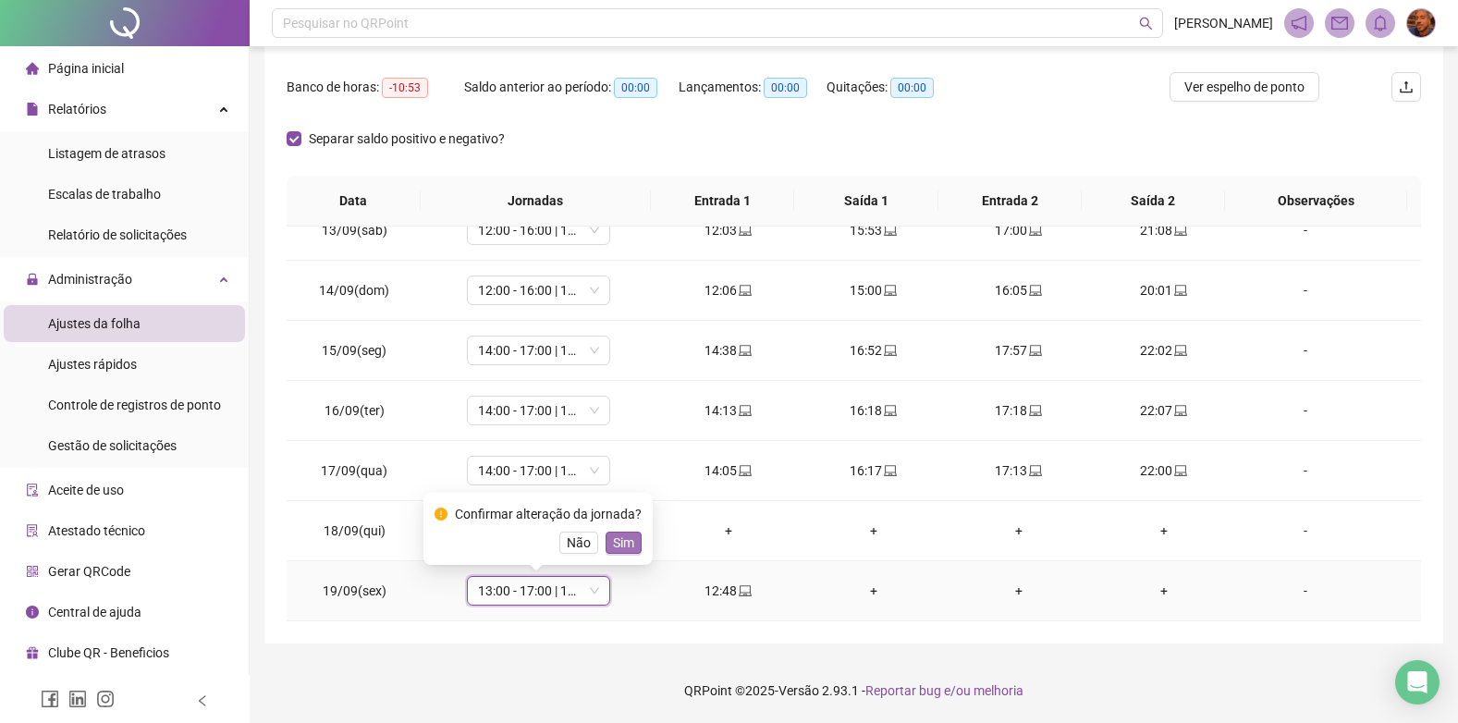
click at [619, 551] on span "Sim" at bounding box center [623, 543] width 21 height 20
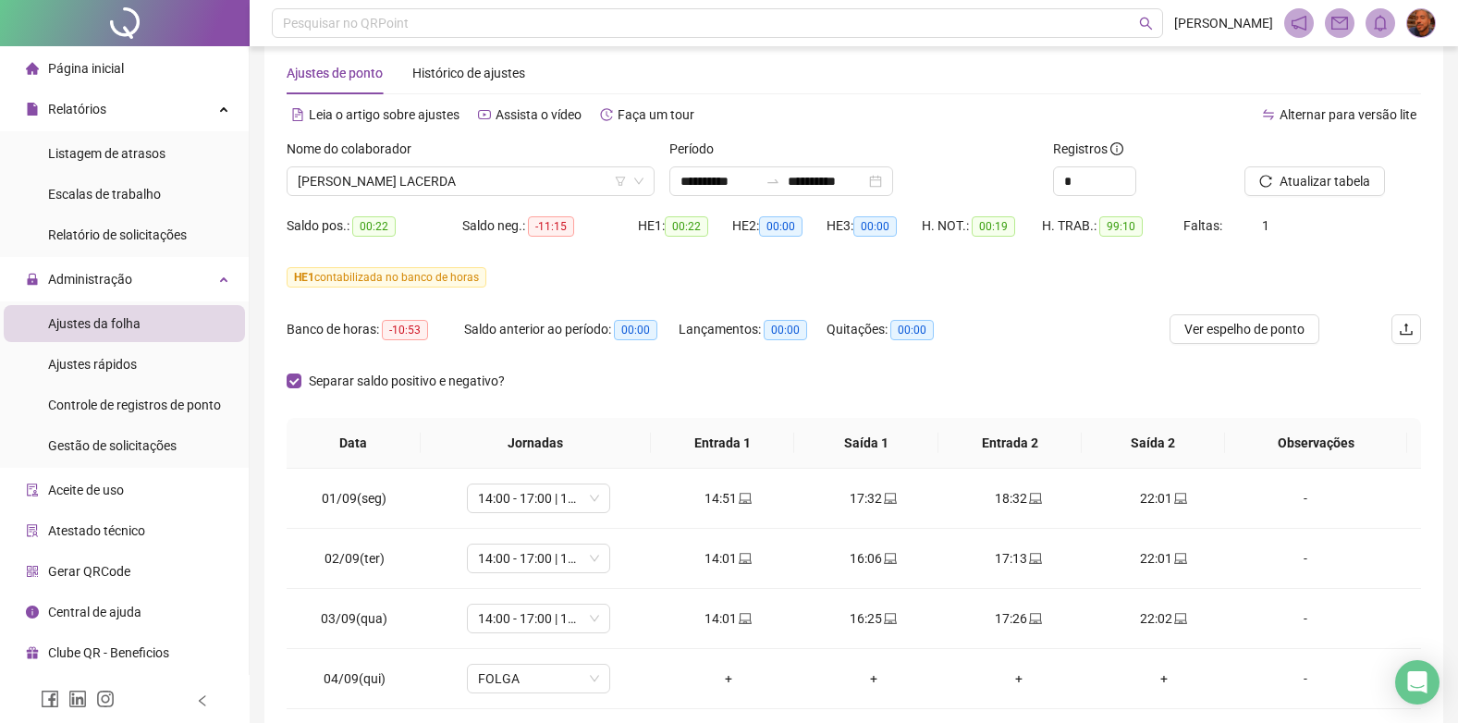
scroll to position [0, 0]
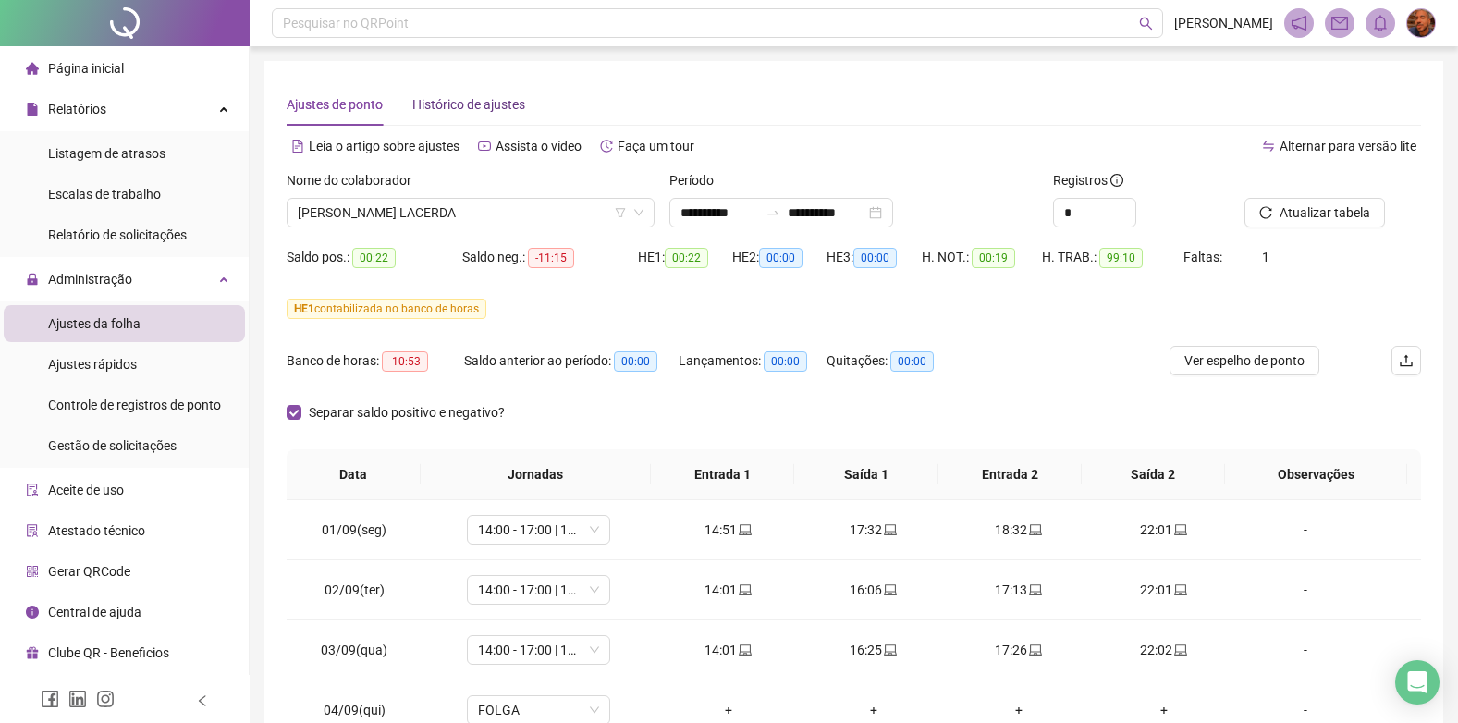
click at [467, 107] on span "Histórico de ajustes" at bounding box center [468, 104] width 113 height 15
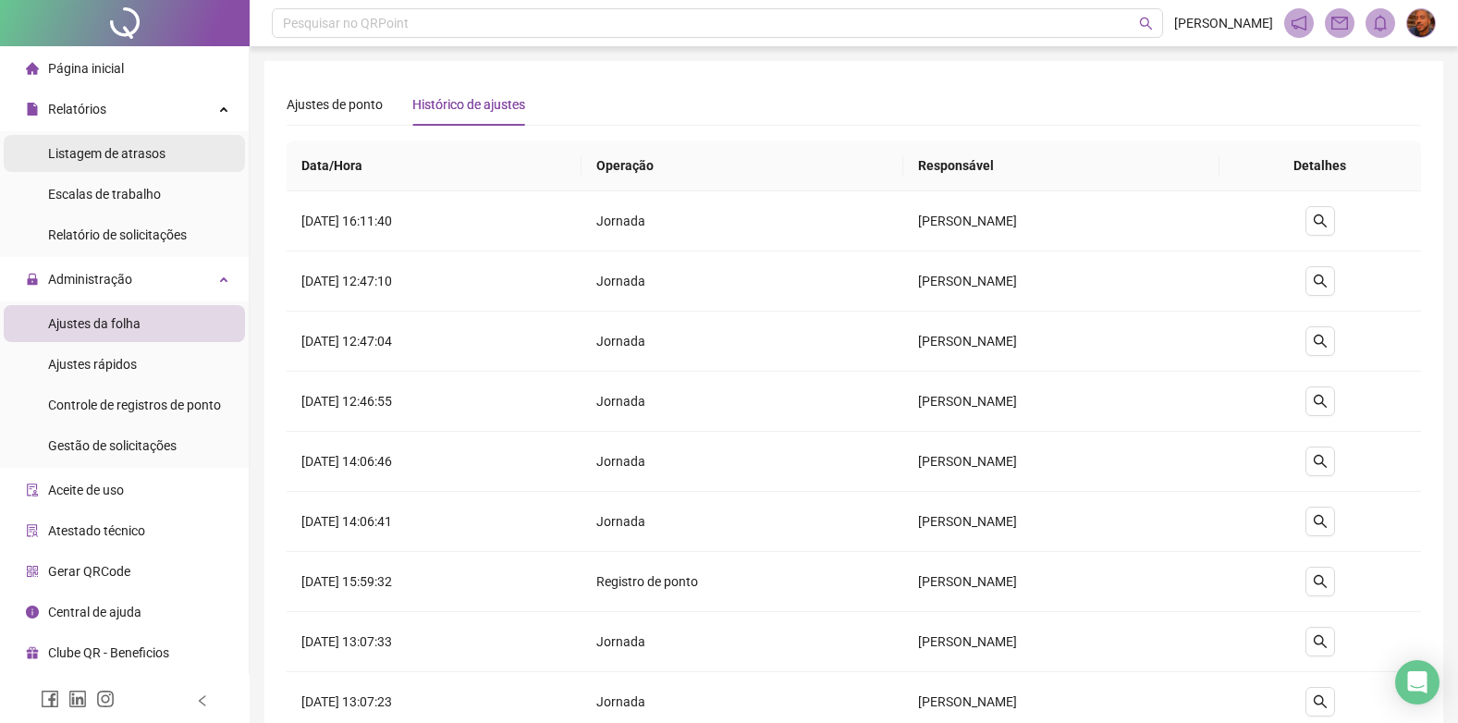
click at [123, 152] on span "Listagem de atrasos" at bounding box center [106, 153] width 117 height 15
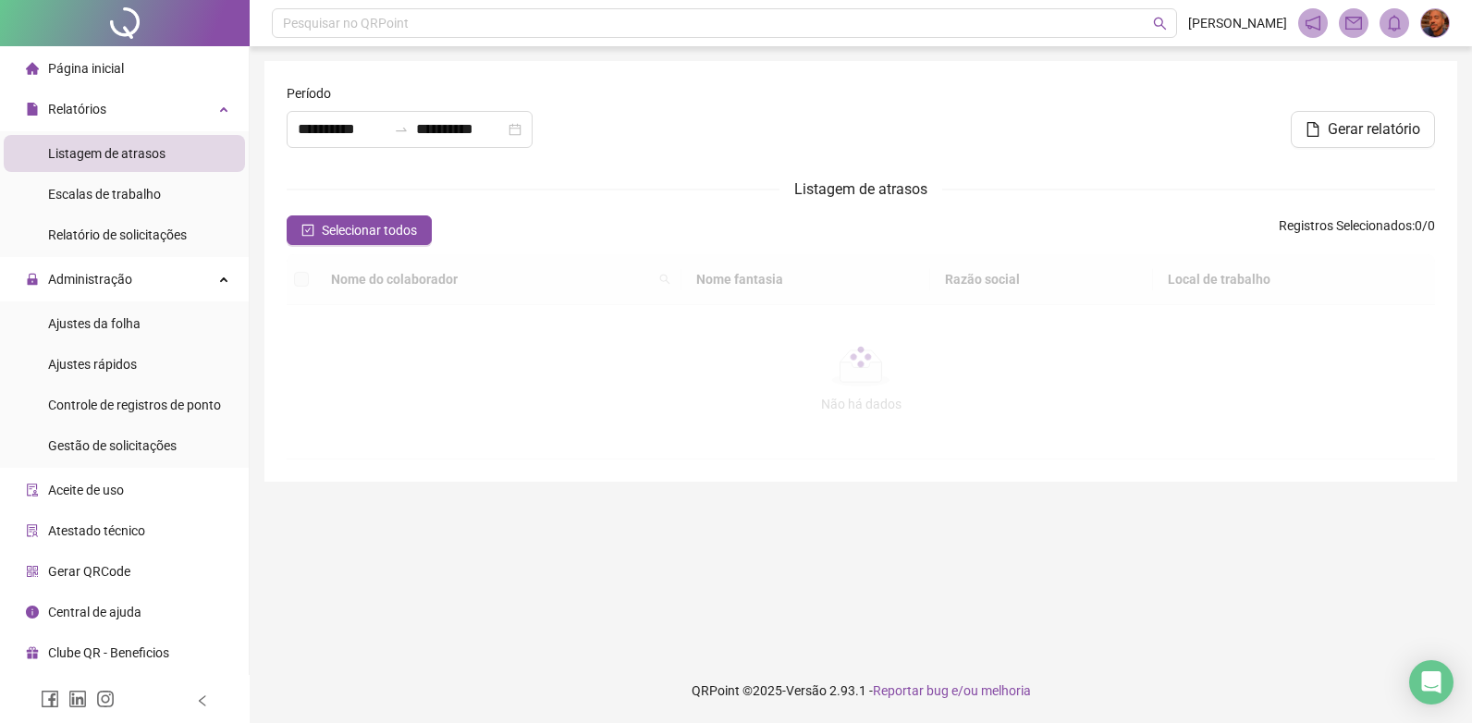
type input "**********"
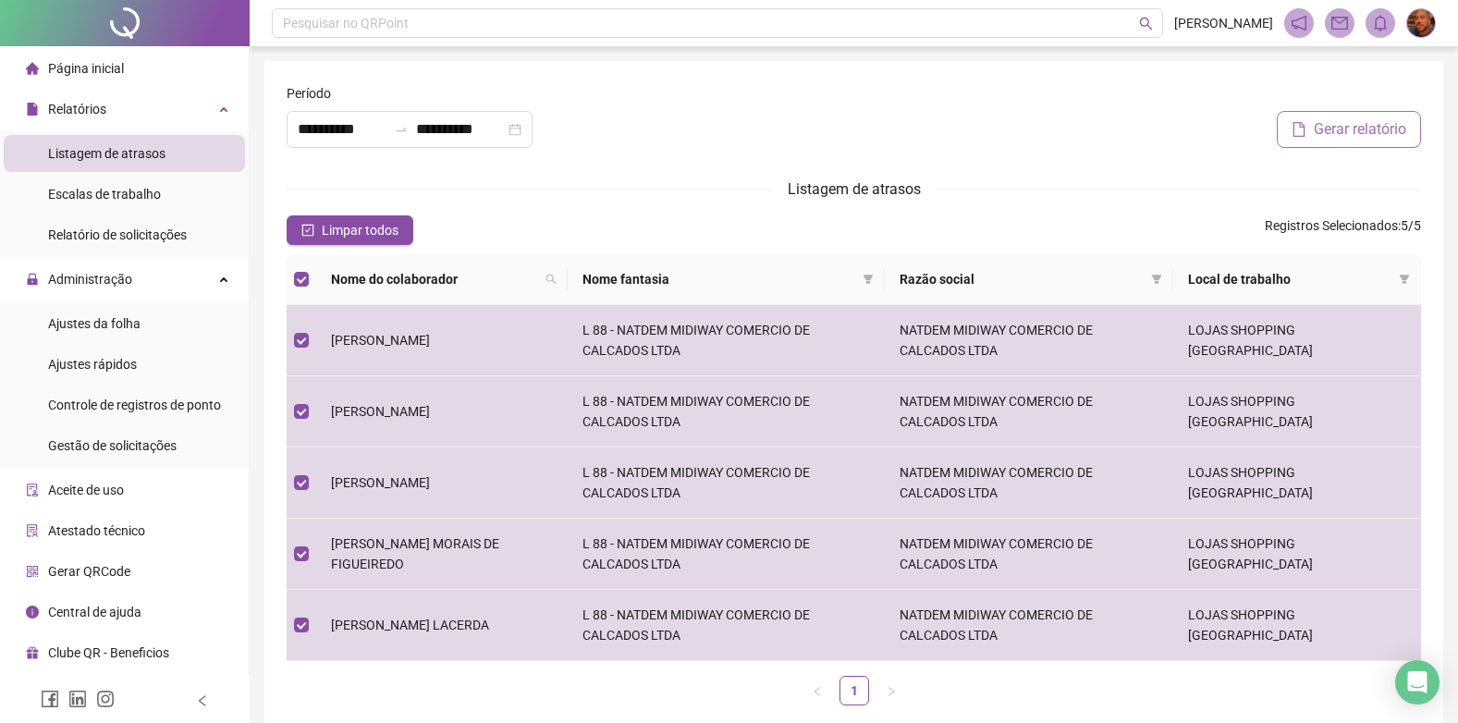
click at [1337, 130] on span "Gerar relatório" at bounding box center [1360, 129] width 92 height 22
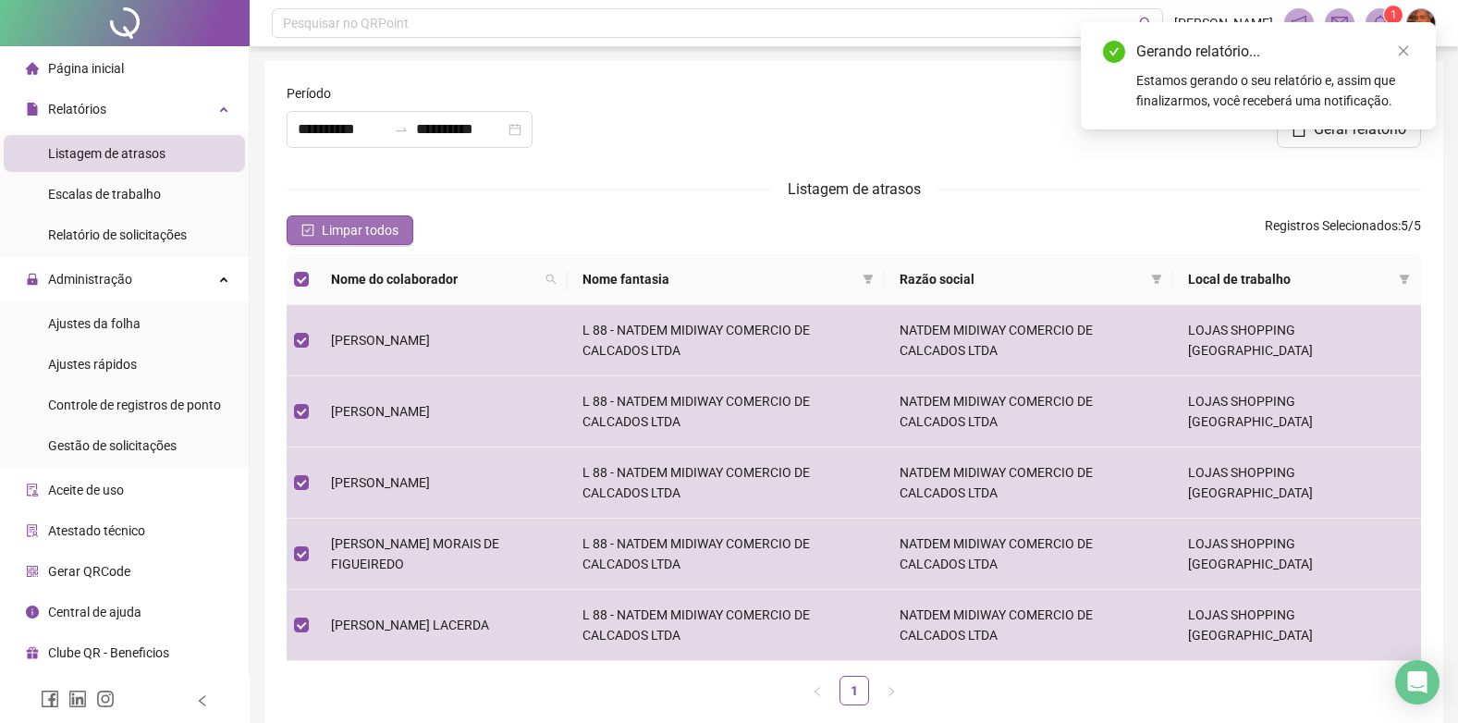
click at [378, 234] on span "Limpar todos" at bounding box center [360, 230] width 77 height 20
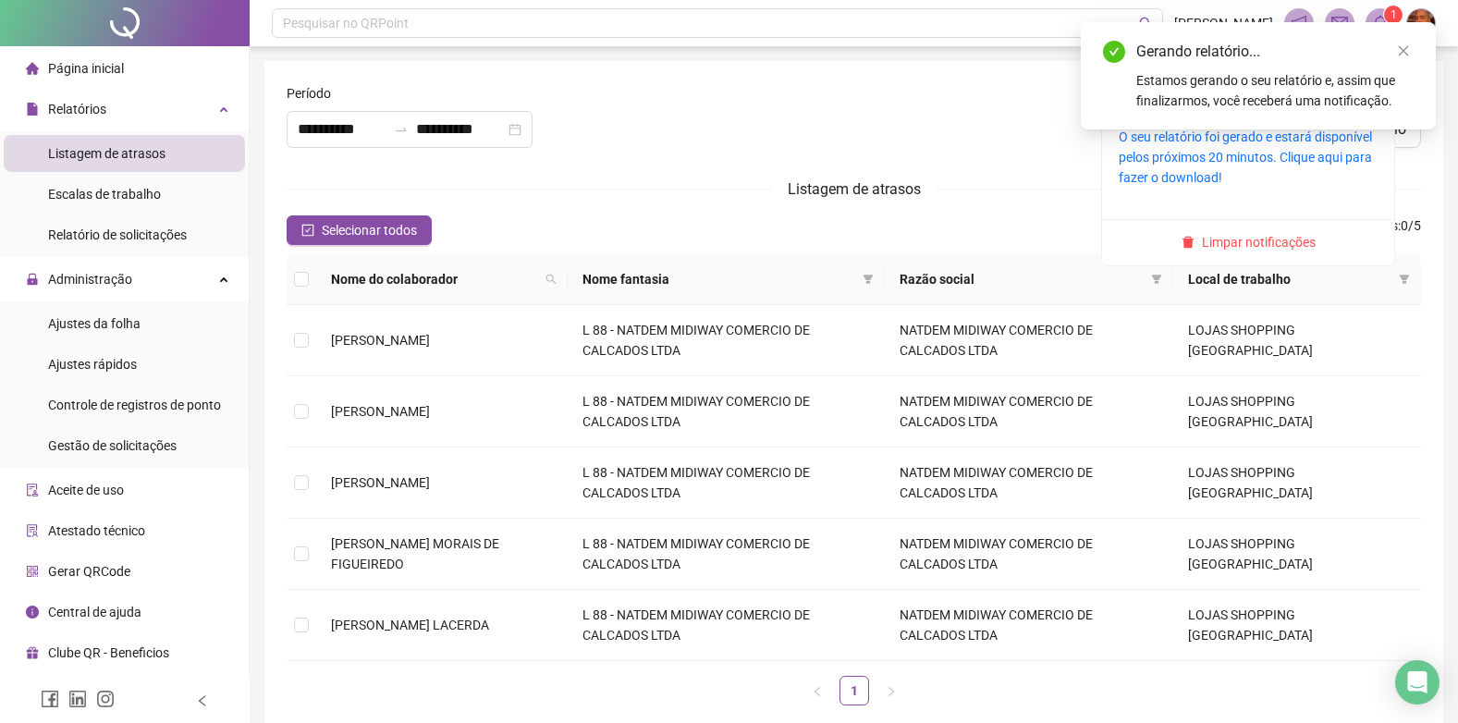
click at [1381, 12] on span at bounding box center [1381, 23] width 30 height 30
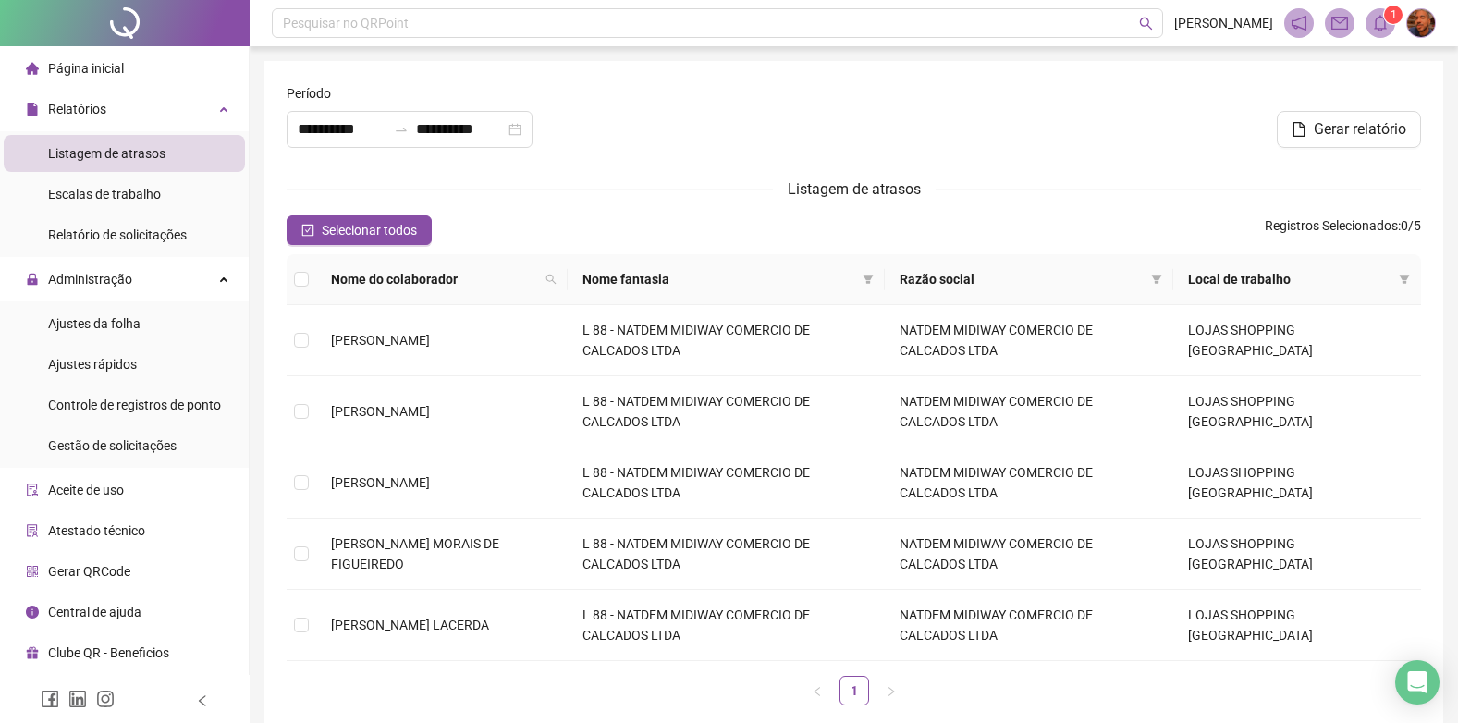
click at [1379, 32] on span at bounding box center [1381, 23] width 30 height 30
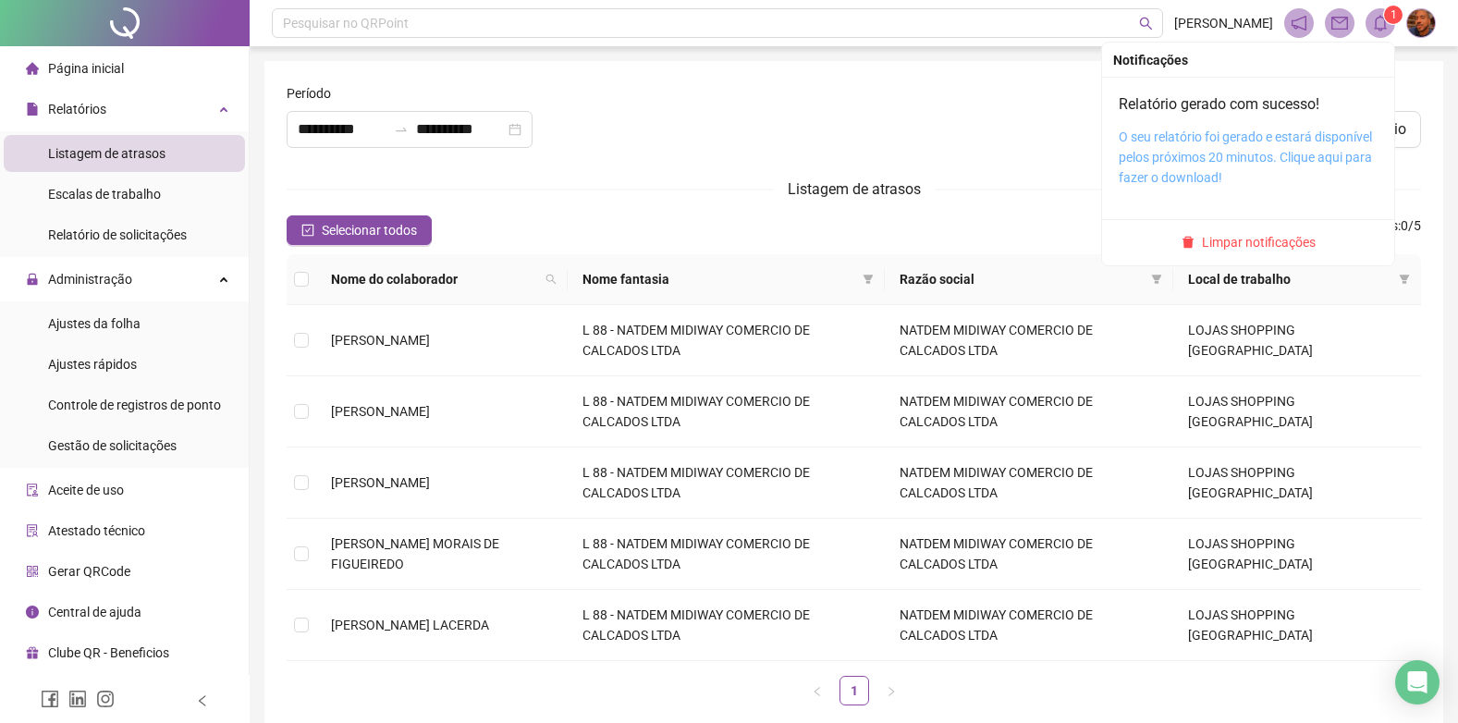
click at [1237, 160] on link "O seu relatório foi gerado e estará disponível pelos próximos 20 minutos. Cliqu…" at bounding box center [1245, 156] width 253 height 55
click at [1386, 19] on sup "1" at bounding box center [1393, 15] width 18 height 18
click at [1260, 248] on span "Limpar notificações" at bounding box center [1259, 242] width 114 height 20
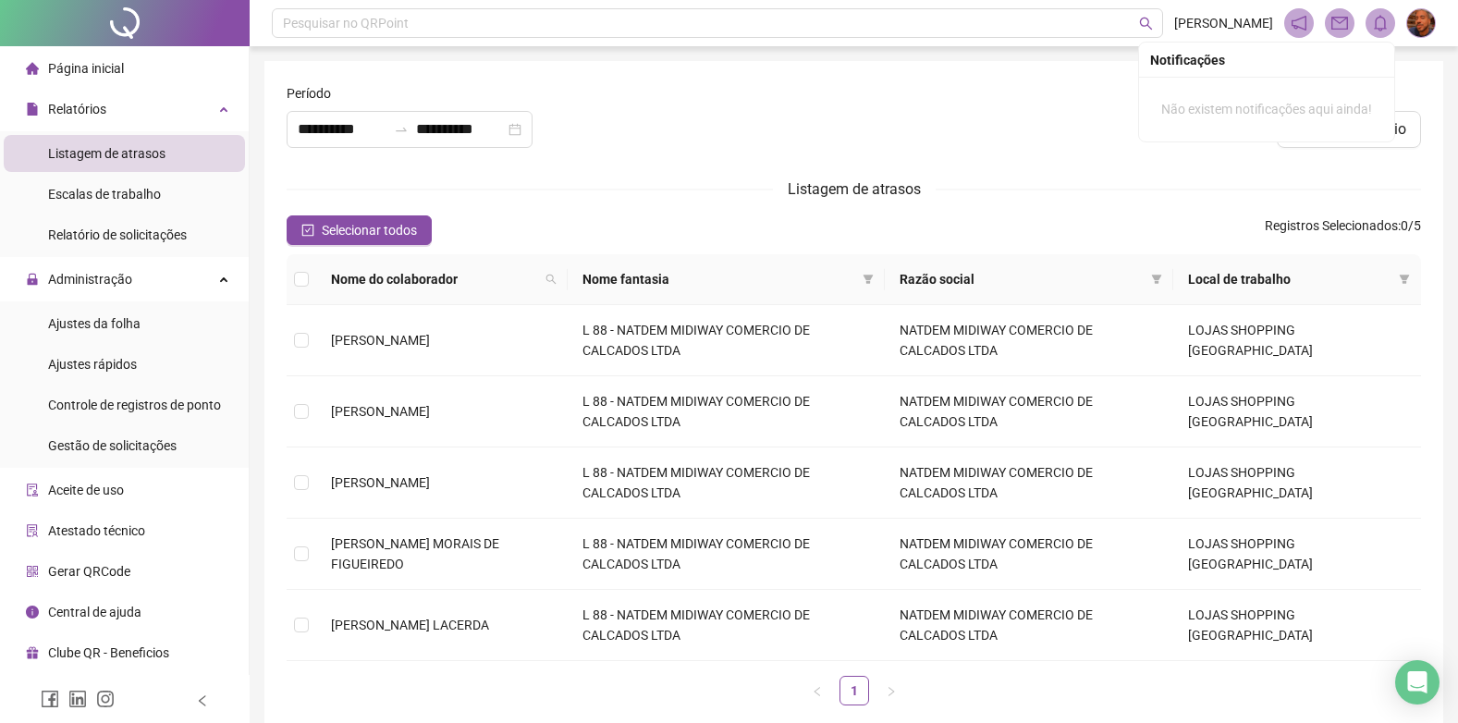
click at [98, 80] on div "Página inicial" at bounding box center [75, 68] width 98 height 37
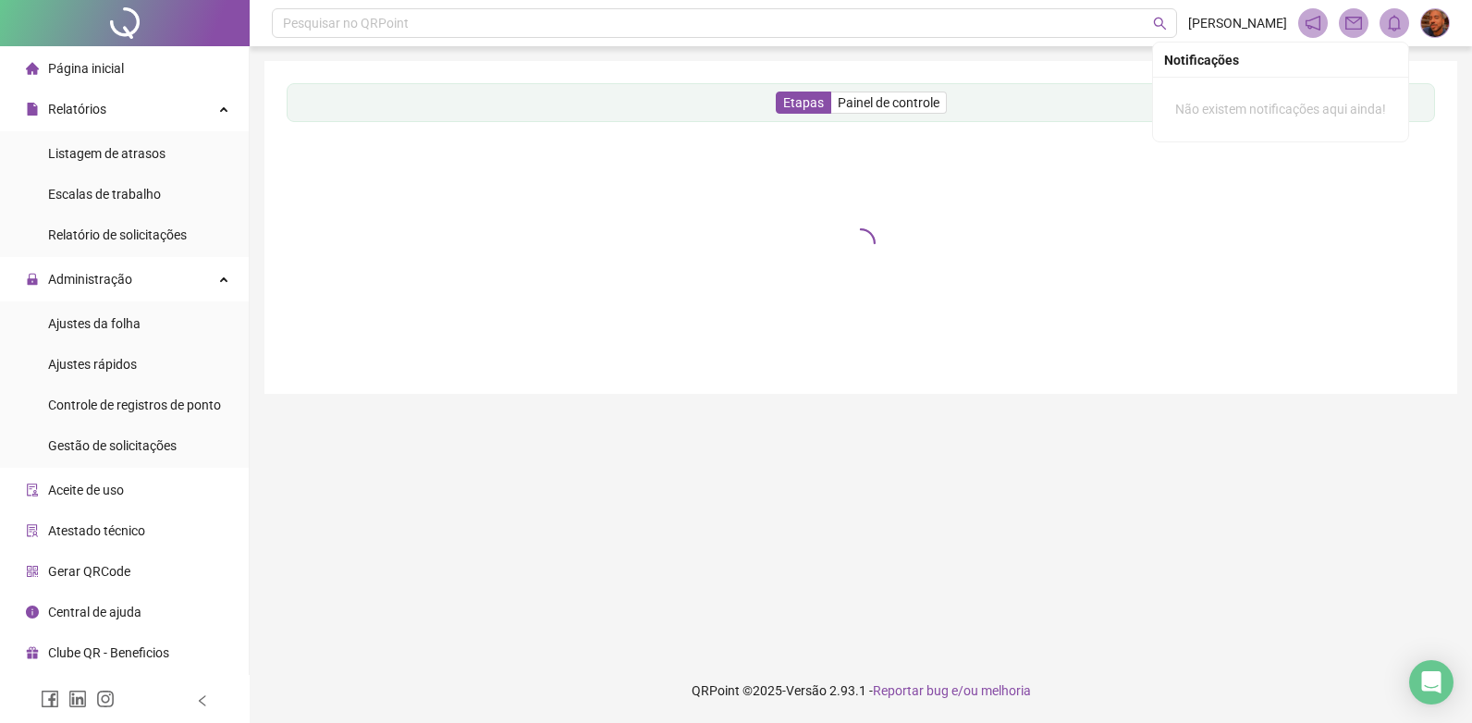
click at [98, 70] on span "Página inicial" at bounding box center [86, 68] width 76 height 15
